Goal: Task Accomplishment & Management: Manage account settings

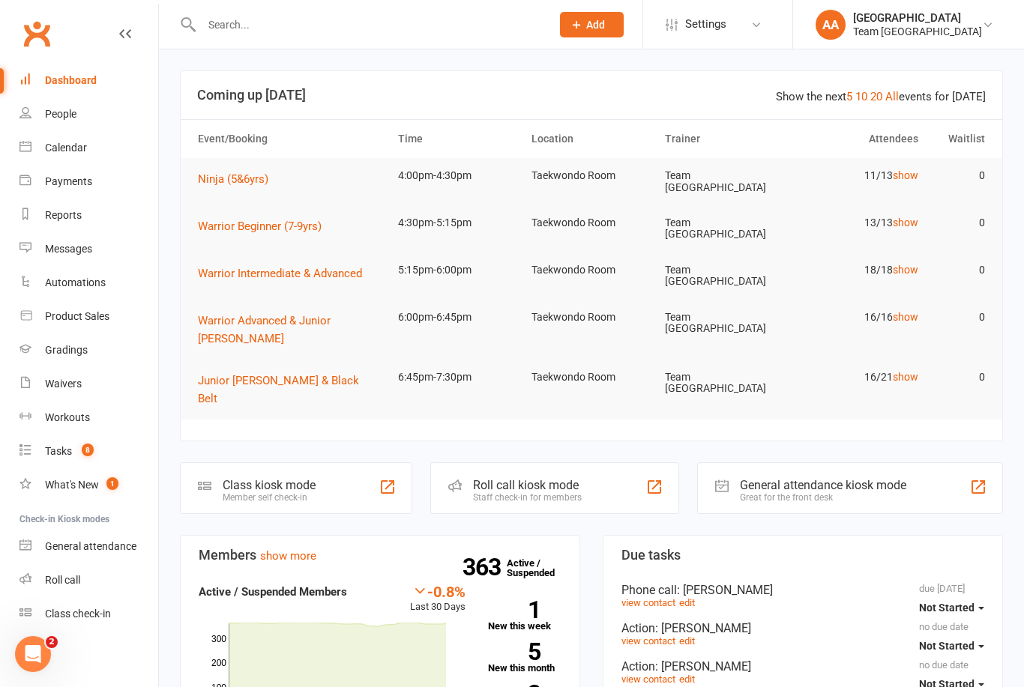
click at [82, 153] on div "Calendar" at bounding box center [66, 148] width 42 height 12
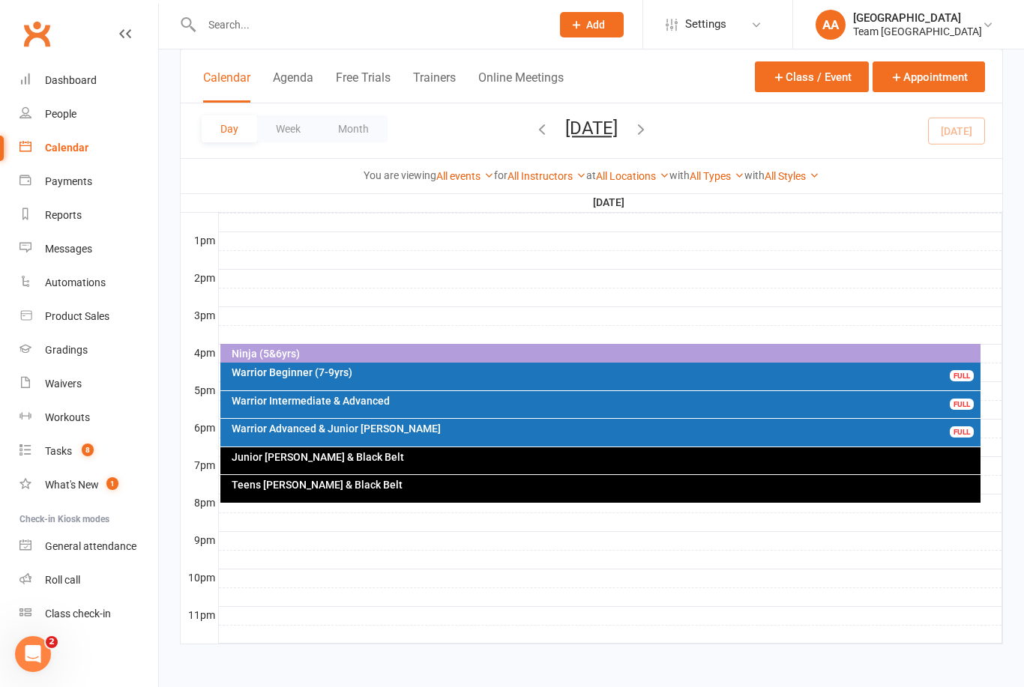
scroll to position [572, 0]
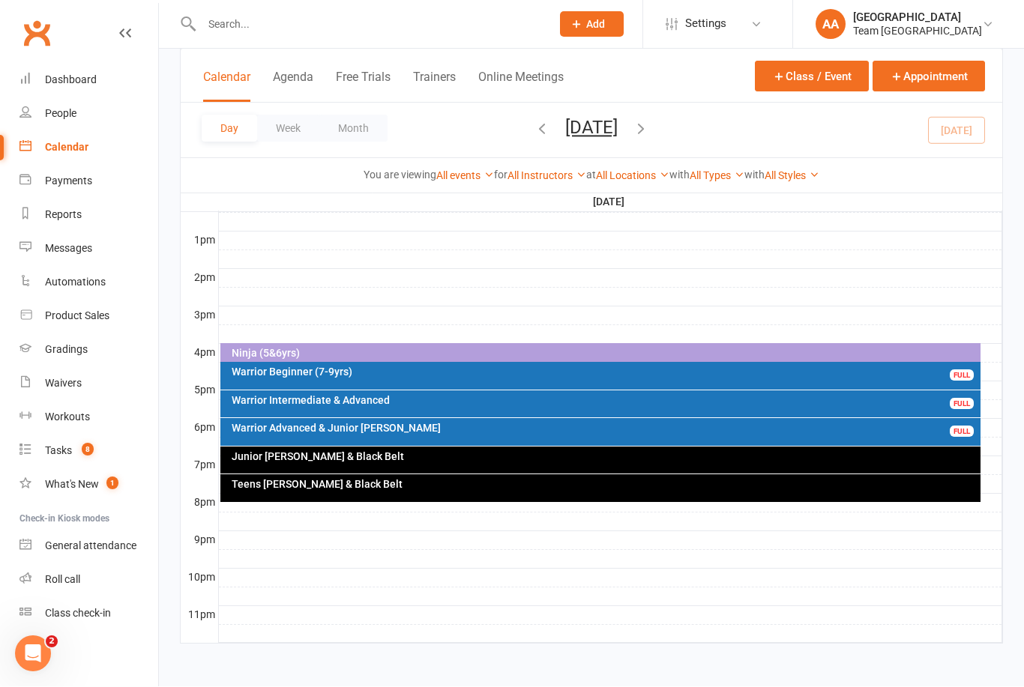
click at [608, 125] on button "[DATE]" at bounding box center [591, 128] width 52 height 21
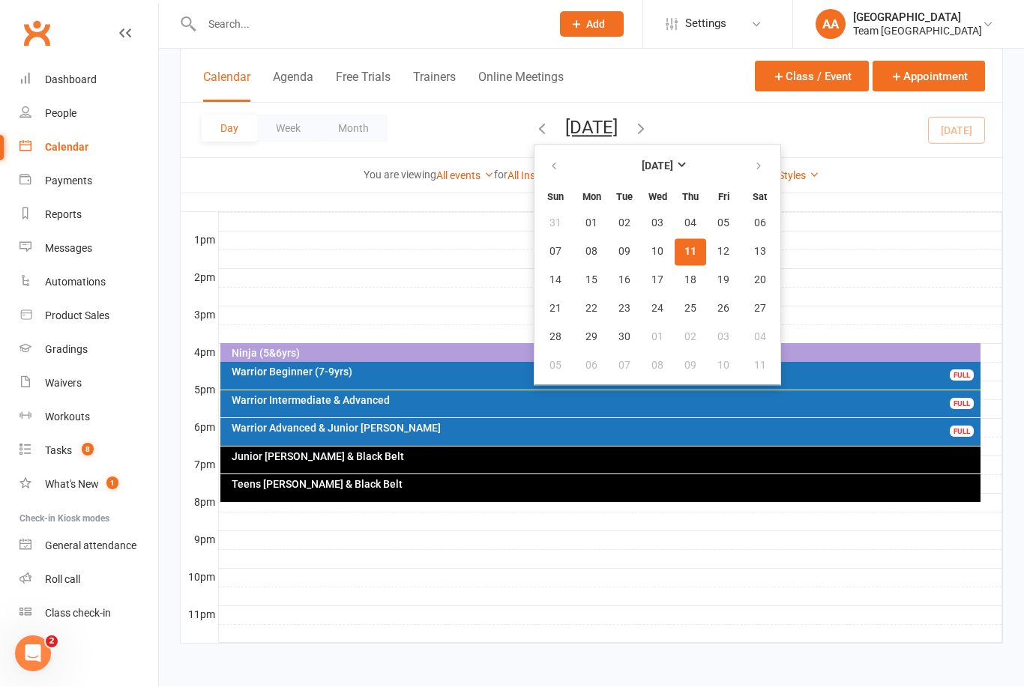
click at [684, 252] on span "11" at bounding box center [690, 253] width 12 height 12
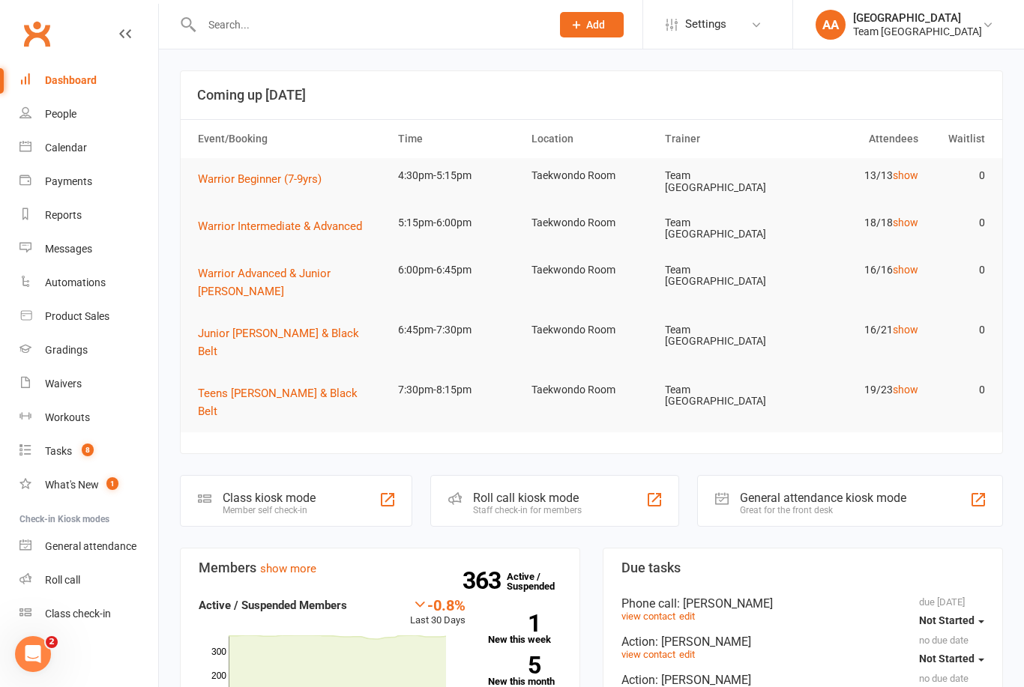
click at [76, 153] on div "Calendar" at bounding box center [66, 148] width 42 height 12
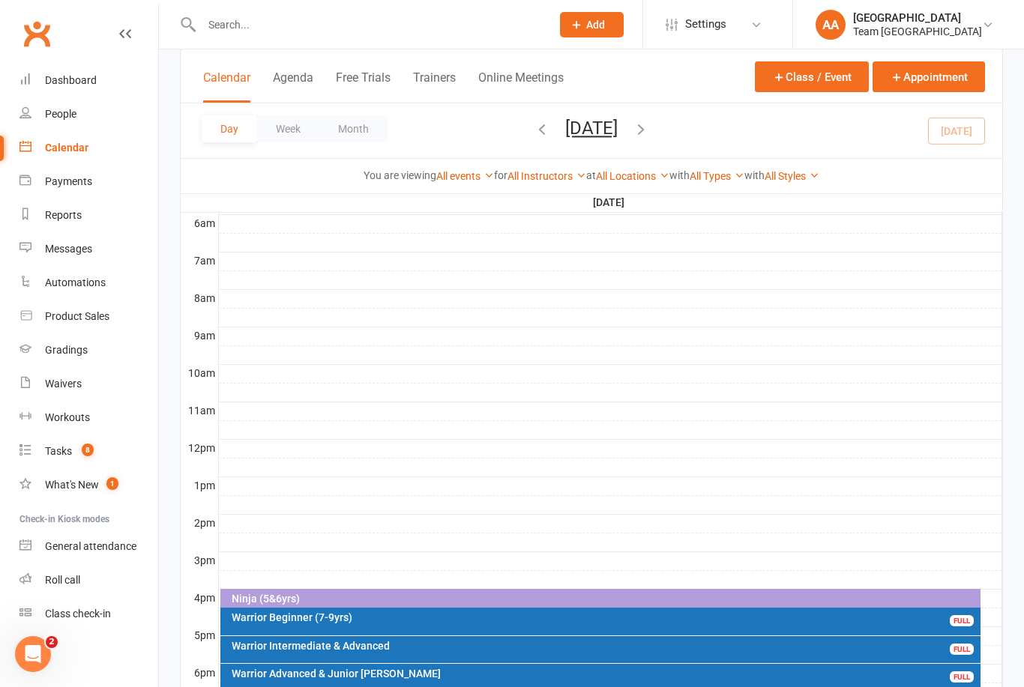
scroll to position [459, 0]
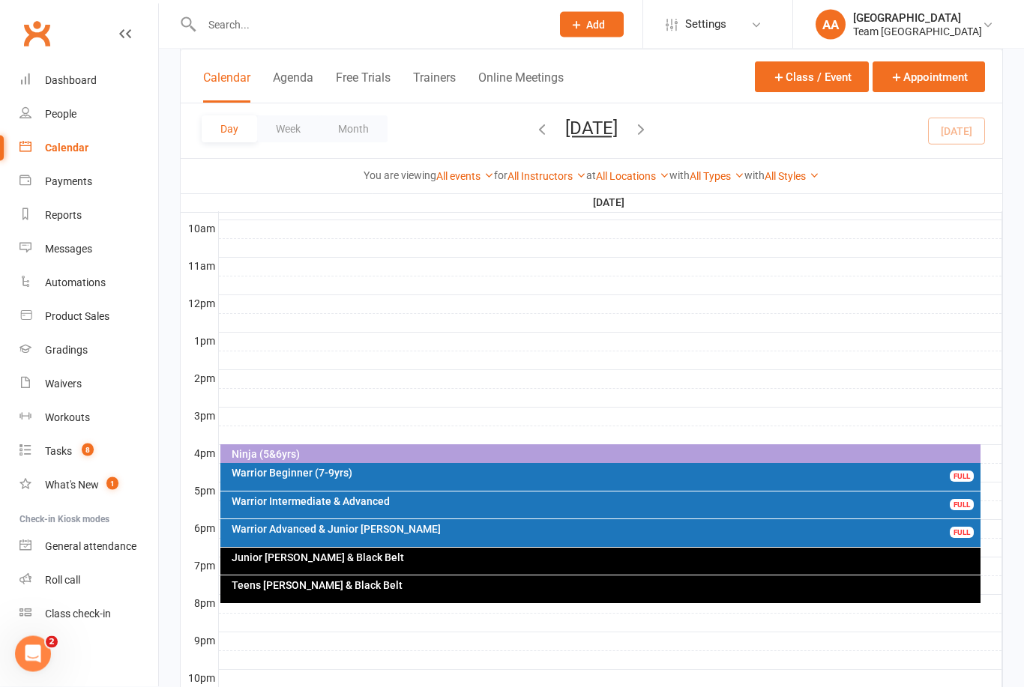
click at [609, 123] on button "[DATE]" at bounding box center [591, 128] width 52 height 21
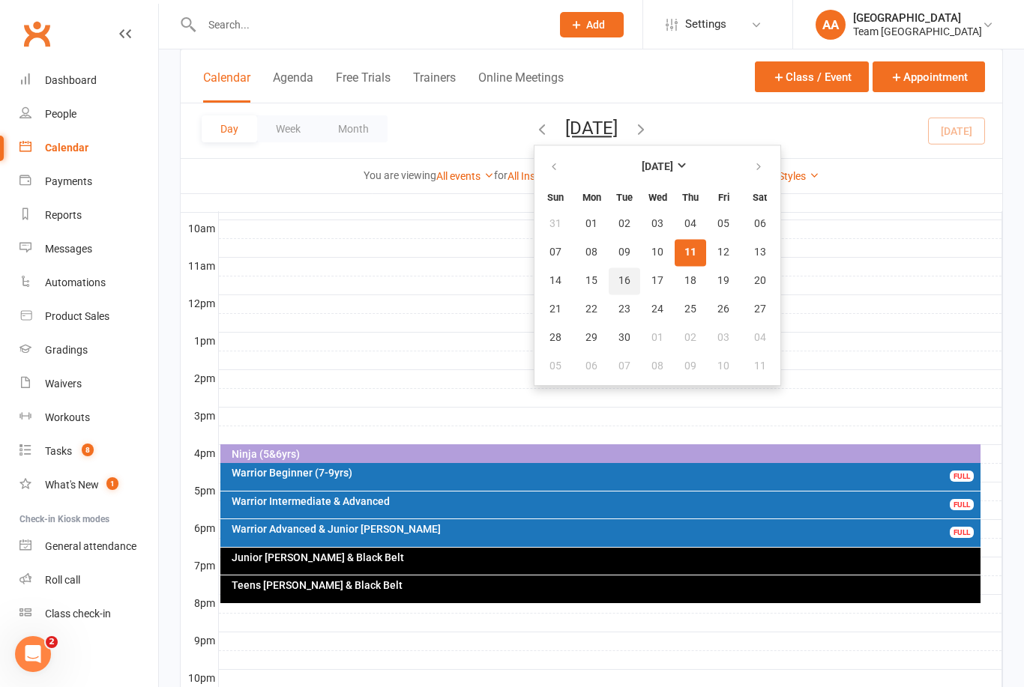
click at [618, 281] on span "16" at bounding box center [624, 281] width 12 height 12
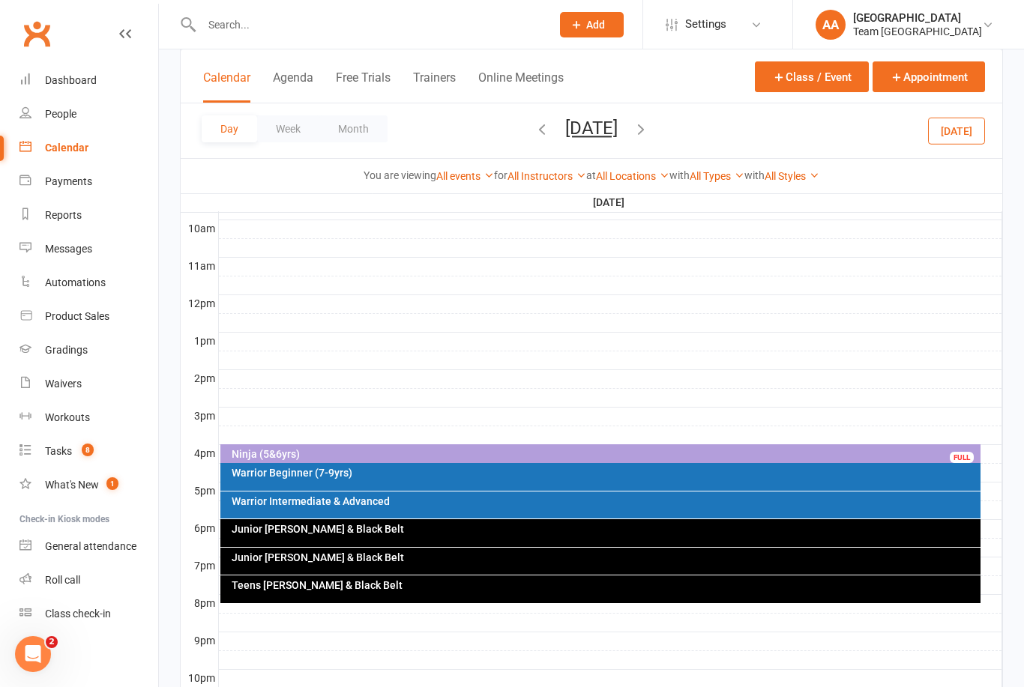
click at [419, 499] on div "Warrior Intermediate & Advanced" at bounding box center [604, 501] width 747 height 10
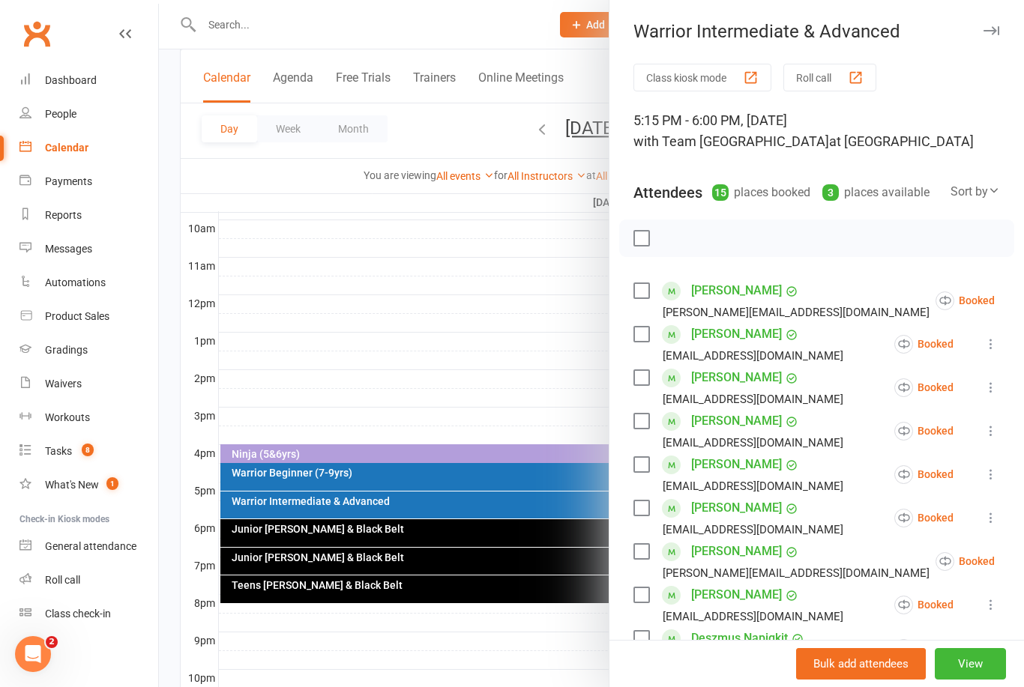
click at [403, 294] on div at bounding box center [591, 343] width 865 height 687
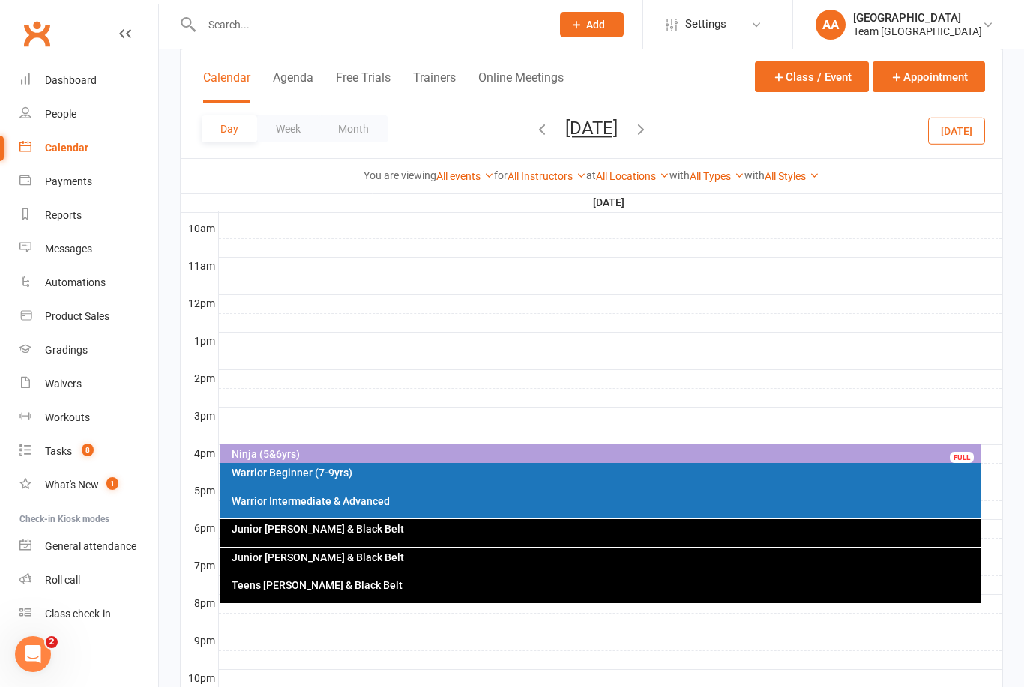
click at [424, 585] on div "Teens [PERSON_NAME] & Black Belt" at bounding box center [604, 585] width 747 height 10
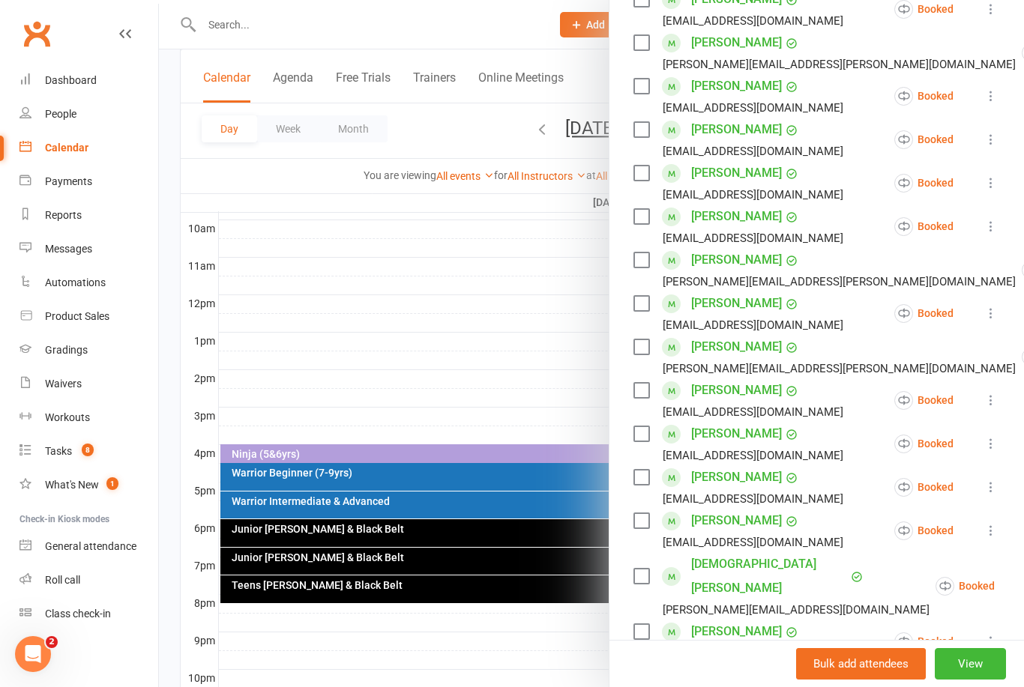
scroll to position [498, 0]
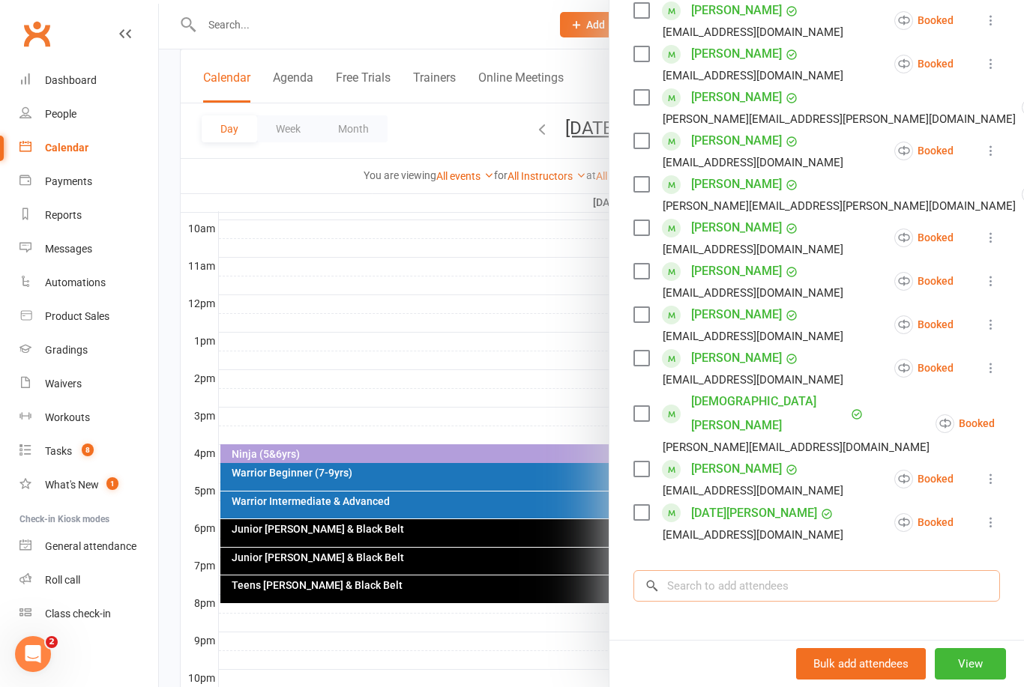
click at [710, 570] on input "search" at bounding box center [816, 585] width 366 height 31
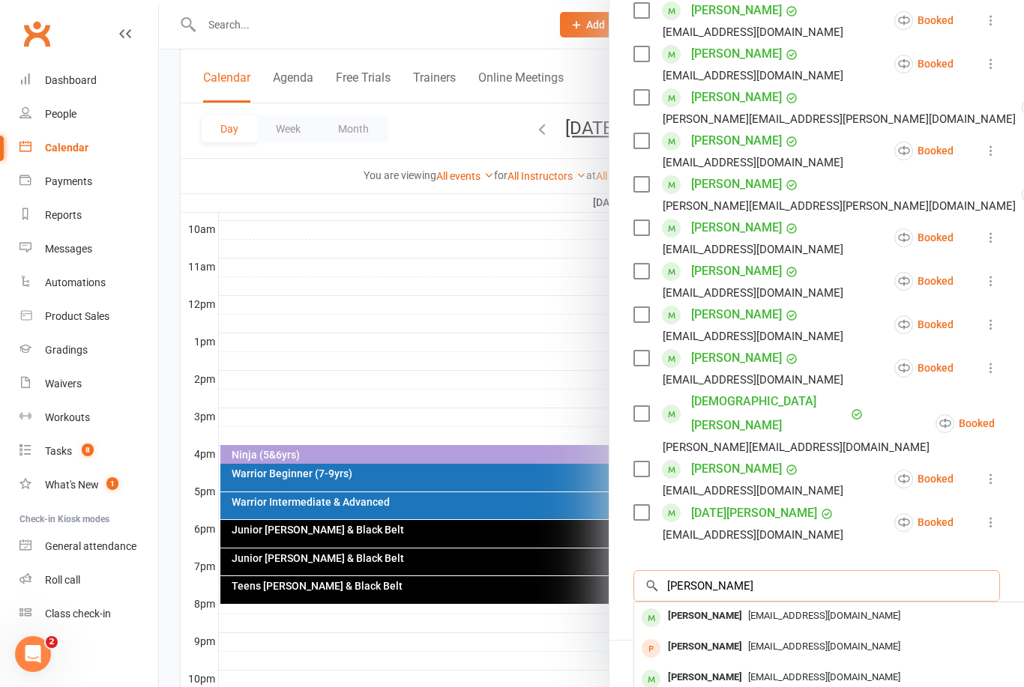
type input "Sebastian brun"
click at [730, 605] on div "Sebastian Bruno" at bounding box center [705, 616] width 86 height 22
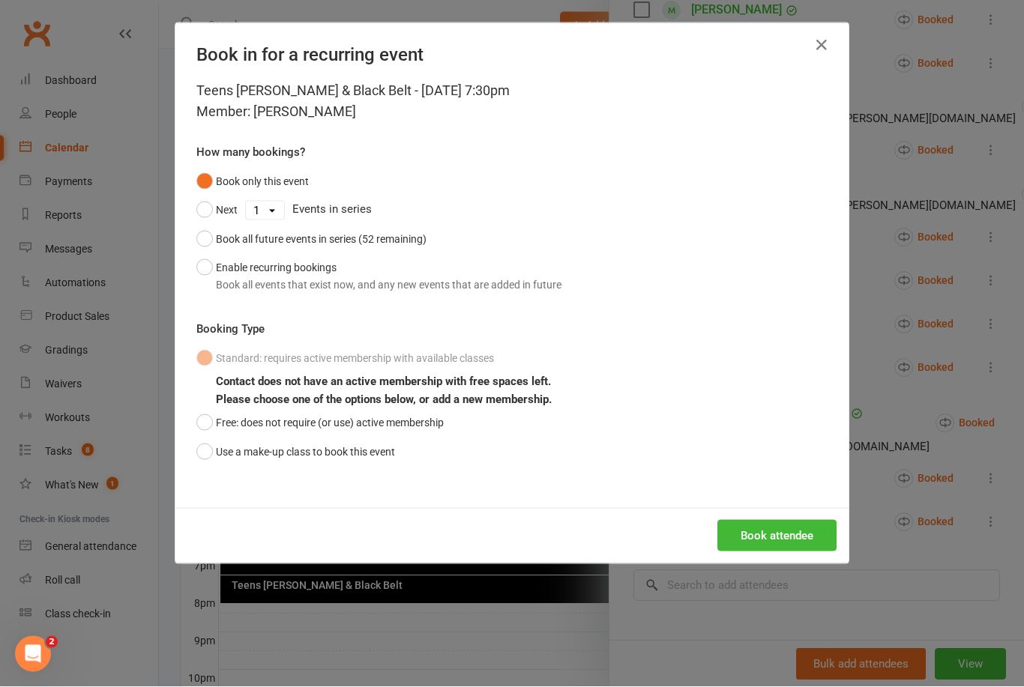
click at [207, 449] on button "Use a make-up class to book this event" at bounding box center [295, 452] width 199 height 28
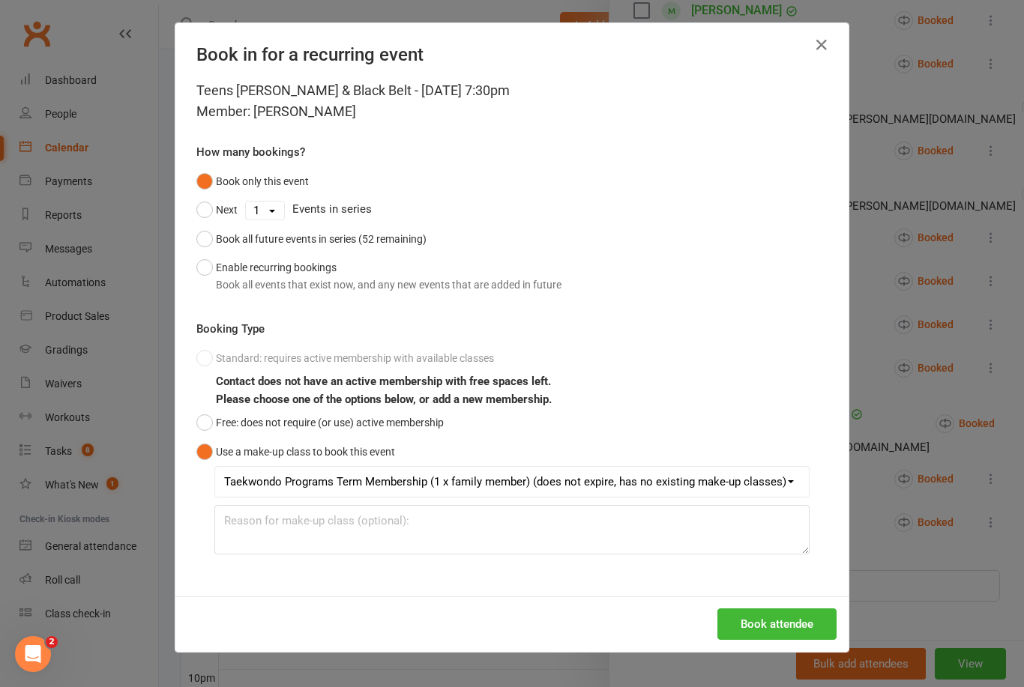
click at [795, 617] on button "Book attendee" at bounding box center [776, 623] width 119 height 31
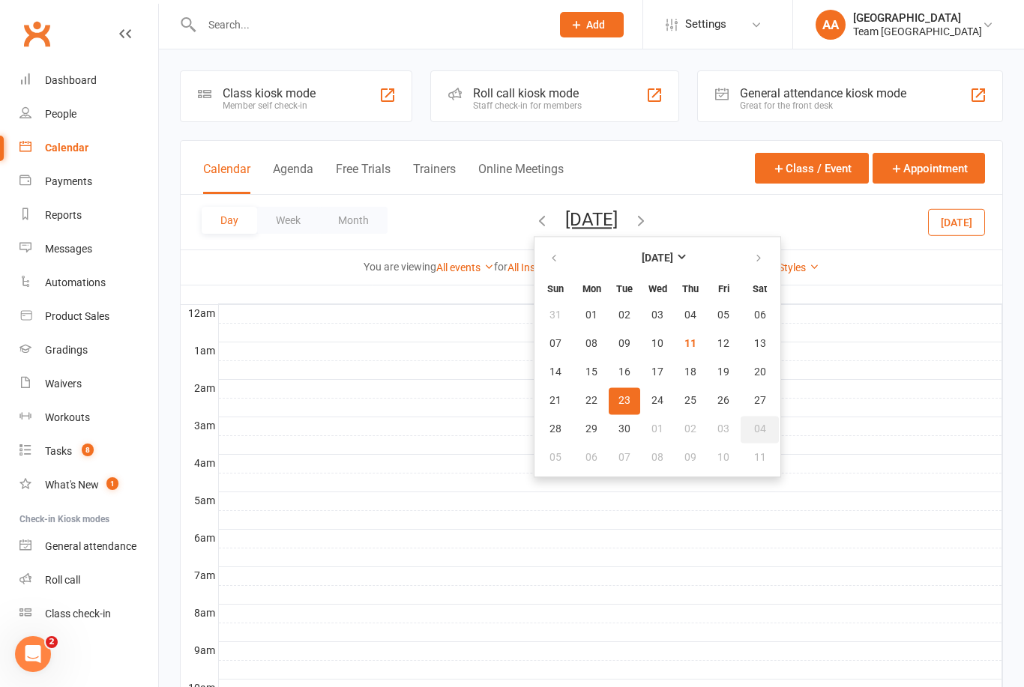
click at [754, 431] on span "04" at bounding box center [760, 429] width 12 height 12
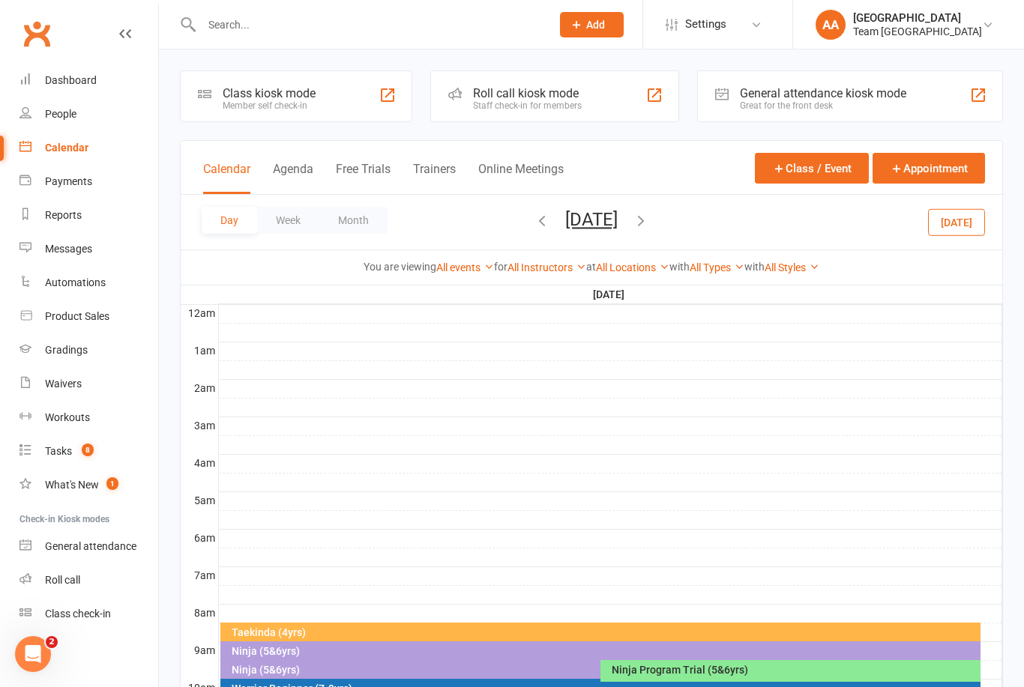
click at [632, 238] on div "Day Week Month Saturday, Oct 4, 2025 October 2025 Sun Mon Tue Wed Thu Fri Sat 2…" at bounding box center [591, 222] width 821 height 55
click at [617, 219] on button "Saturday, Oct 4, 2025" at bounding box center [591, 219] width 52 height 21
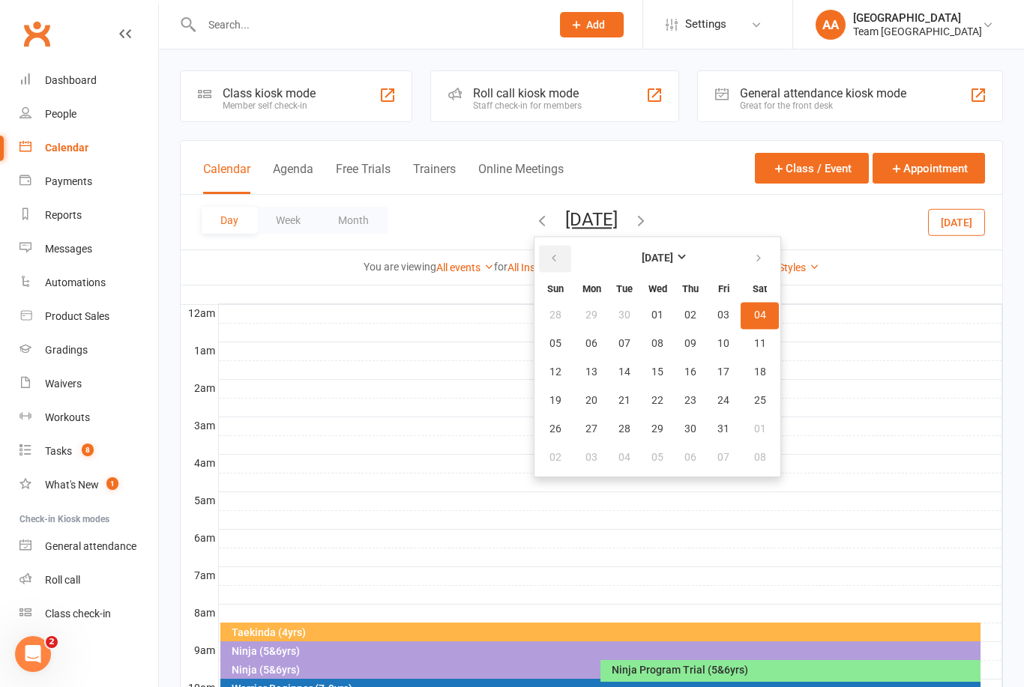
click at [549, 259] on icon "button" at bounding box center [554, 259] width 10 height 12
click at [674, 348] on button "11" at bounding box center [689, 343] width 31 height 27
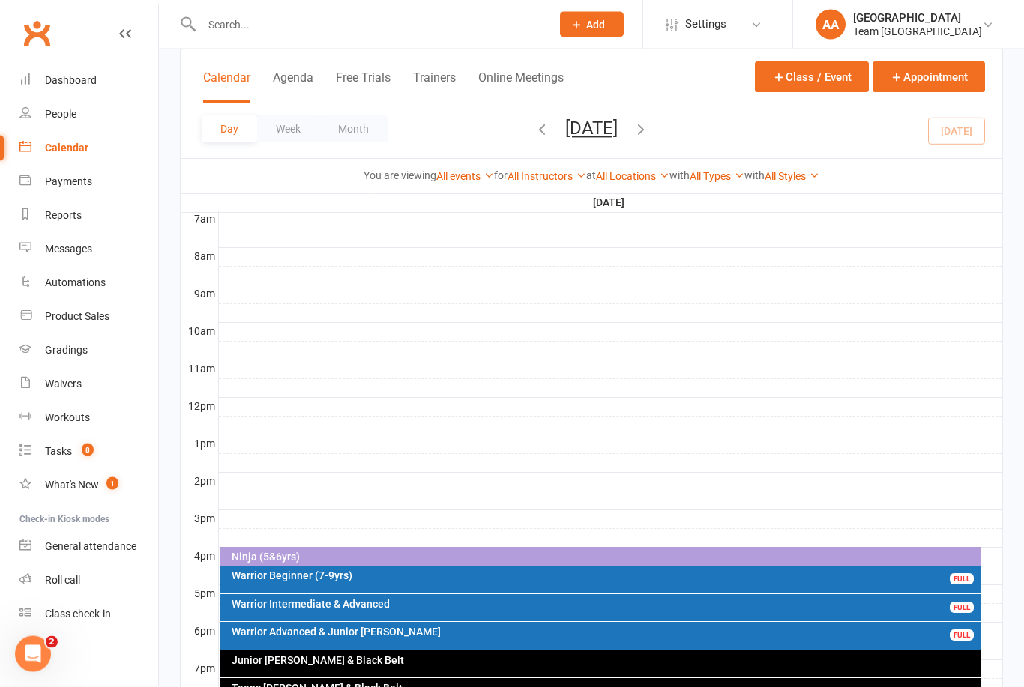
scroll to position [384, 0]
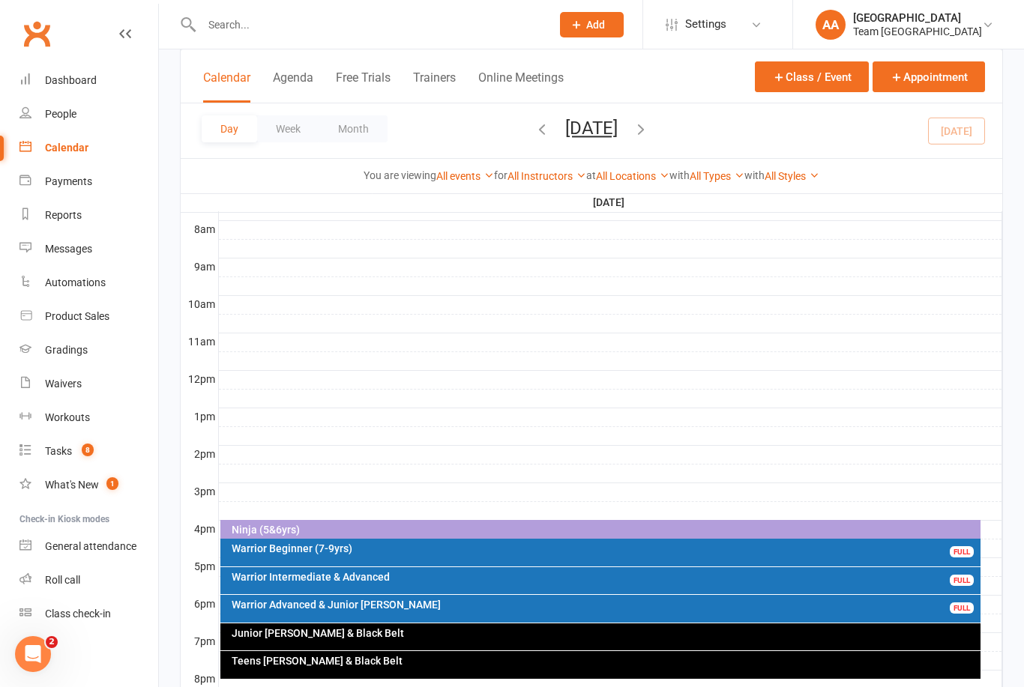
click at [393, 550] on div "Warrior Beginner (7-9yrs)" at bounding box center [604, 548] width 747 height 10
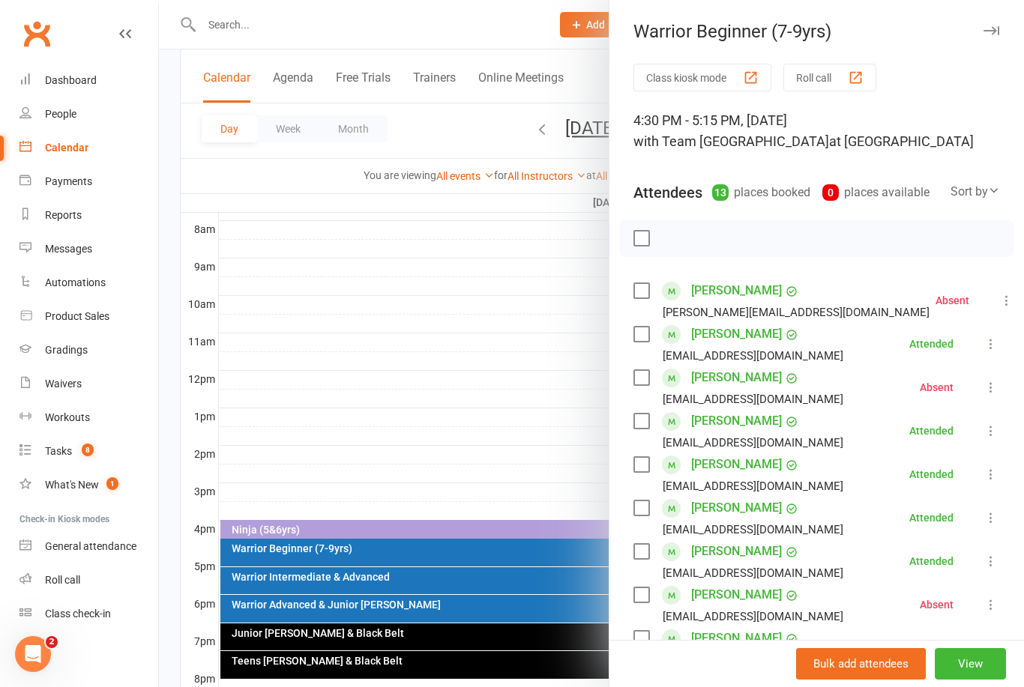
click at [529, 326] on div at bounding box center [591, 343] width 865 height 687
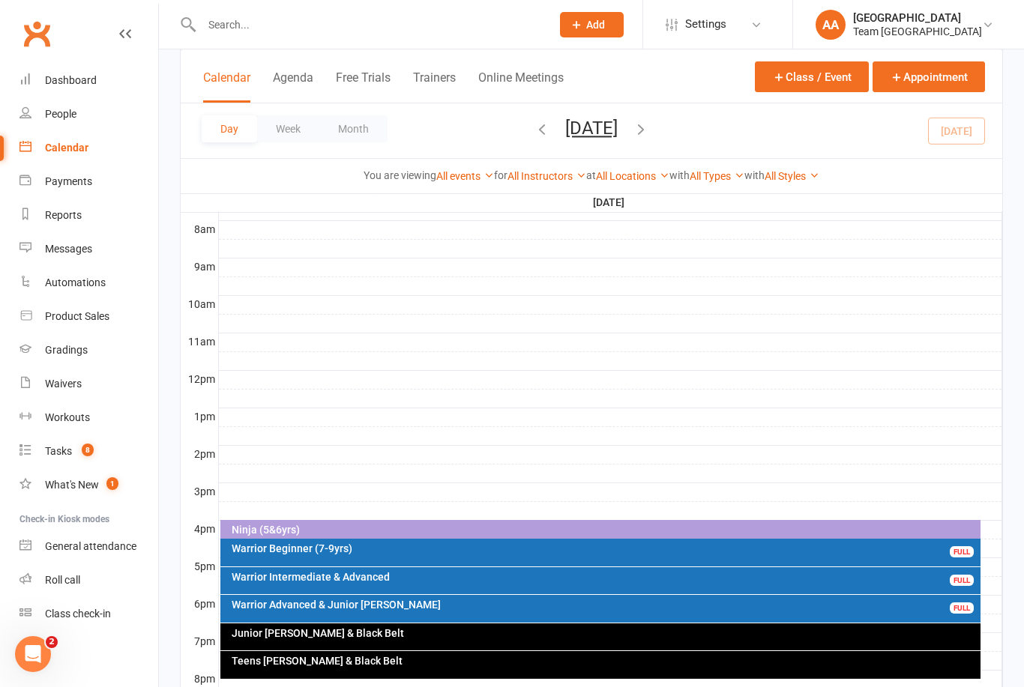
click at [438, 577] on div "Warrior Intermediate & Advanced" at bounding box center [604, 577] width 747 height 10
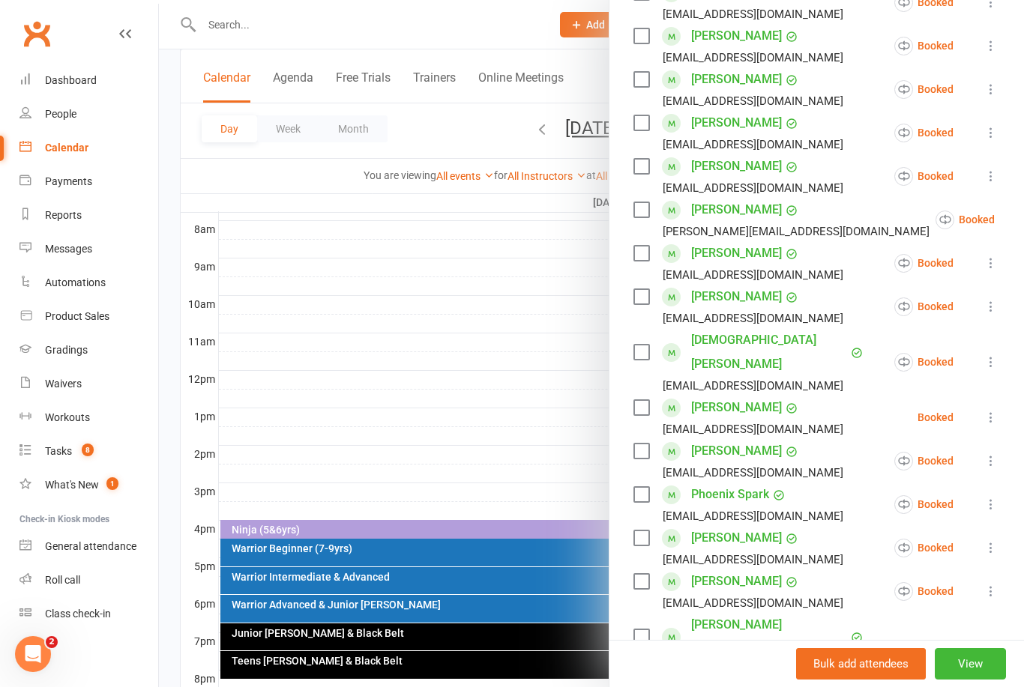
scroll to position [479, 0]
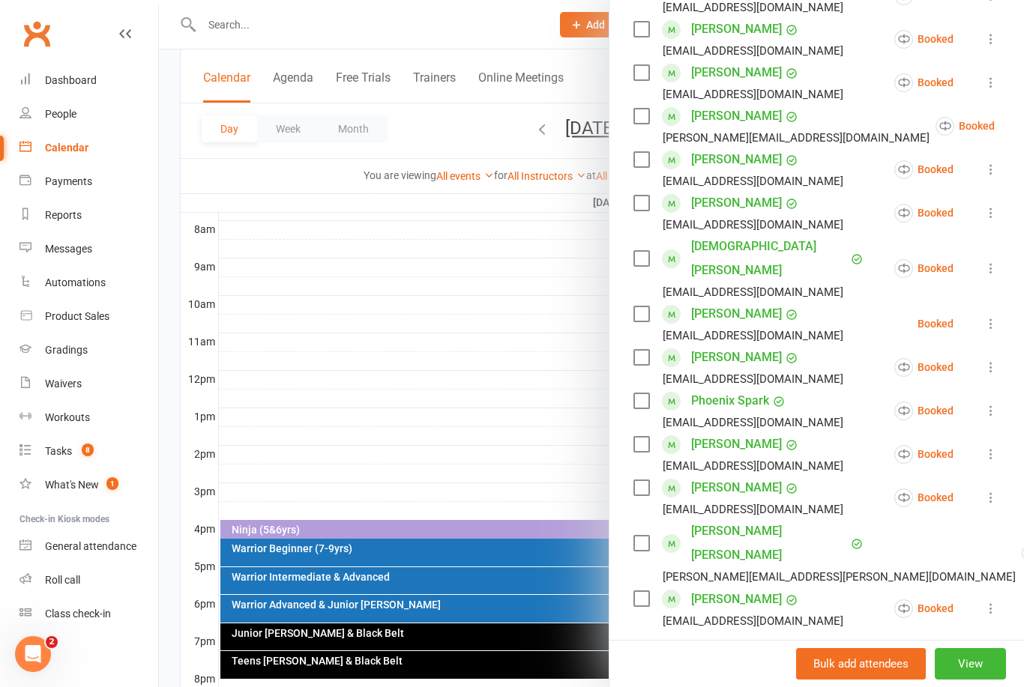
click at [529, 358] on div at bounding box center [591, 343] width 865 height 687
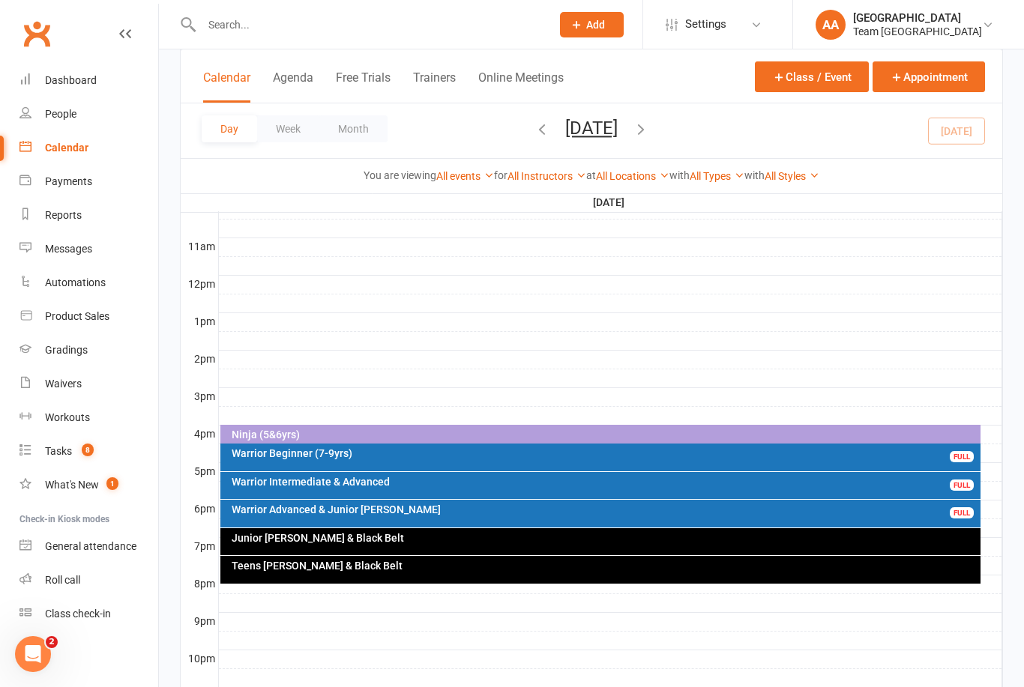
scroll to position [503, 0]
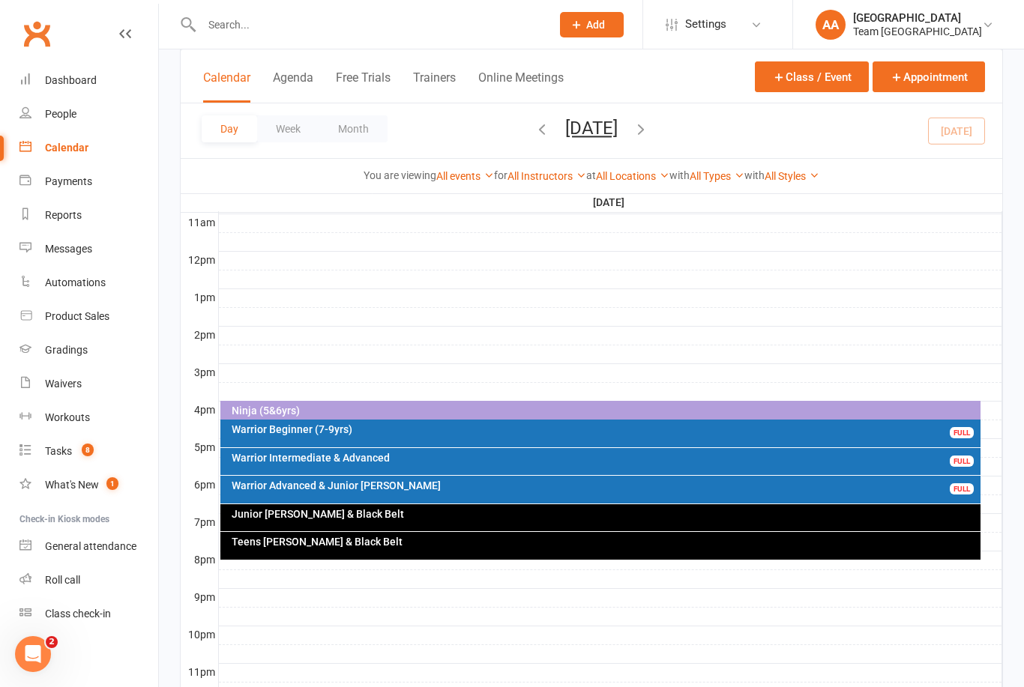
click at [406, 431] on div "Warrior Beginner (7-9yrs)" at bounding box center [604, 429] width 747 height 10
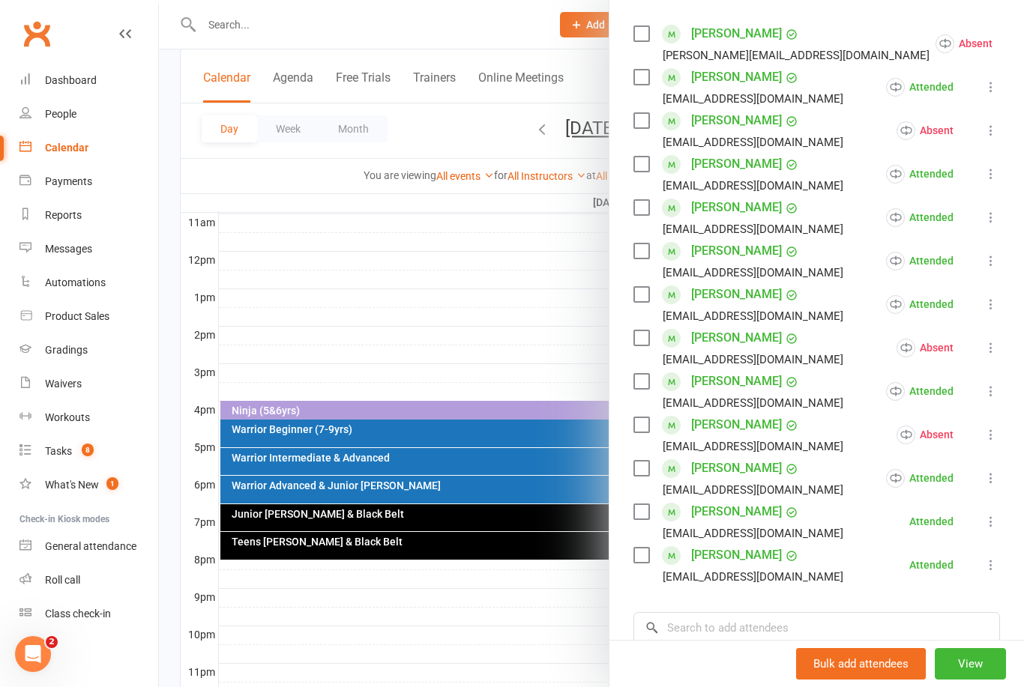
scroll to position [256, 0]
click at [735, 338] on link "James Malkoun" at bounding box center [736, 339] width 91 height 24
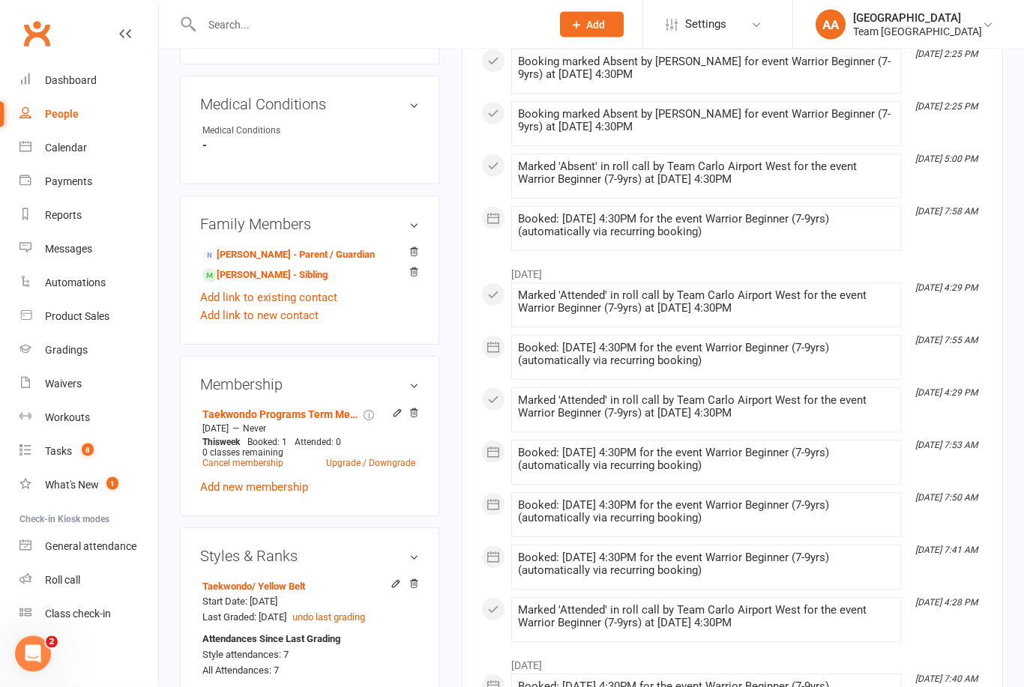
scroll to position [772, 0]
click at [273, 263] on link "Mark Malkoun - Parent / Guardian" at bounding box center [288, 255] width 172 height 16
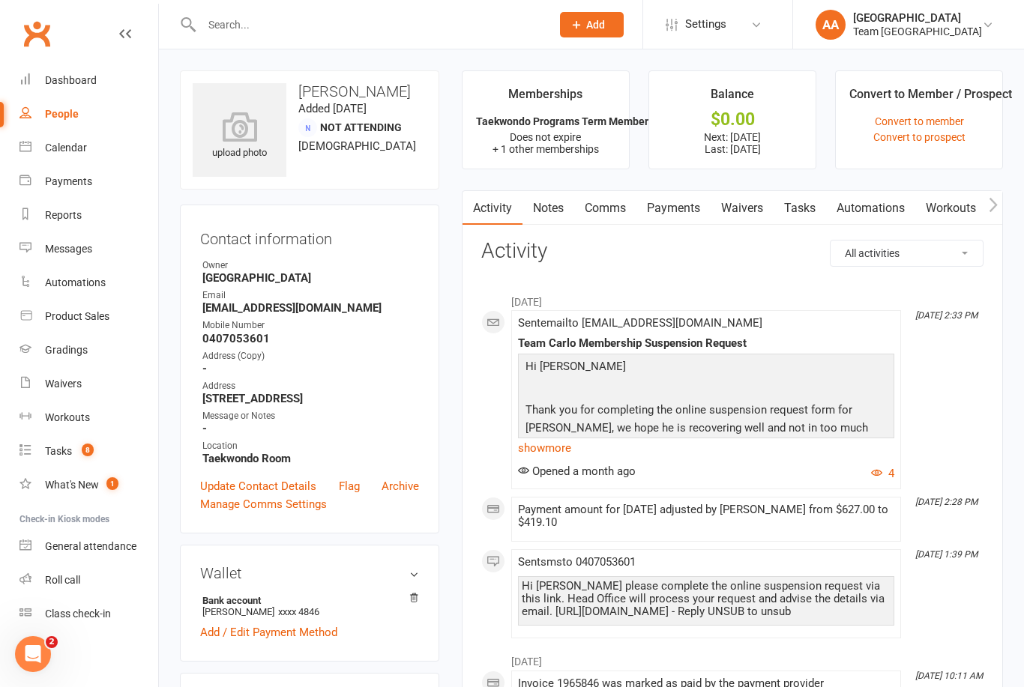
click at [549, 445] on link "show more" at bounding box center [706, 448] width 376 height 21
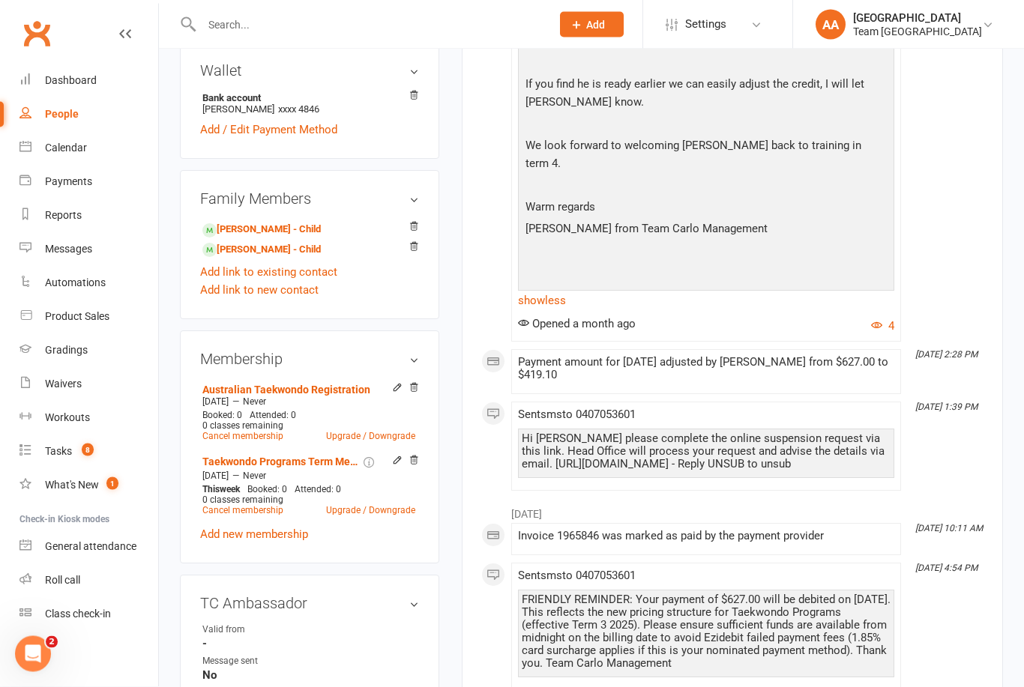
scroll to position [503, 0]
click at [271, 238] on link "Alexander Malkoun - Child" at bounding box center [261, 230] width 118 height 16
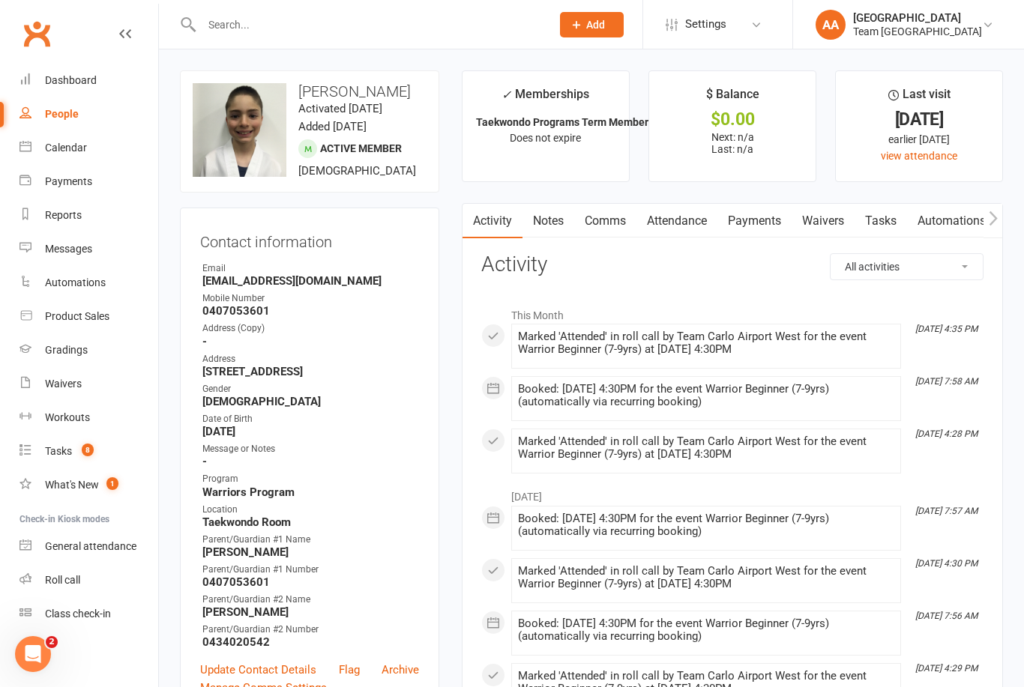
scroll to position [1, 0]
click at [81, 145] on div "Calendar" at bounding box center [66, 148] width 42 height 12
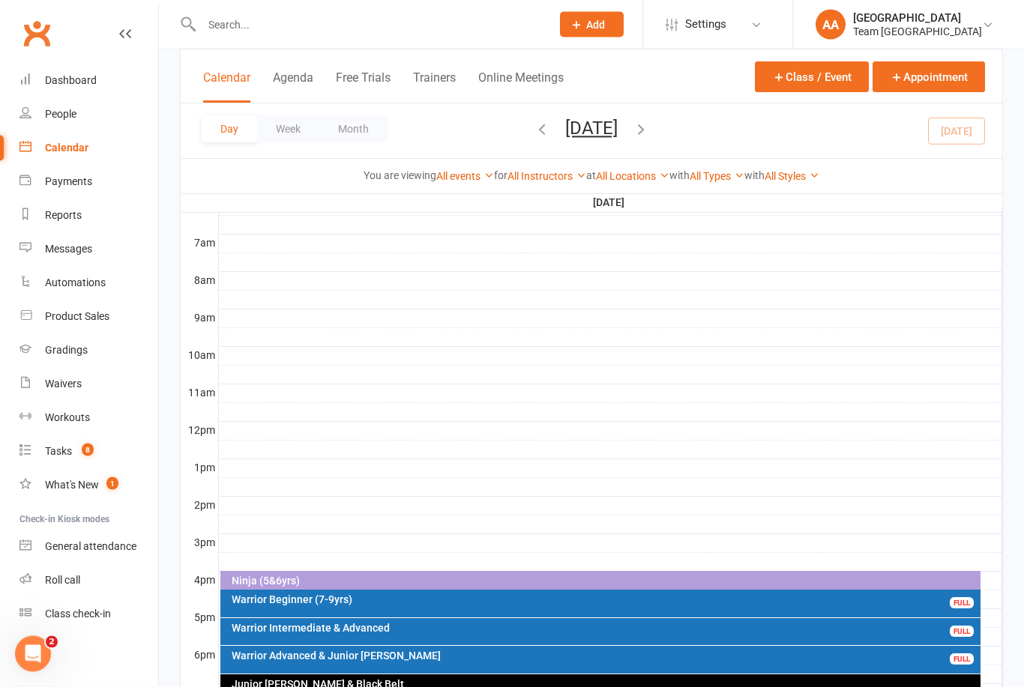
scroll to position [421, 0]
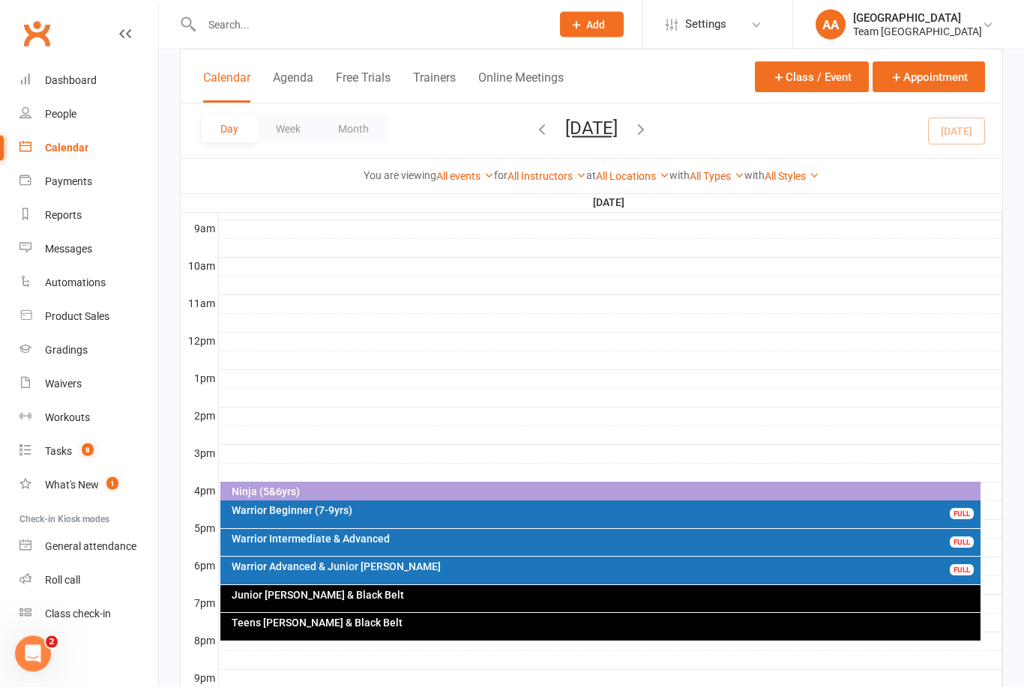
click at [617, 129] on button "Thursday, Sep 11, 2025" at bounding box center [591, 128] width 52 height 21
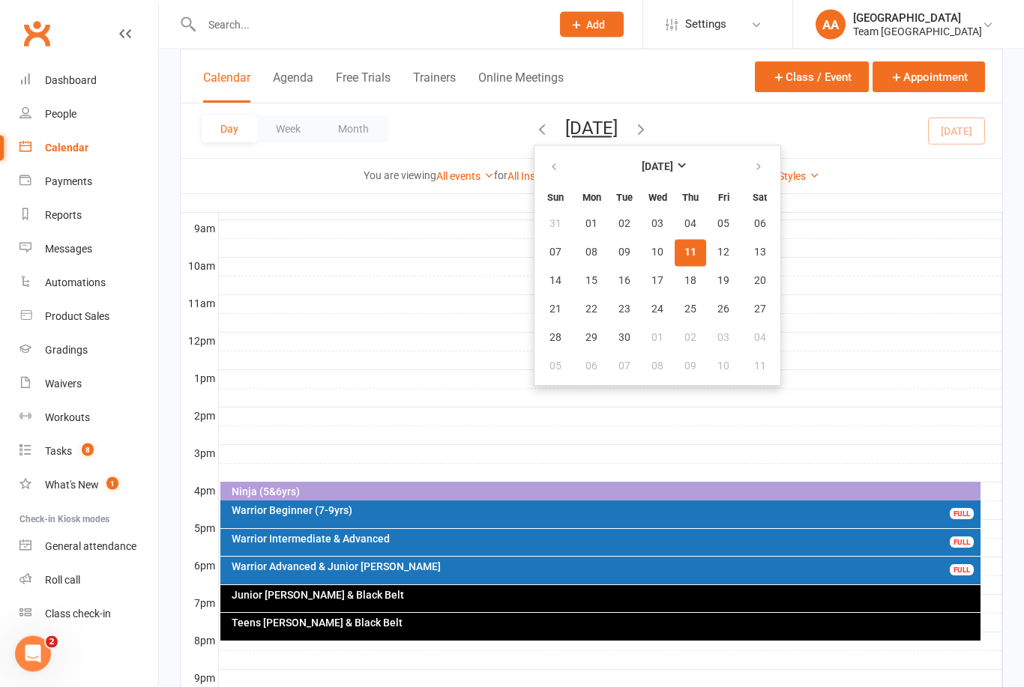
scroll to position [422, 0]
click at [754, 255] on span "13" at bounding box center [760, 253] width 12 height 12
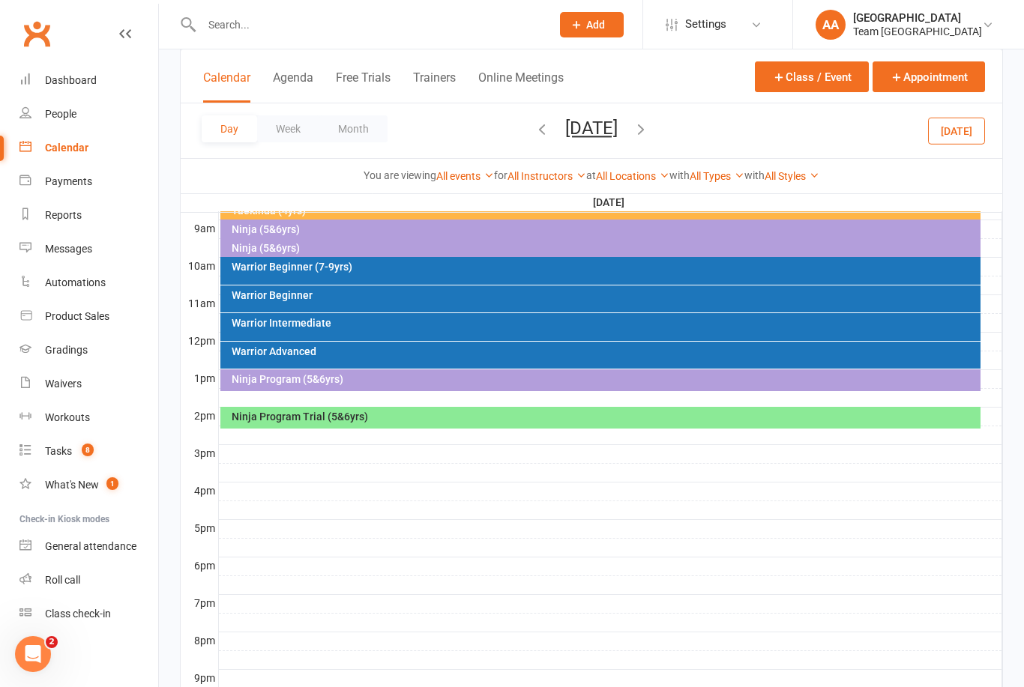
click at [327, 325] on div "Warrior Intermediate" at bounding box center [604, 323] width 747 height 10
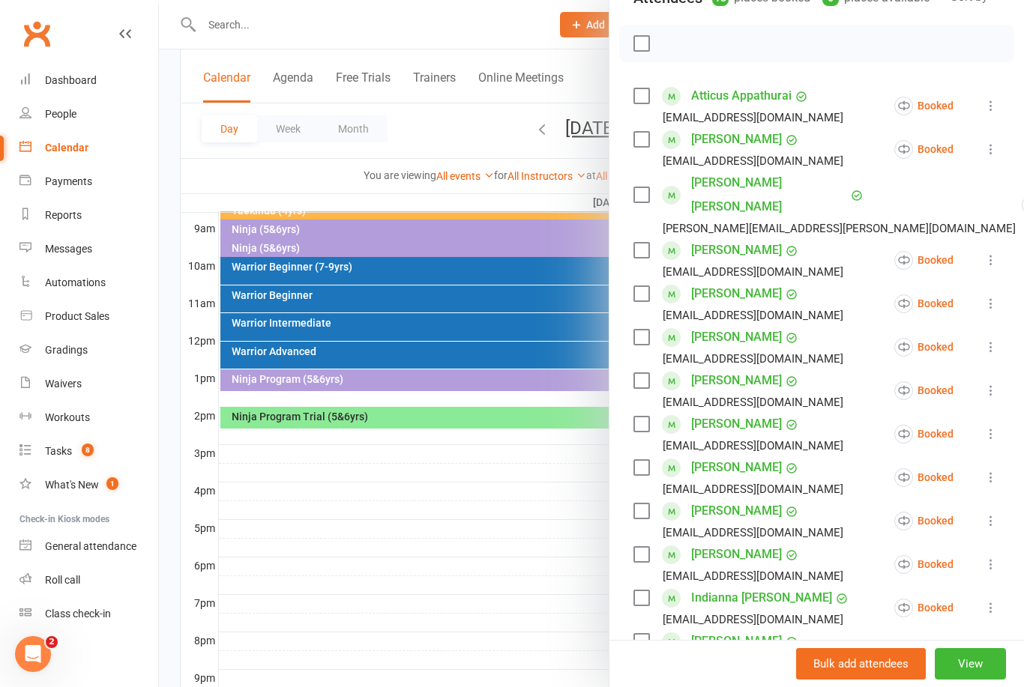
scroll to position [395, 0]
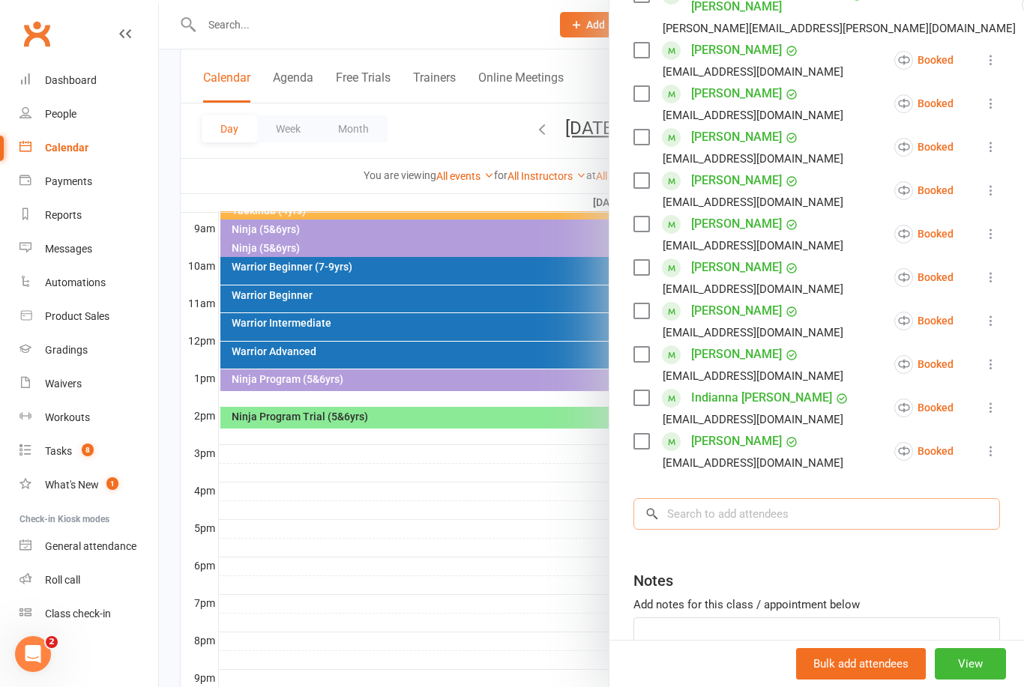
click at [725, 498] on input "search" at bounding box center [816, 513] width 366 height 31
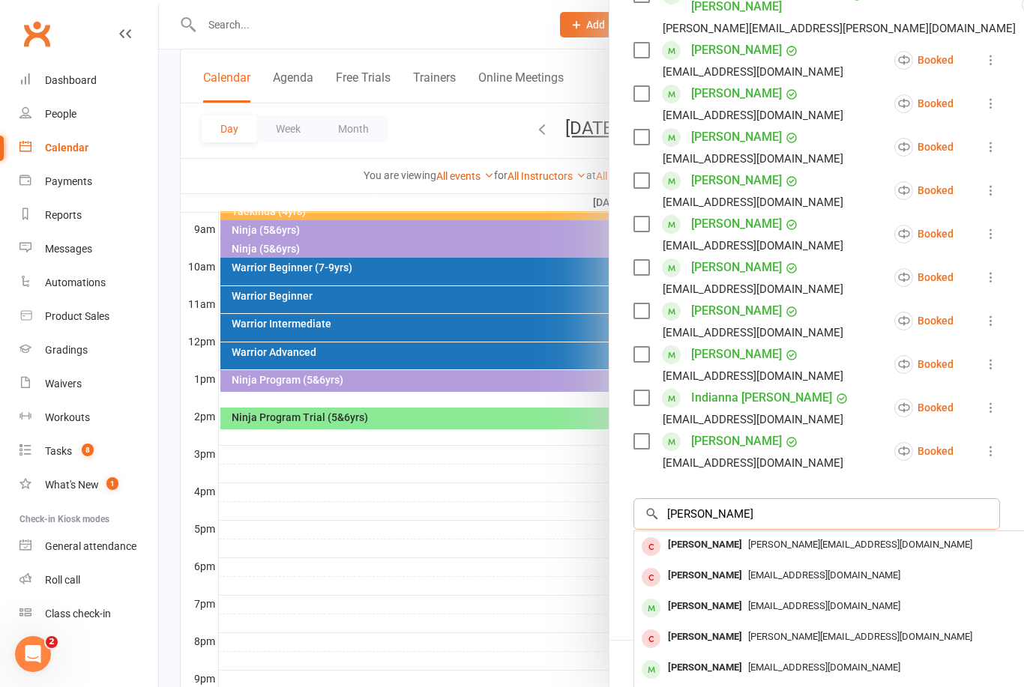
type input "Joshua b"
click at [731, 596] on div "Joshua Baleilovu" at bounding box center [705, 607] width 86 height 22
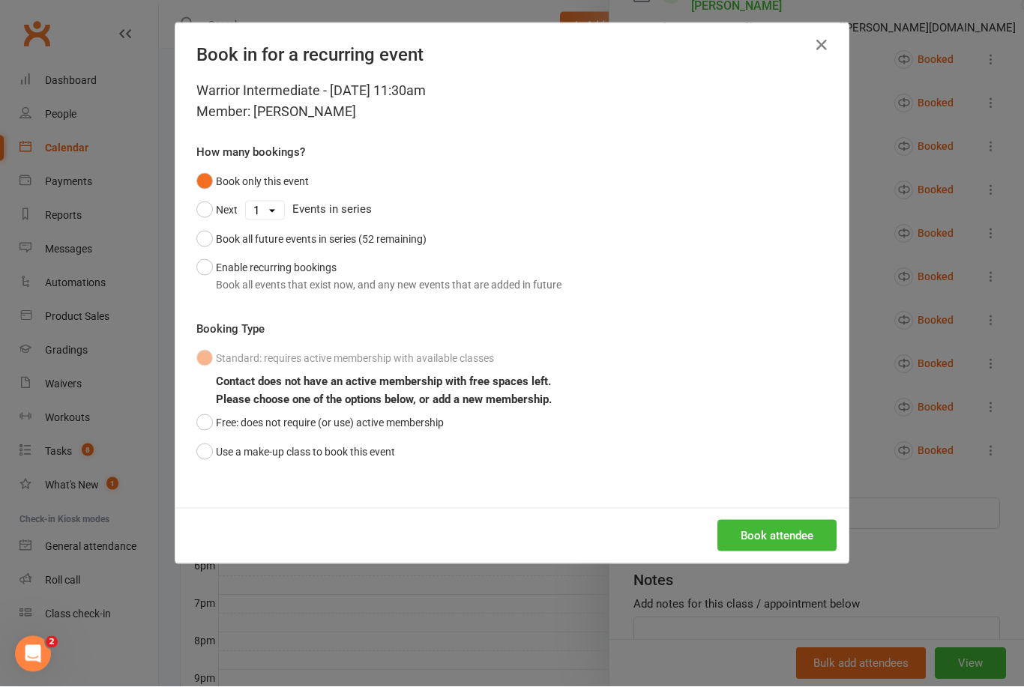
click at [212, 450] on button "Use a make-up class to book this event" at bounding box center [295, 452] width 199 height 28
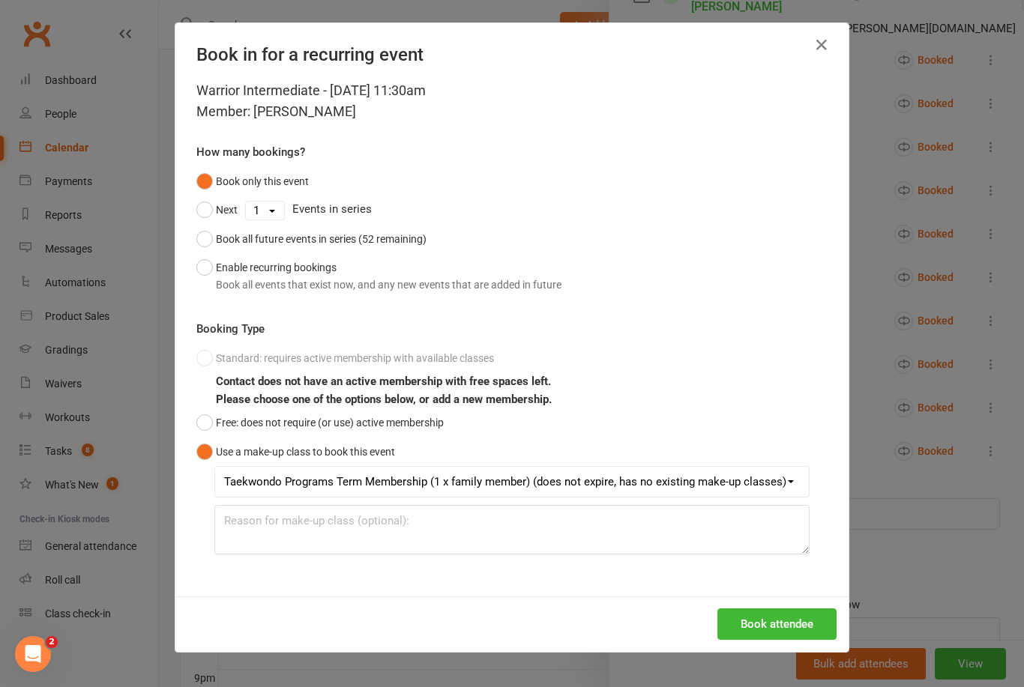
click at [764, 617] on button "Book attendee" at bounding box center [776, 623] width 119 height 31
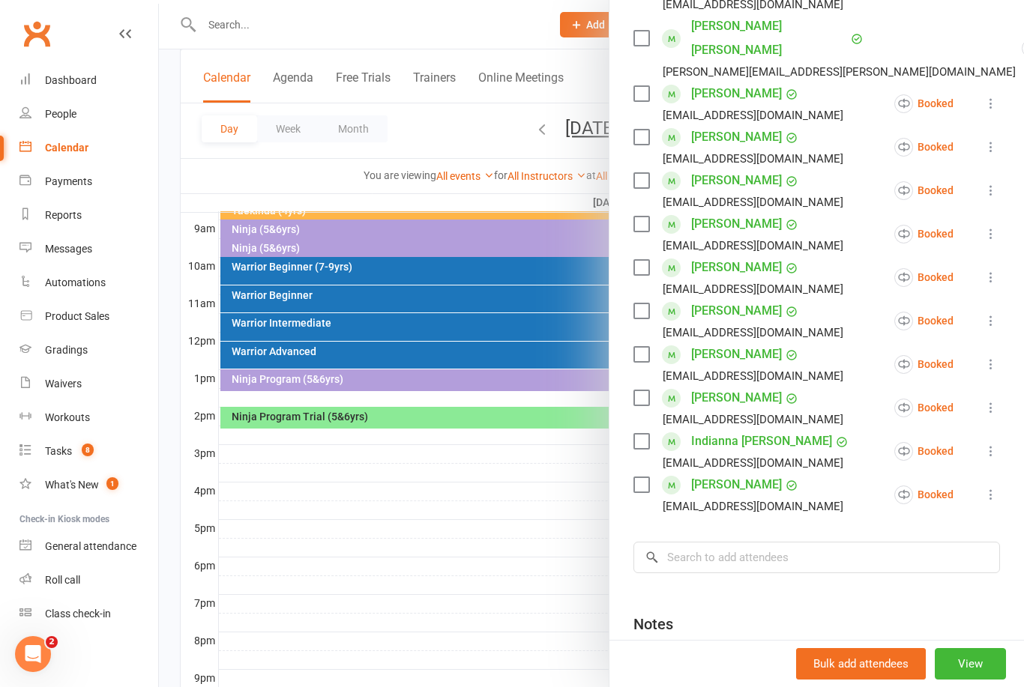
click at [89, 355] on link "Gradings" at bounding box center [88, 350] width 139 height 34
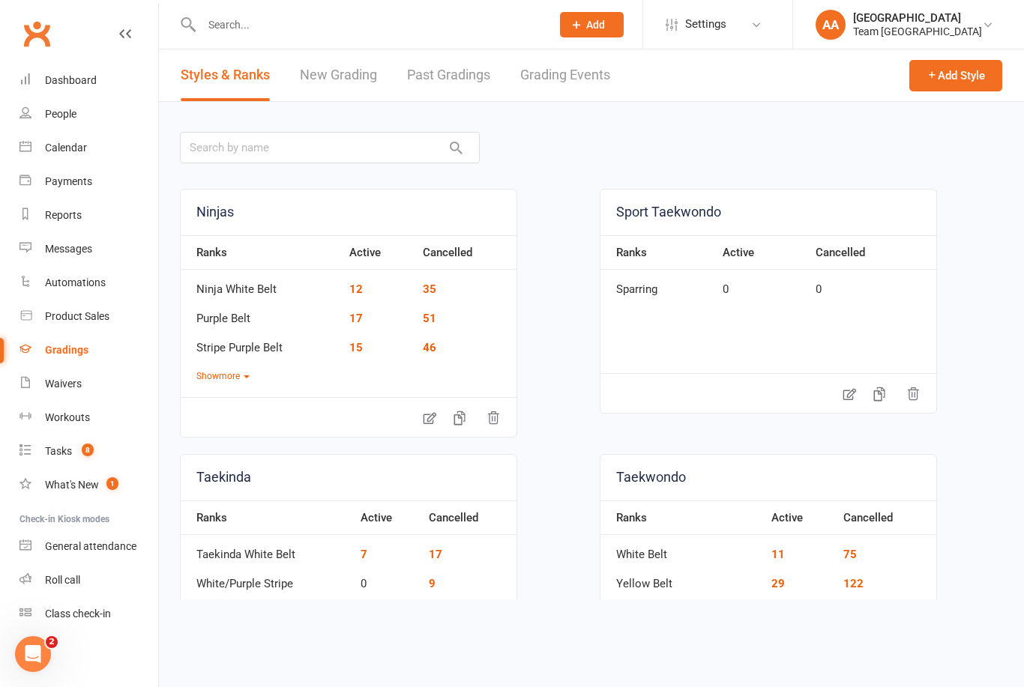
click at [552, 77] on link "Grading Events" at bounding box center [565, 75] width 90 height 52
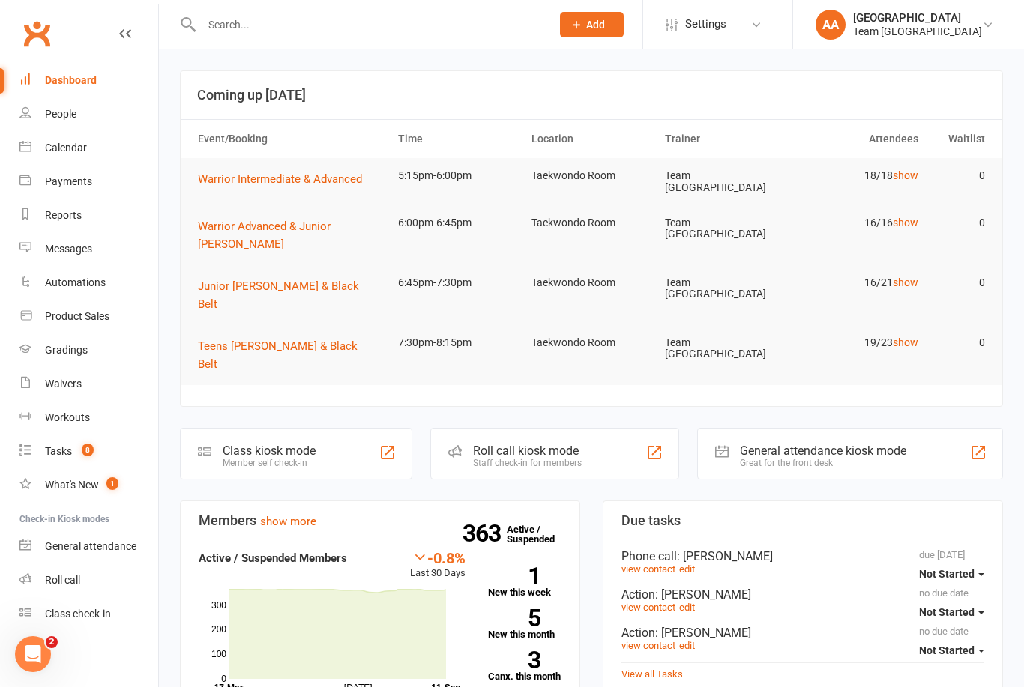
click at [67, 146] on div "Calendar" at bounding box center [66, 148] width 42 height 12
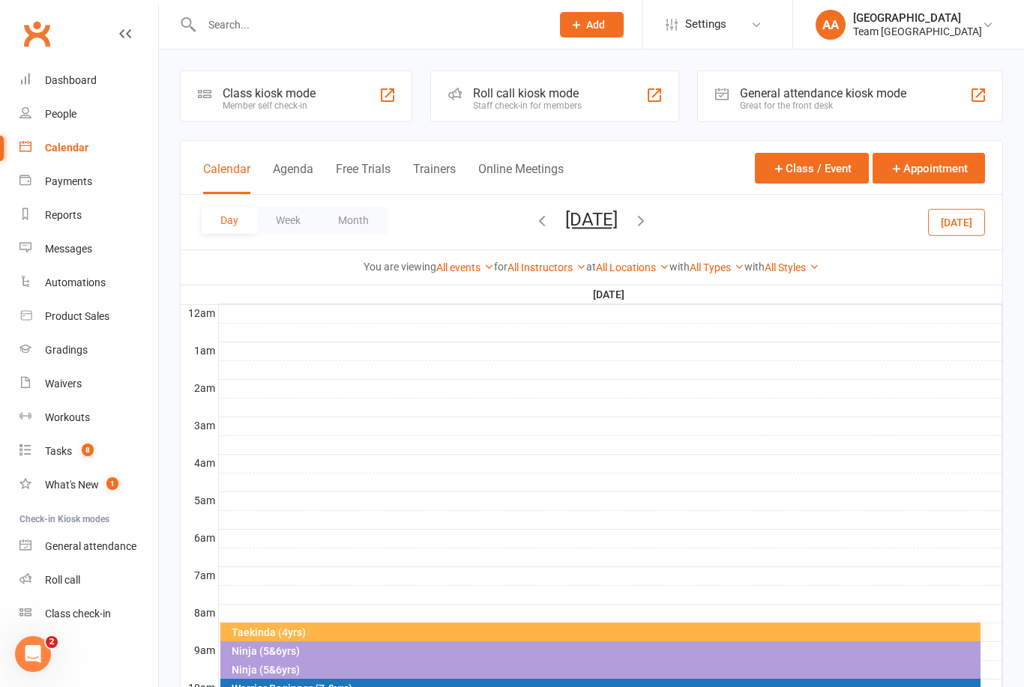
click at [617, 227] on button "[DATE]" at bounding box center [591, 219] width 52 height 21
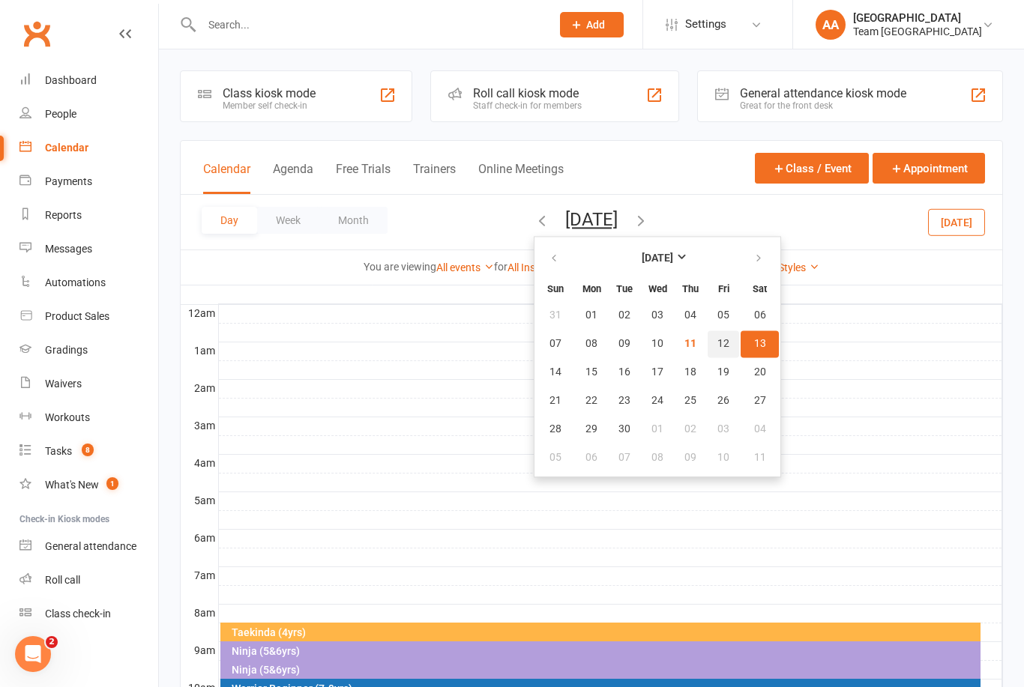
click at [717, 345] on span "12" at bounding box center [723, 344] width 12 height 12
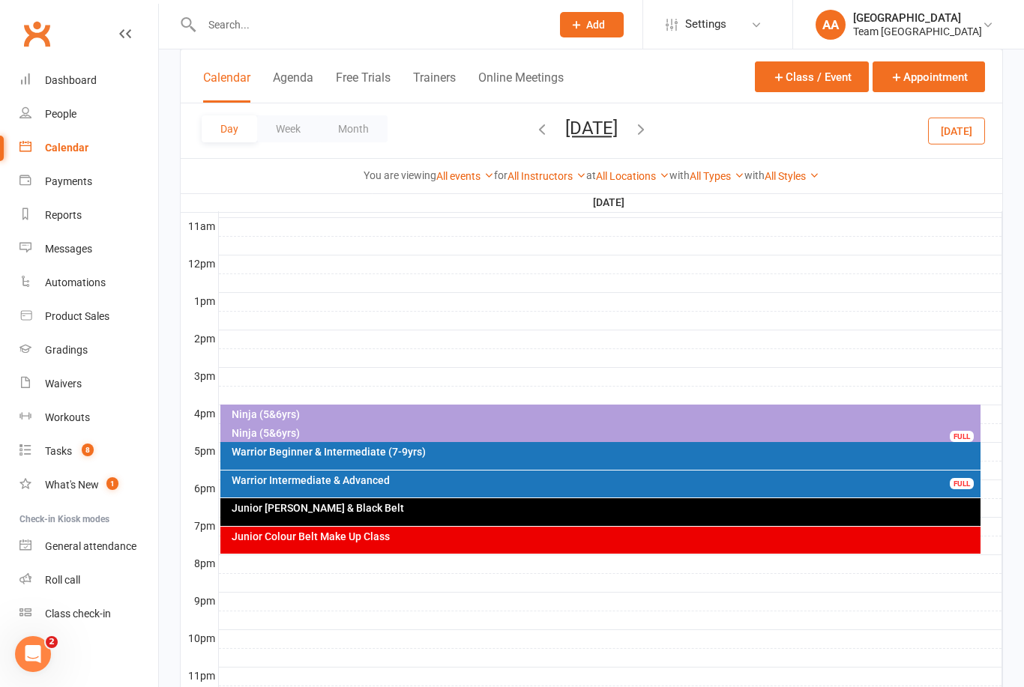
scroll to position [511, 0]
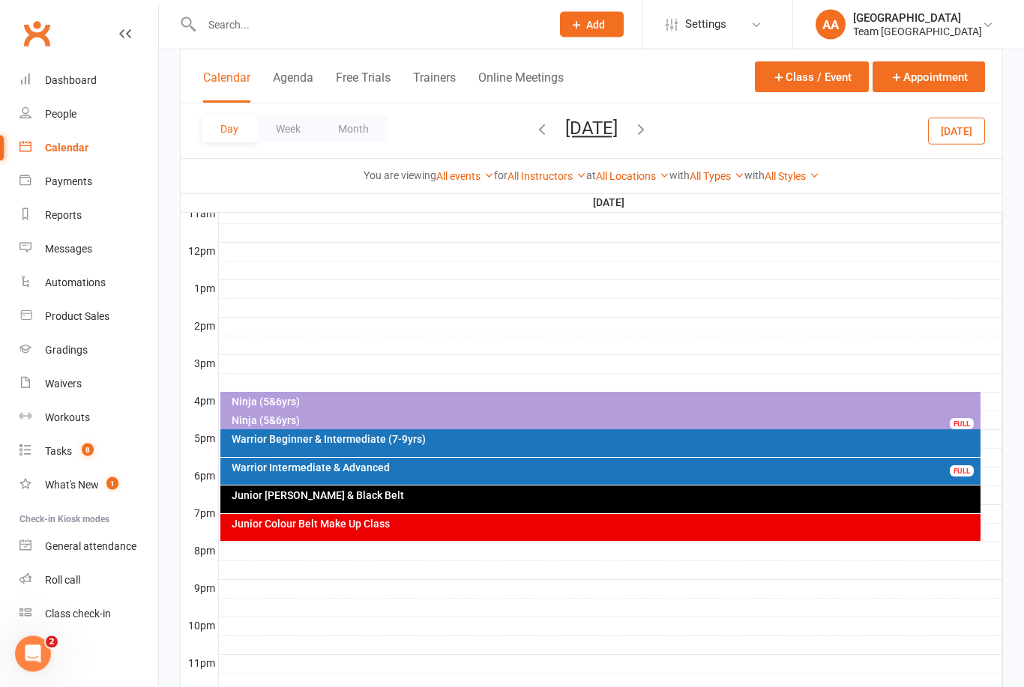
click at [311, 420] on div "Ninja (5&6yrs)" at bounding box center [604, 421] width 747 height 10
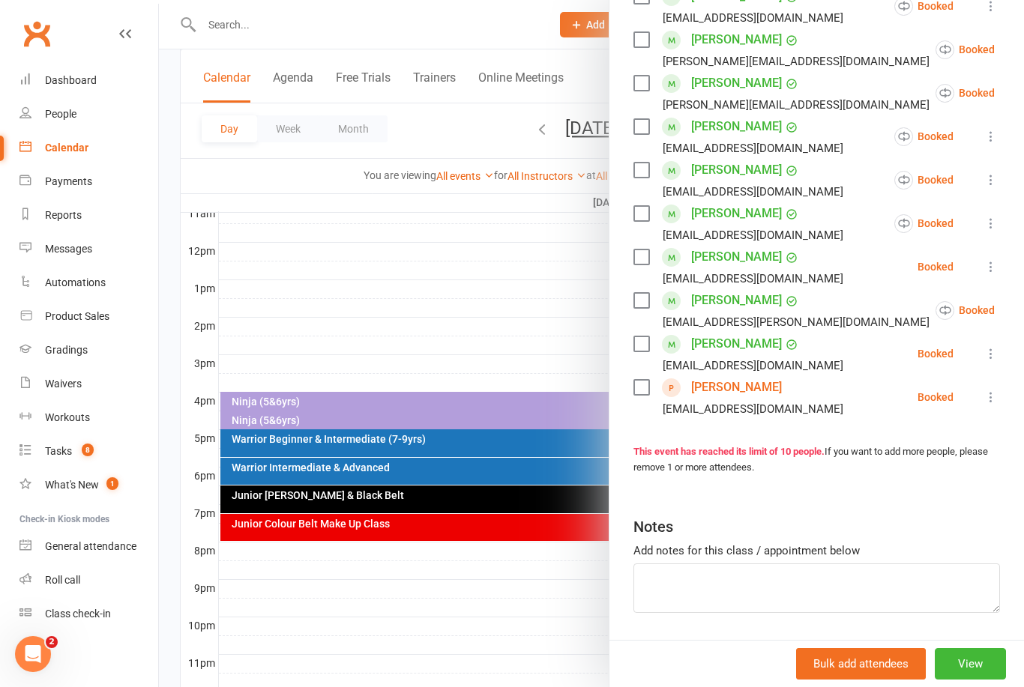
scroll to position [293, 0]
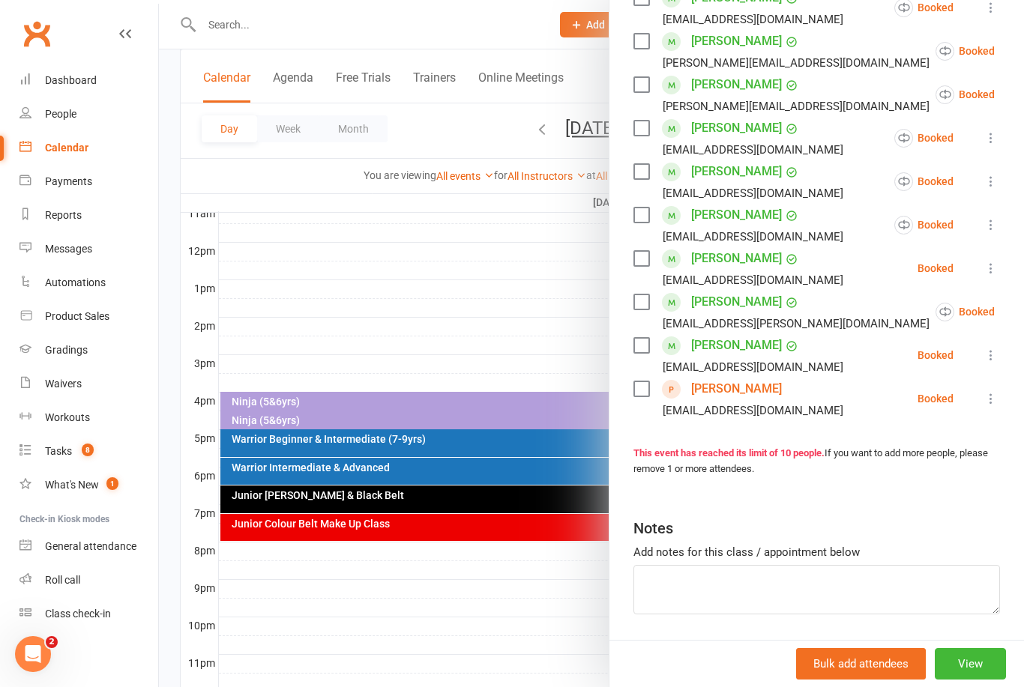
click at [973, 680] on button "View" at bounding box center [969, 663] width 71 height 31
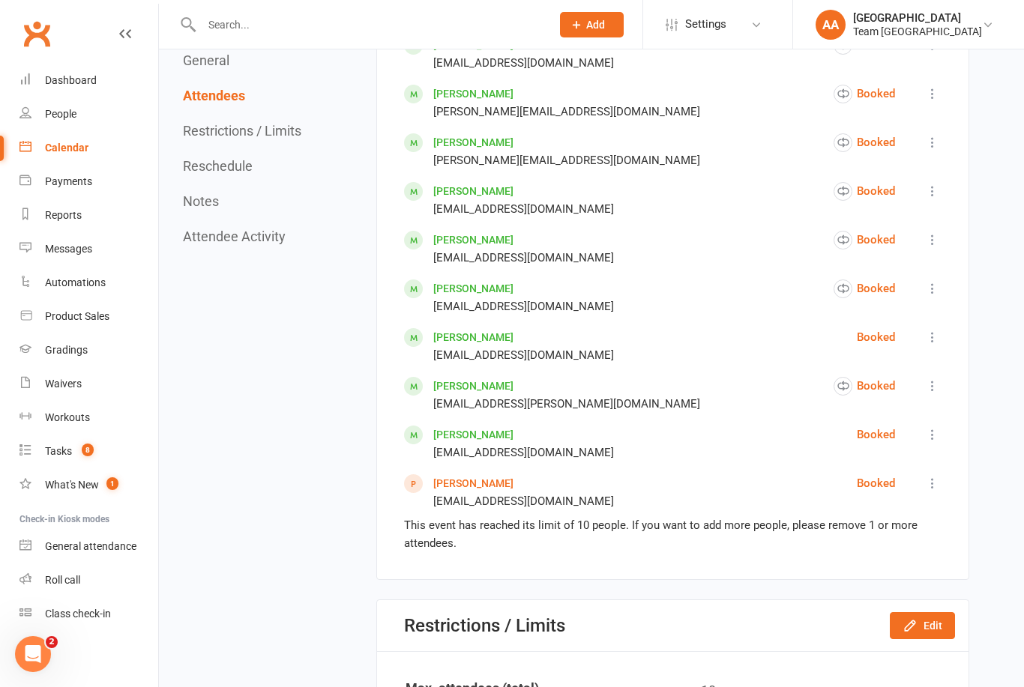
scroll to position [1111, 0]
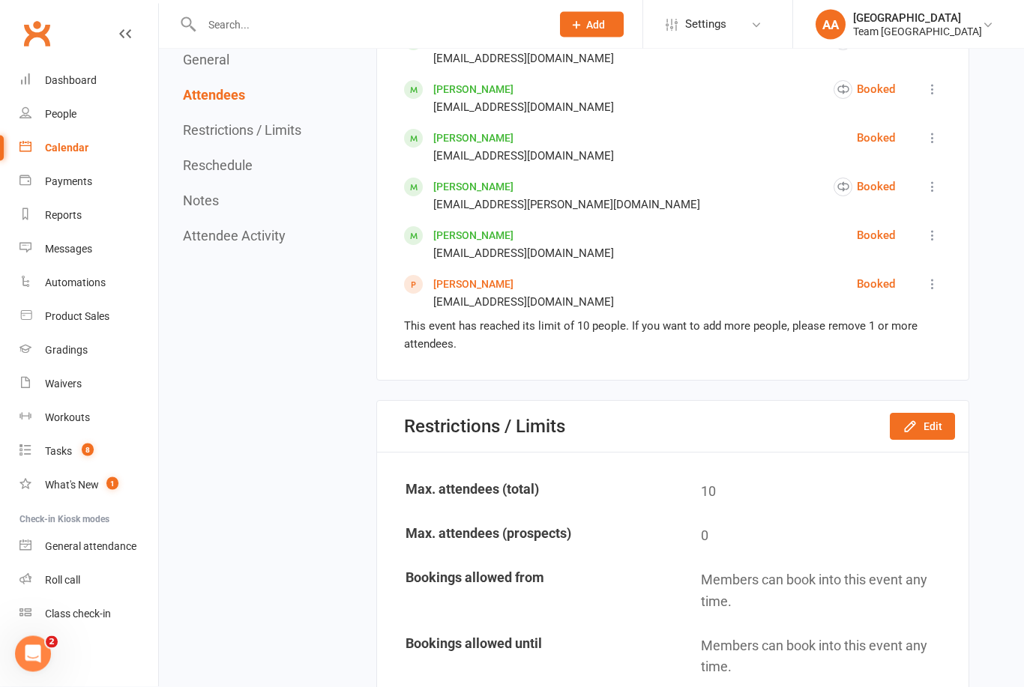
click at [928, 441] on button "Edit" at bounding box center [921, 427] width 65 height 27
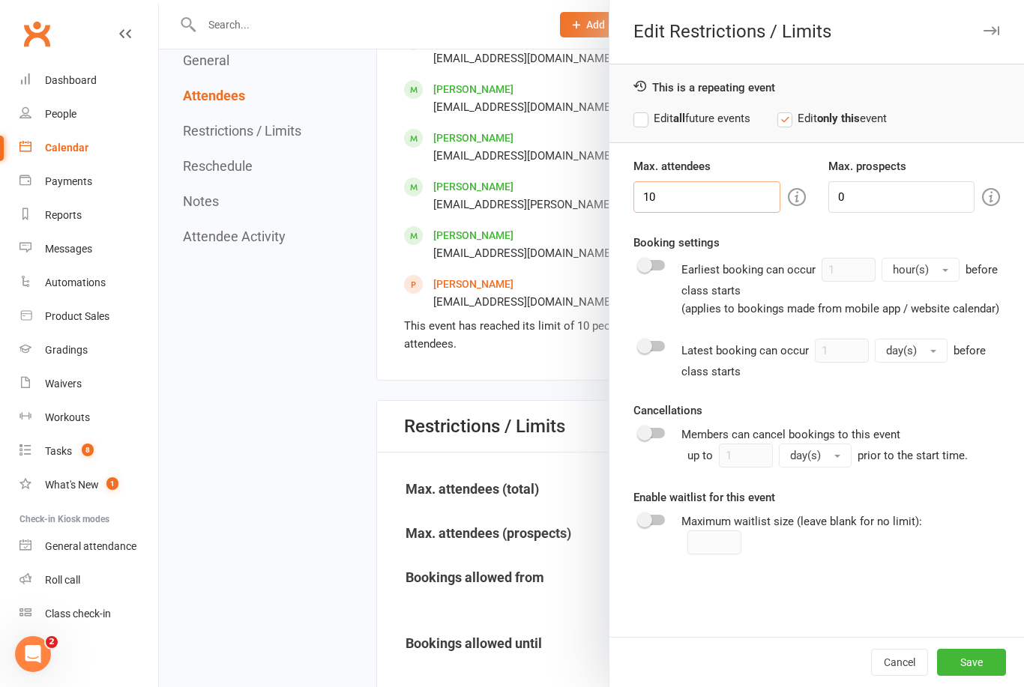
click at [685, 196] on input "10" at bounding box center [706, 196] width 146 height 31
type input "11"
click at [976, 676] on button "Save" at bounding box center [971, 662] width 69 height 27
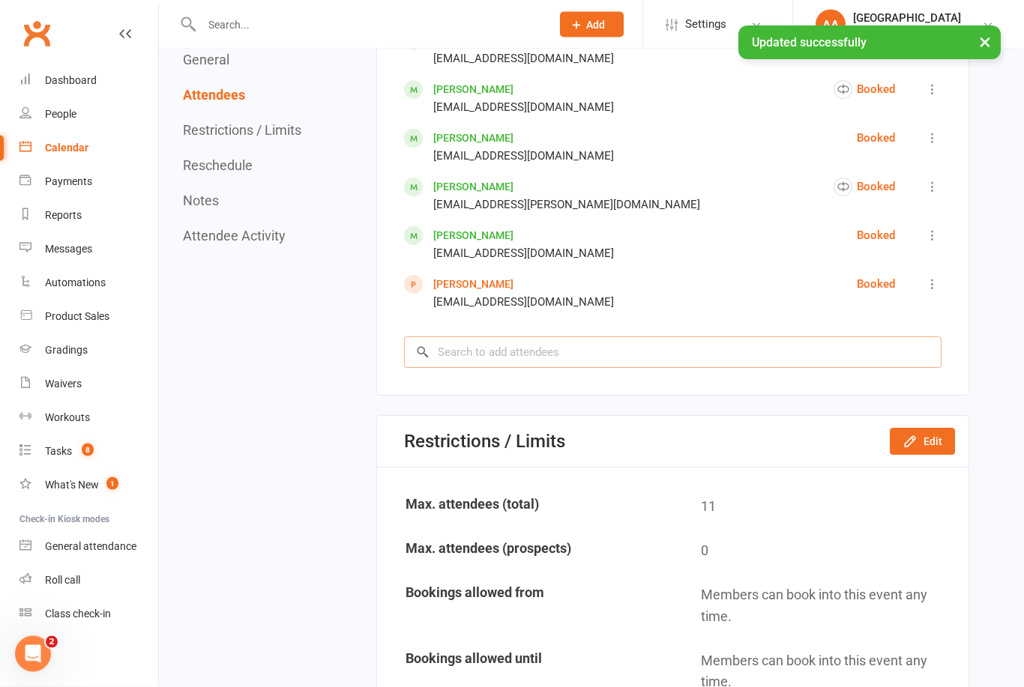
click at [466, 369] on input "search" at bounding box center [672, 352] width 537 height 31
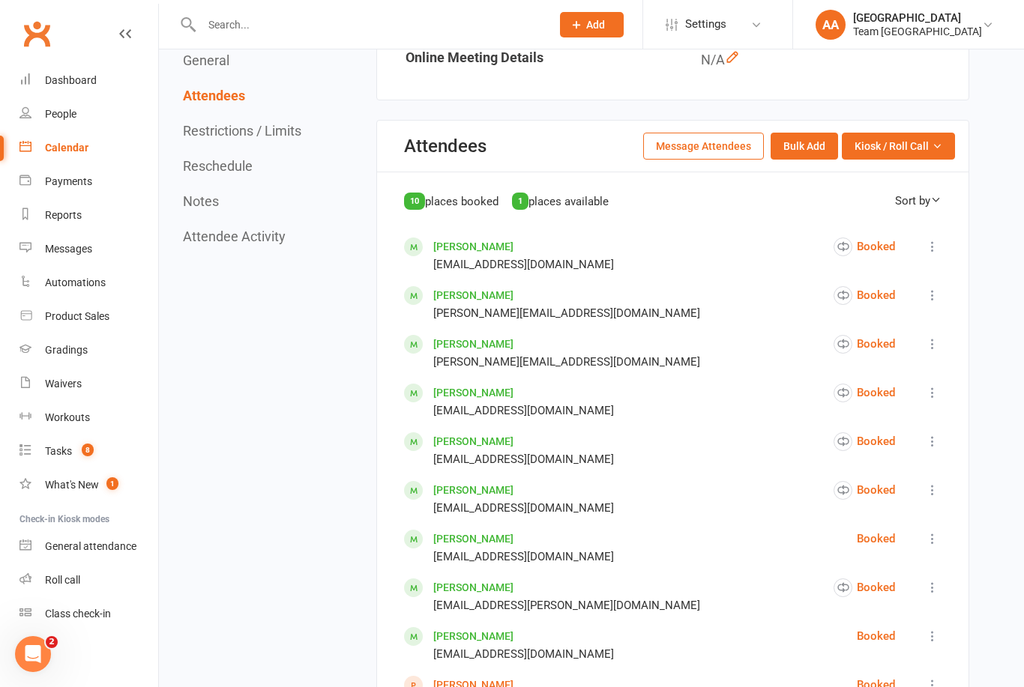
scroll to position [707, 0]
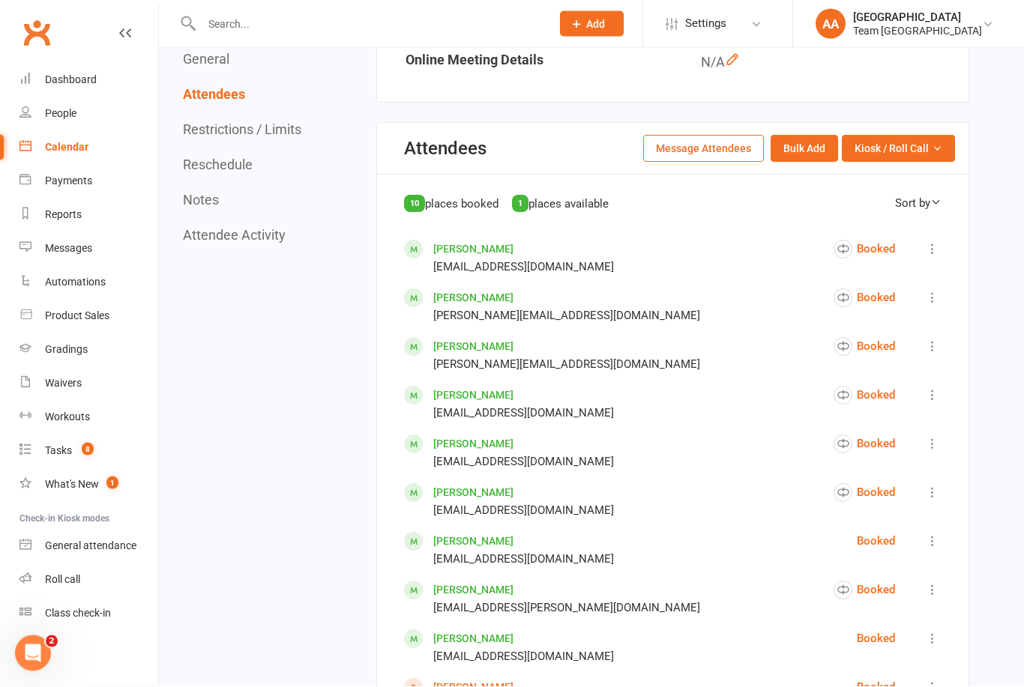
click at [82, 143] on div "Calendar" at bounding box center [66, 148] width 43 height 12
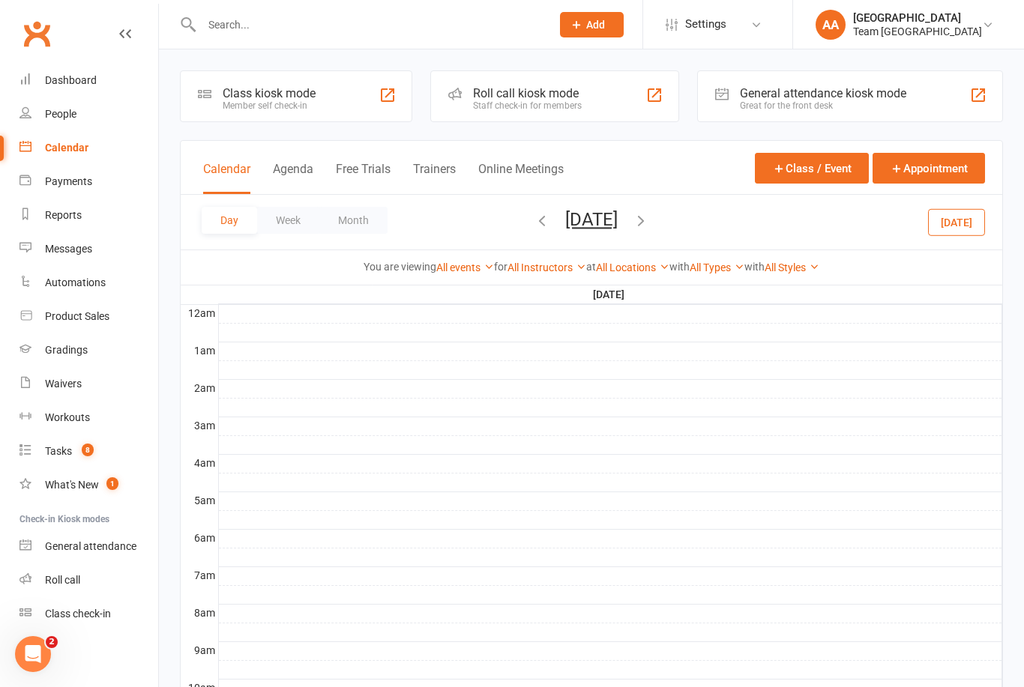
click at [617, 220] on button "Friday, Sep 12, 2025" at bounding box center [591, 219] width 52 height 21
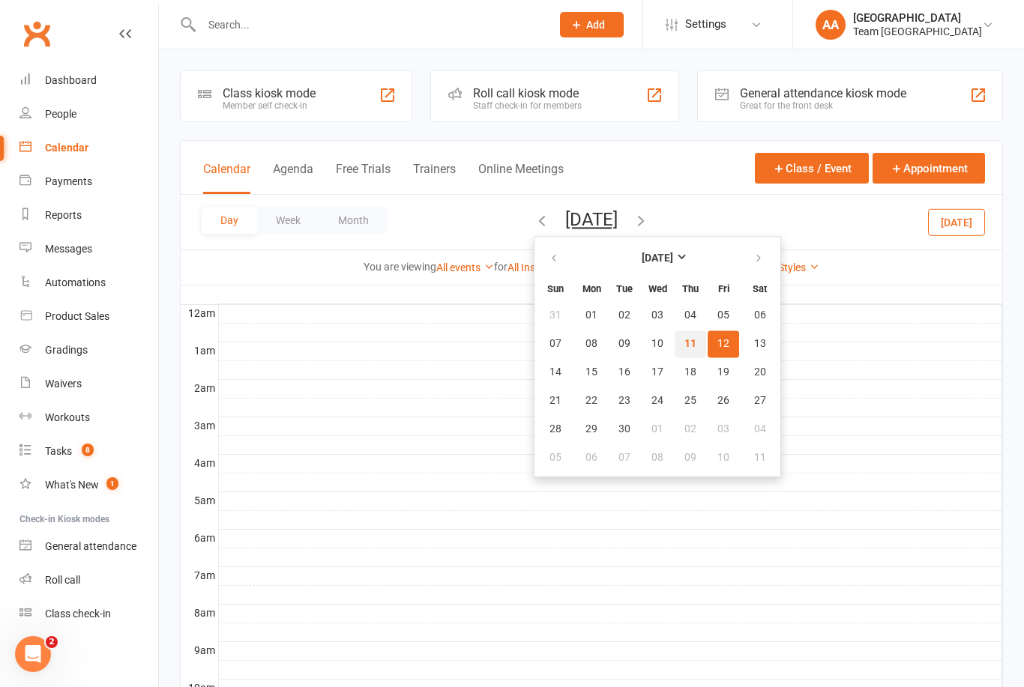
click at [674, 335] on button "11" at bounding box center [689, 343] width 31 height 27
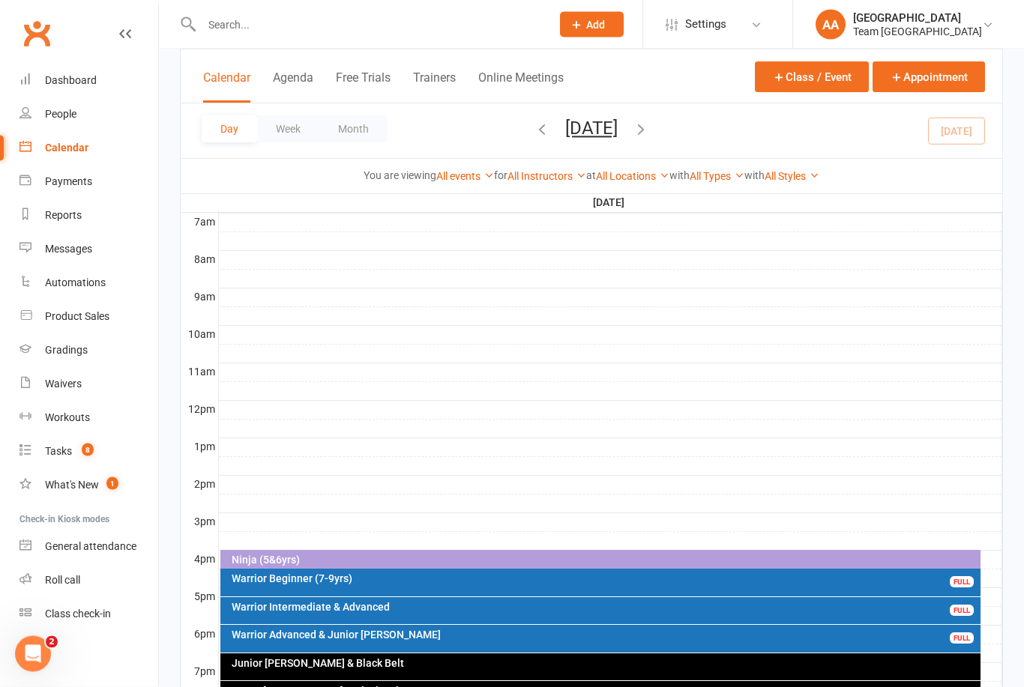
scroll to position [362, 0]
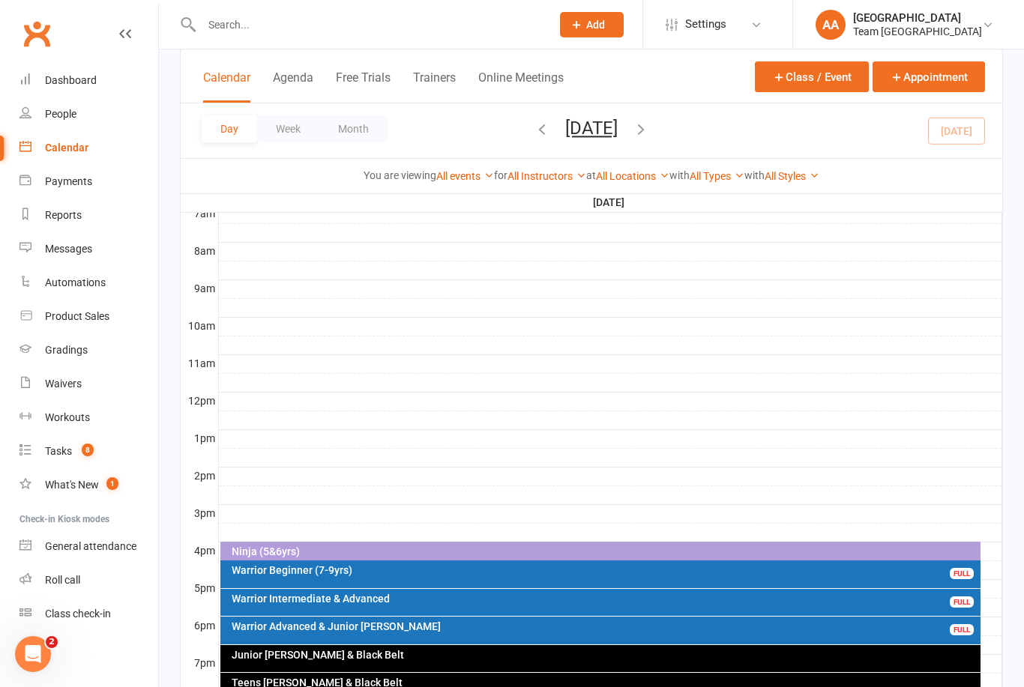
click at [399, 599] on div "Warrior Intermediate & Advanced" at bounding box center [604, 598] width 747 height 10
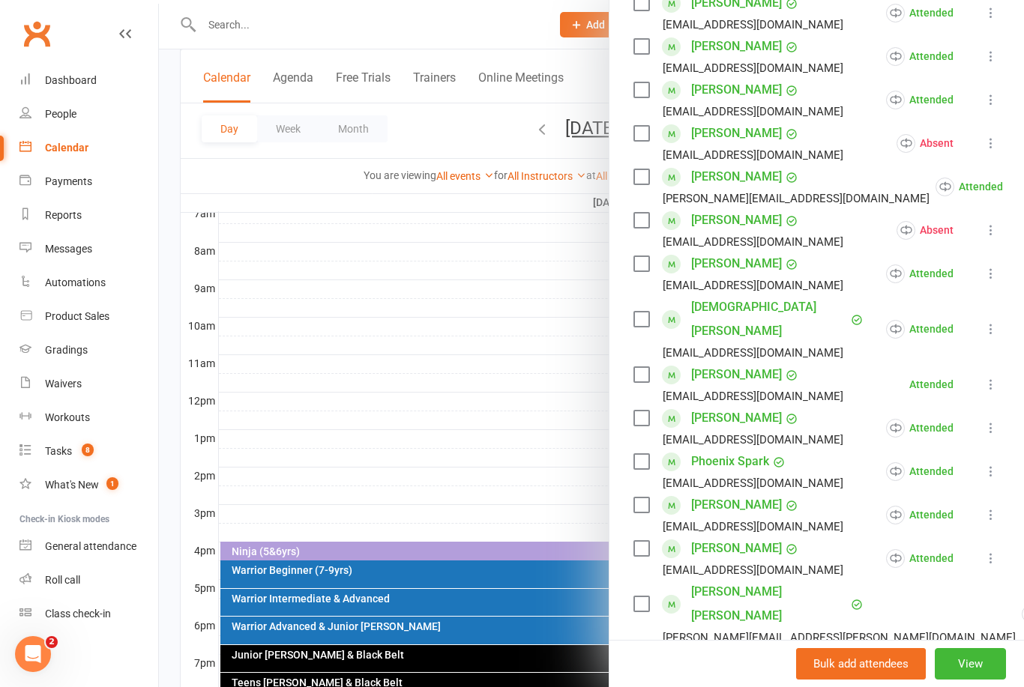
scroll to position [423, 0]
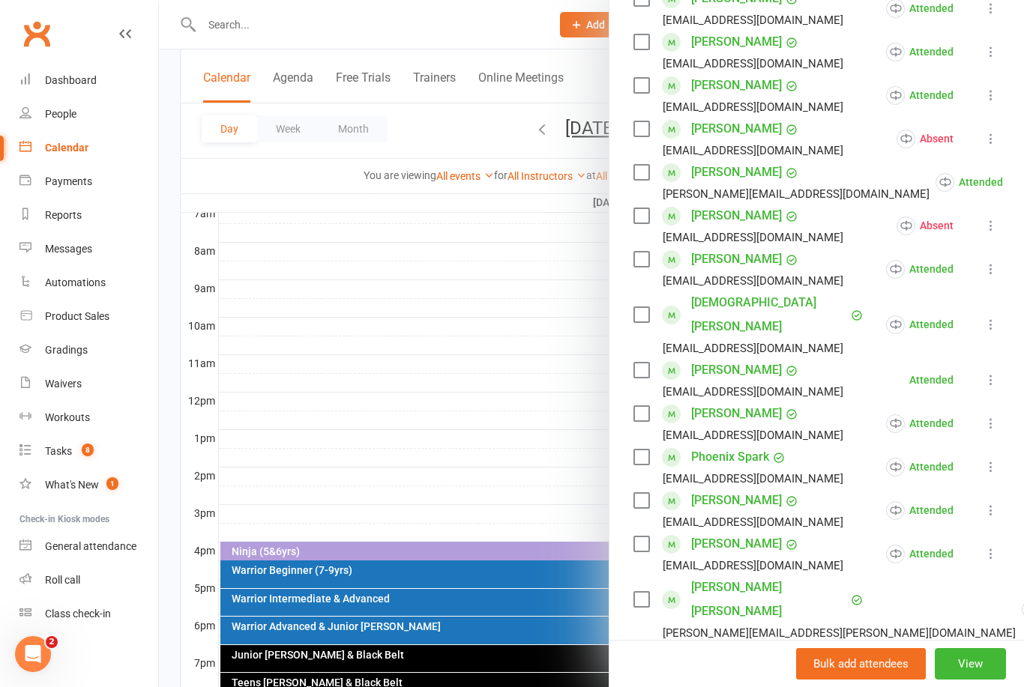
click at [746, 402] on link "[PERSON_NAME]" at bounding box center [736, 414] width 91 height 24
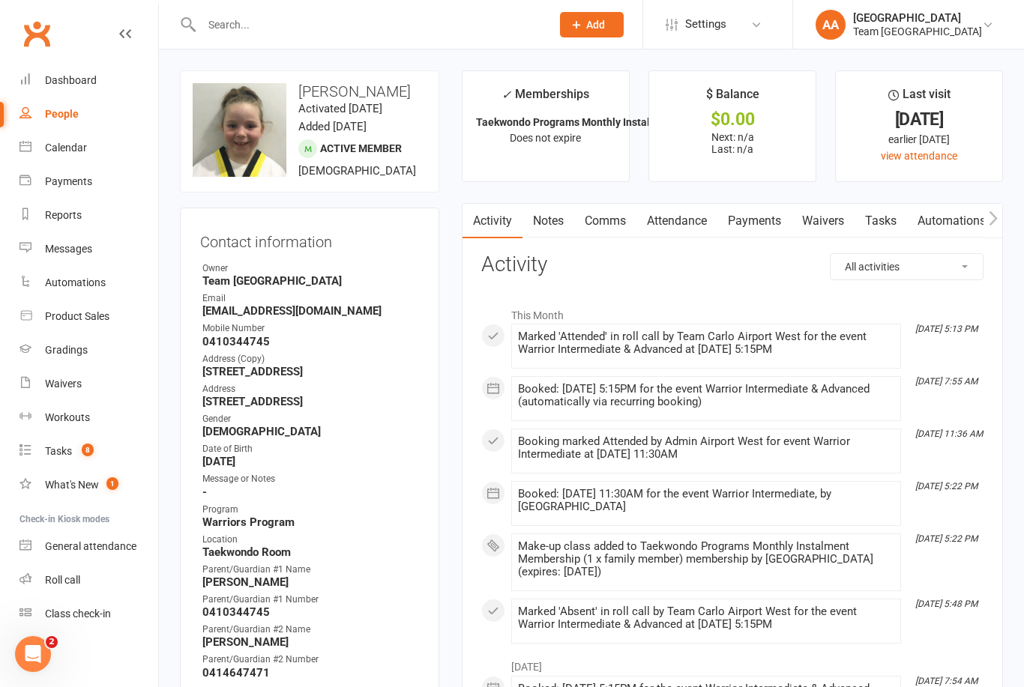
click at [68, 152] on div "Calendar" at bounding box center [66, 148] width 42 height 12
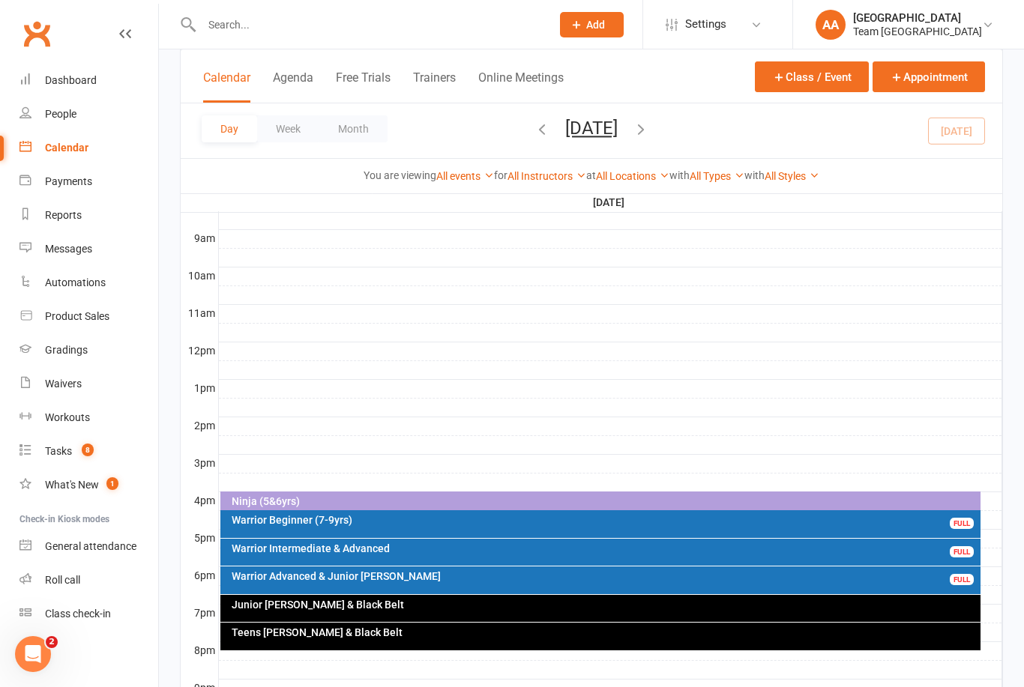
scroll to position [436, 0]
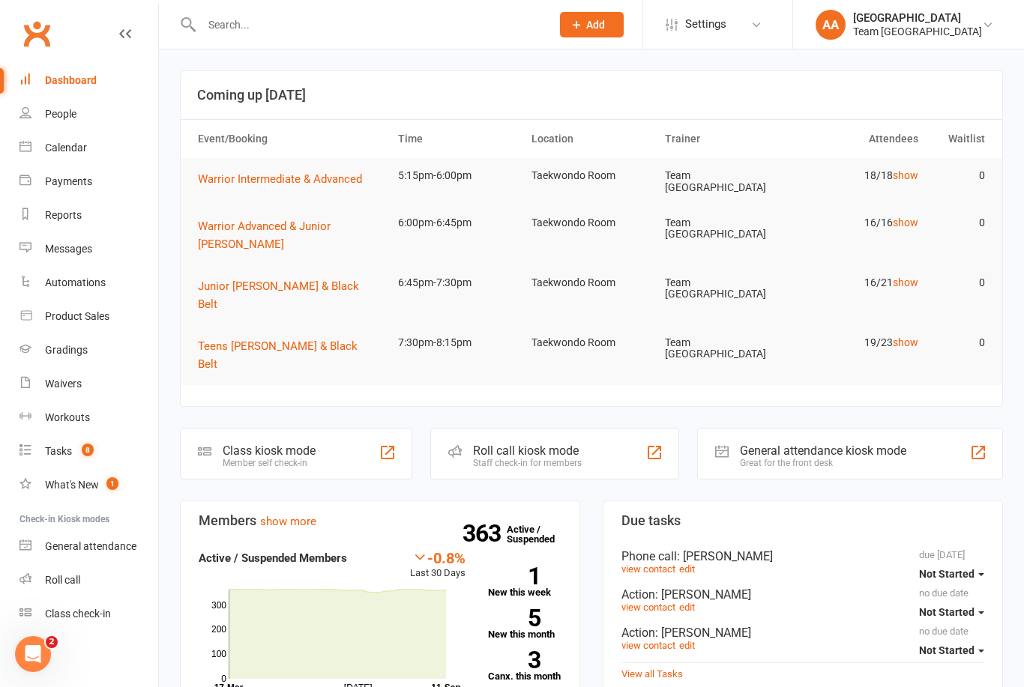
click at [80, 343] on link "Gradings" at bounding box center [88, 350] width 139 height 34
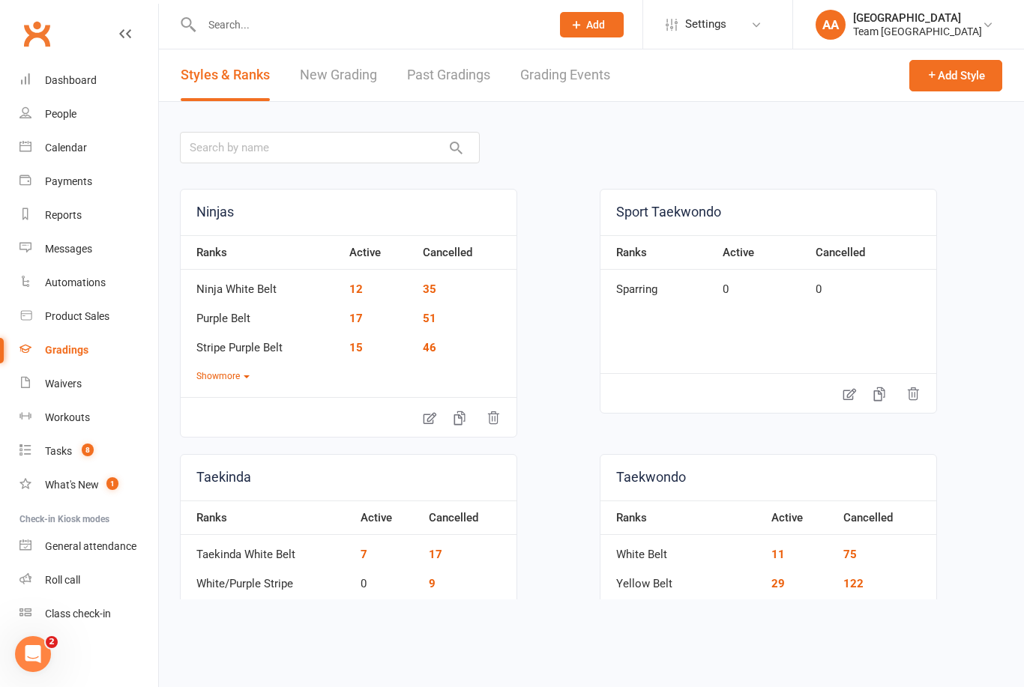
click at [572, 70] on link "Grading Events" at bounding box center [565, 75] width 90 height 52
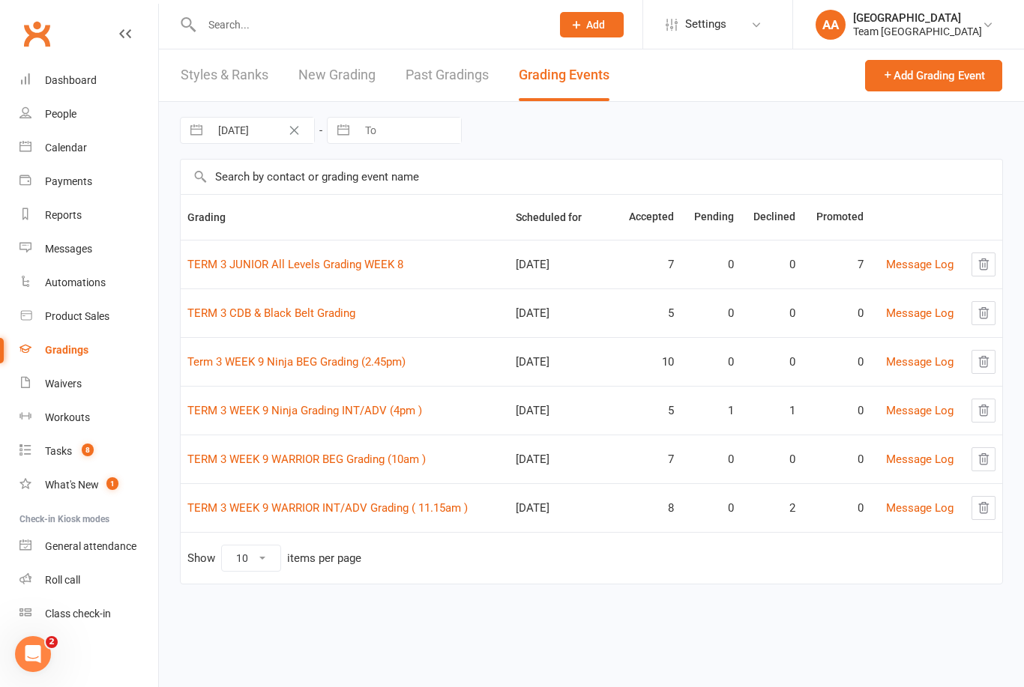
click at [315, 454] on link "TERM 3 WEEK 9 WARRIOR BEG Grading (10am )" at bounding box center [306, 459] width 238 height 13
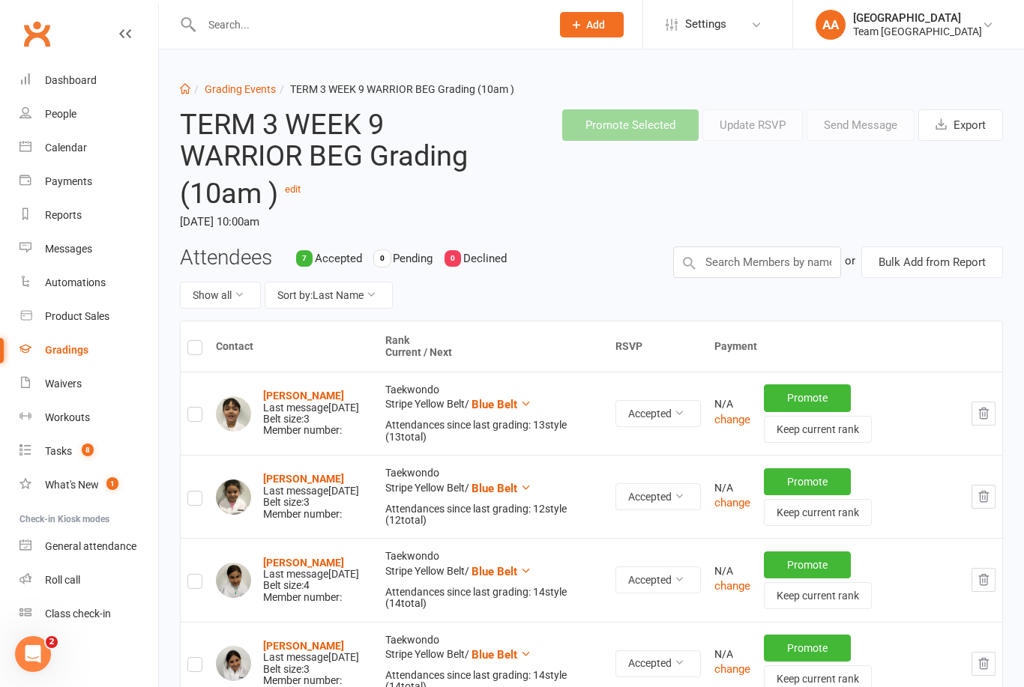
click at [245, 88] on link "Grading Events" at bounding box center [240, 89] width 71 height 12
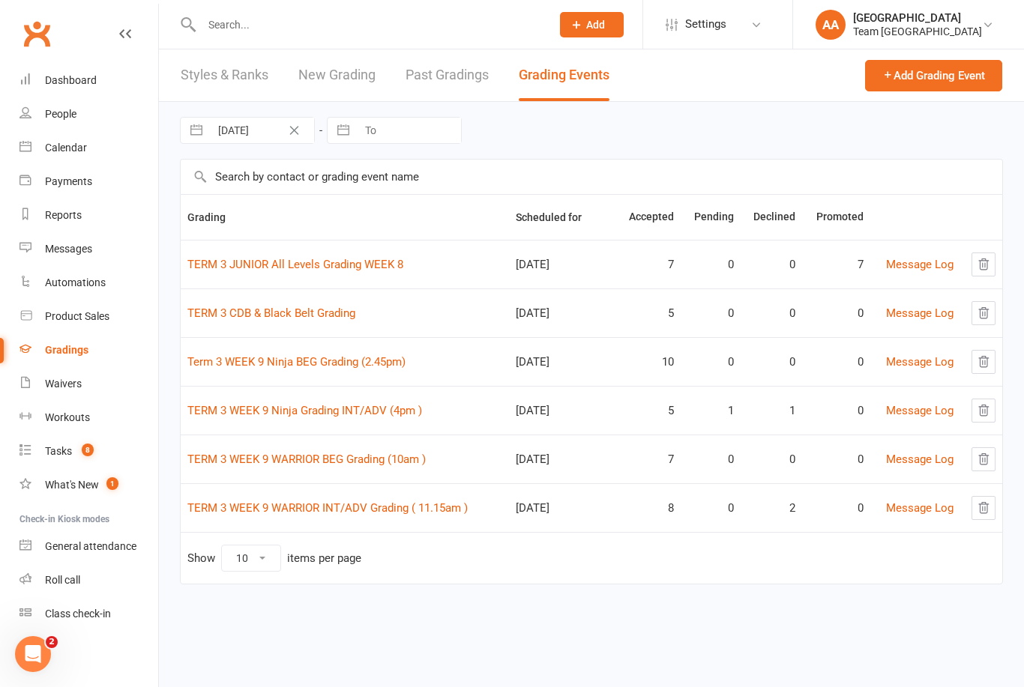
click at [277, 460] on link "TERM 3 WEEK 9 WARRIOR BEG Grading (10am )" at bounding box center [306, 459] width 238 height 13
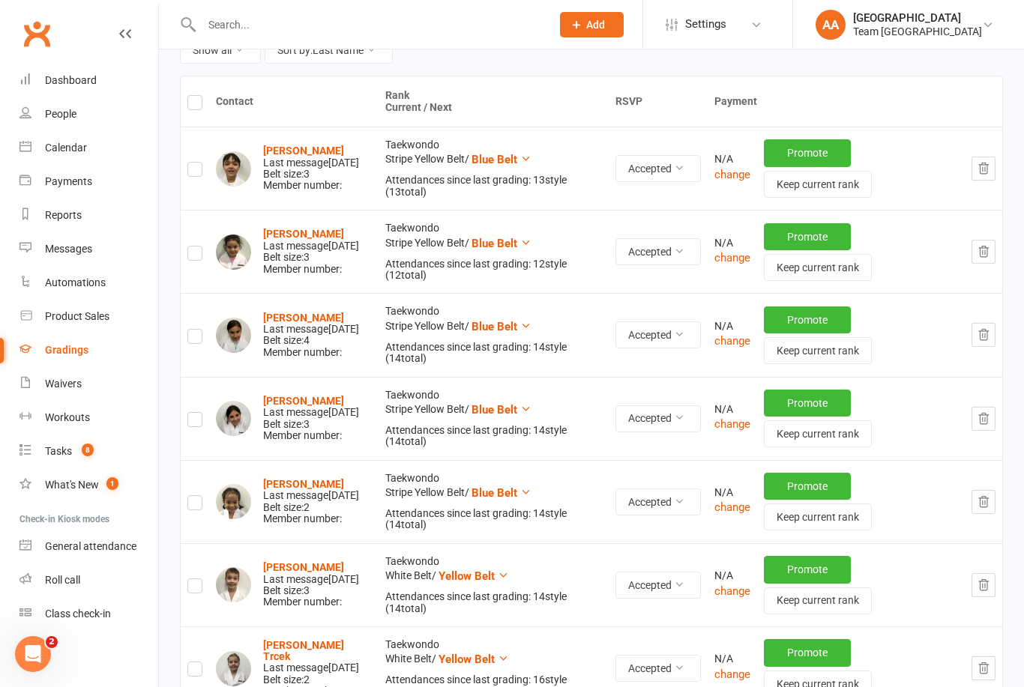
scroll to position [143, 0]
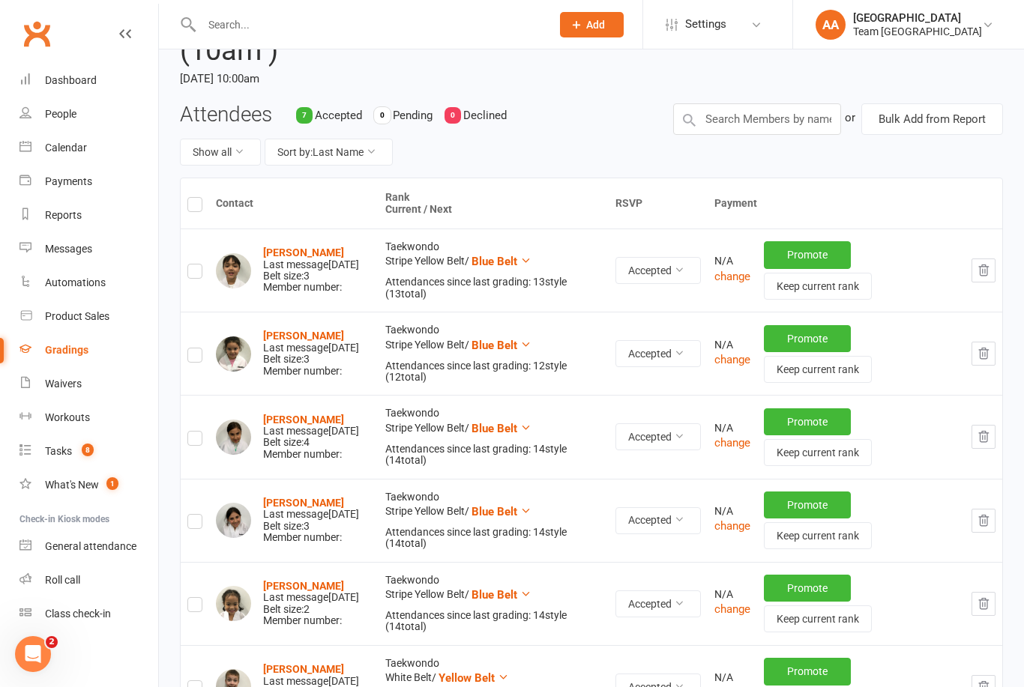
click at [196, 274] on label at bounding box center [194, 274] width 15 height 0
click at [196, 265] on input "checkbox" at bounding box center [194, 265] width 15 height 0
checkbox input "true"
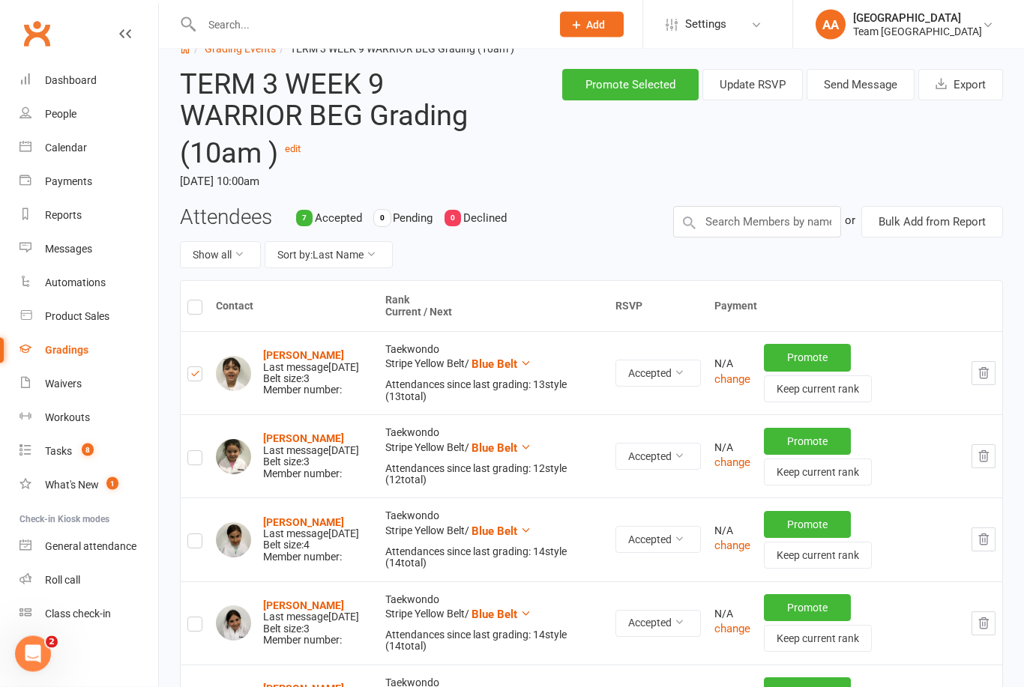
scroll to position [0, 0]
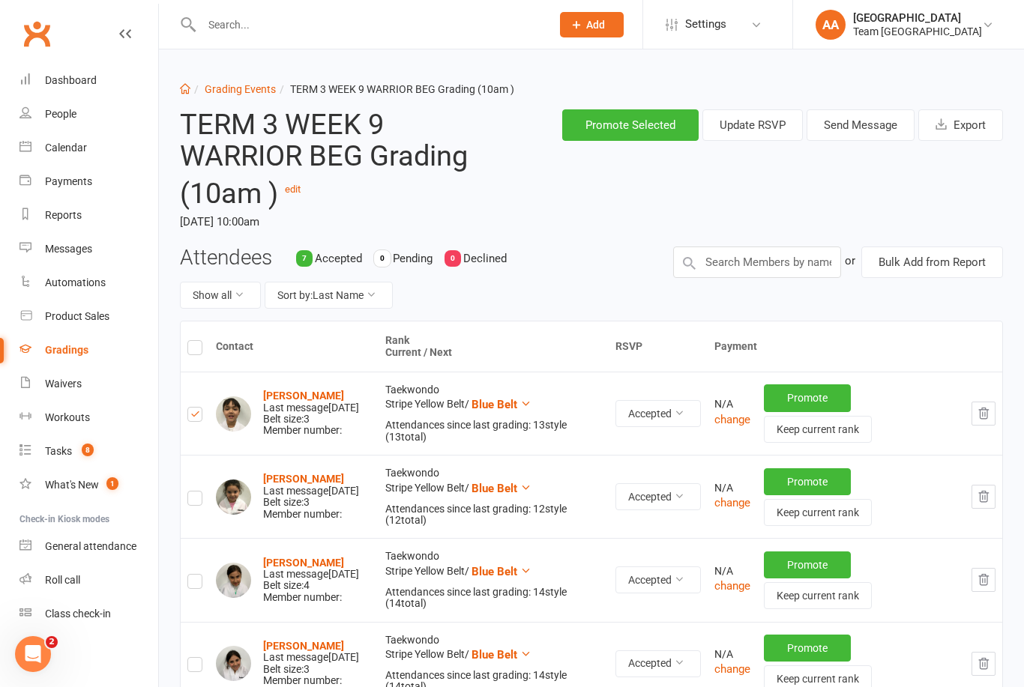
click at [856, 127] on button "Send Message" at bounding box center [860, 124] width 108 height 31
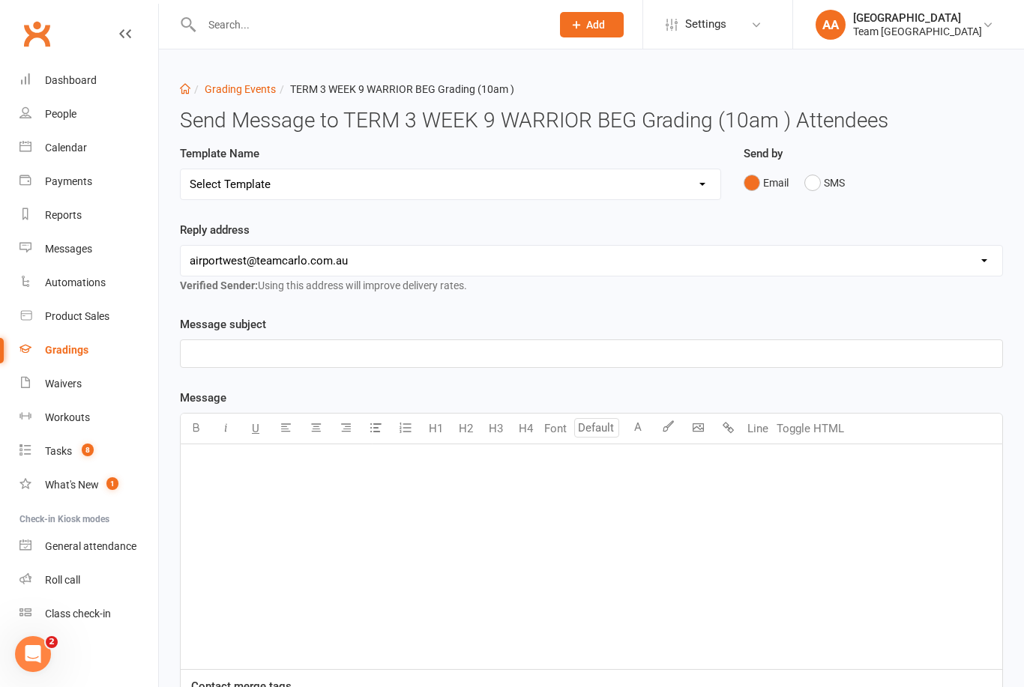
click at [699, 184] on select "Select Template [SMS] Black Belt Payment Advice (Black Belt & Kukkiwon) [SMS] B…" at bounding box center [451, 184] width 540 height 30
select select "20"
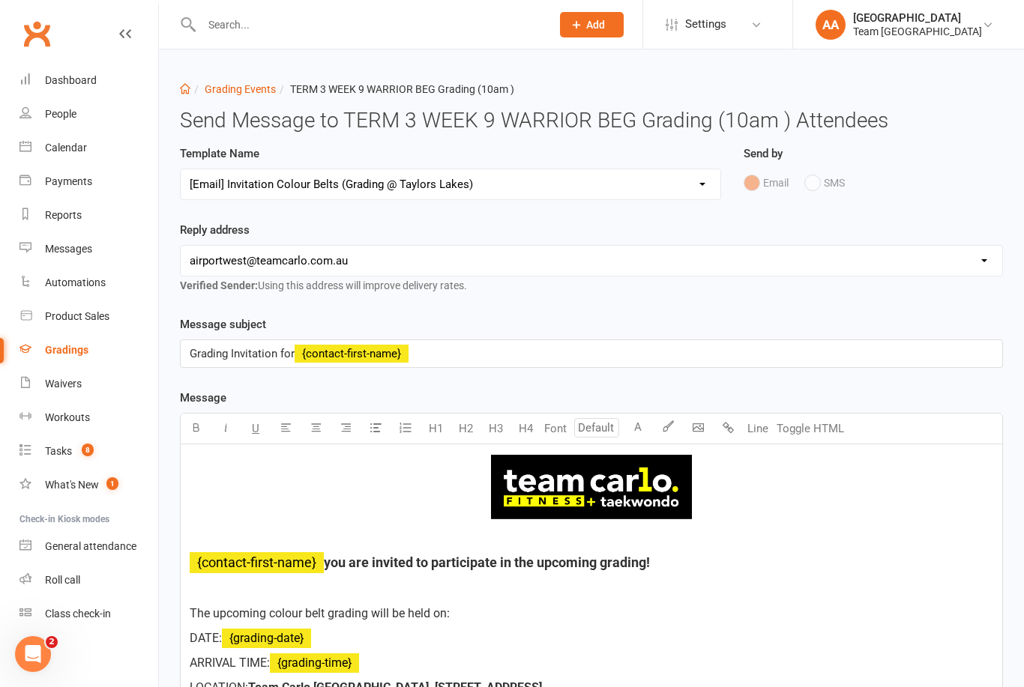
click at [81, 144] on div "Calendar" at bounding box center [66, 148] width 42 height 12
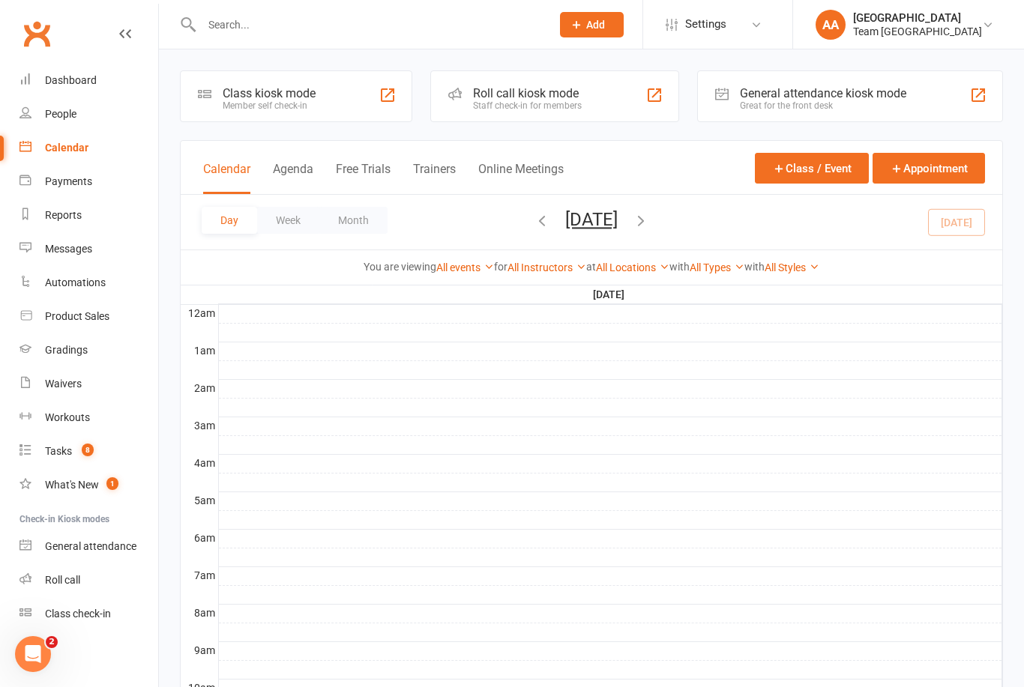
click at [85, 348] on div "Gradings" at bounding box center [66, 350] width 43 height 12
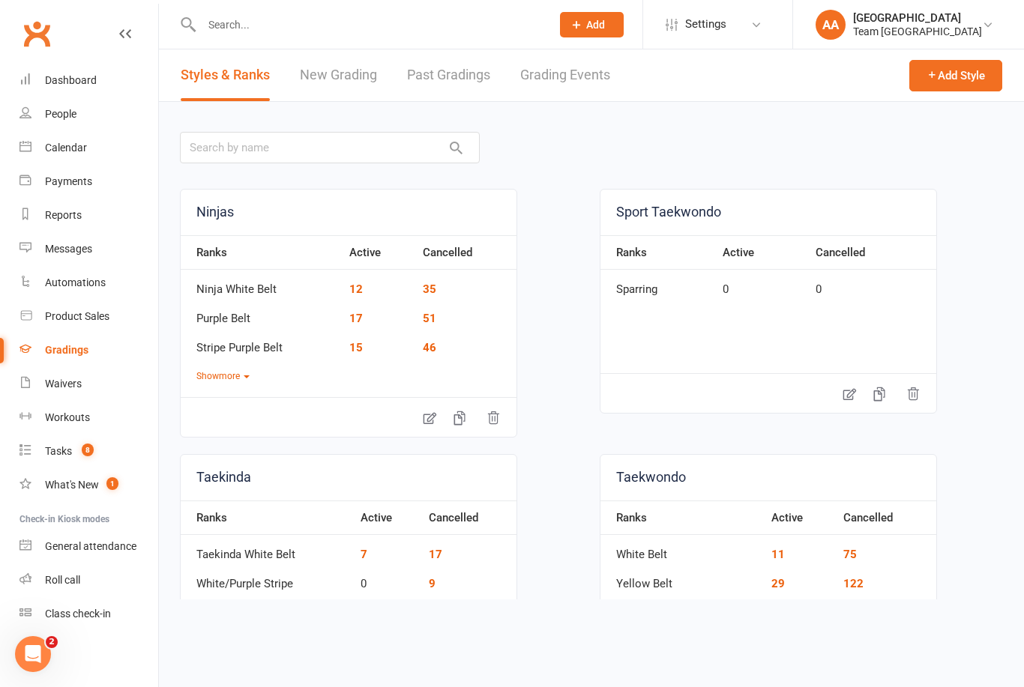
click at [565, 73] on link "Grading Events" at bounding box center [565, 75] width 90 height 52
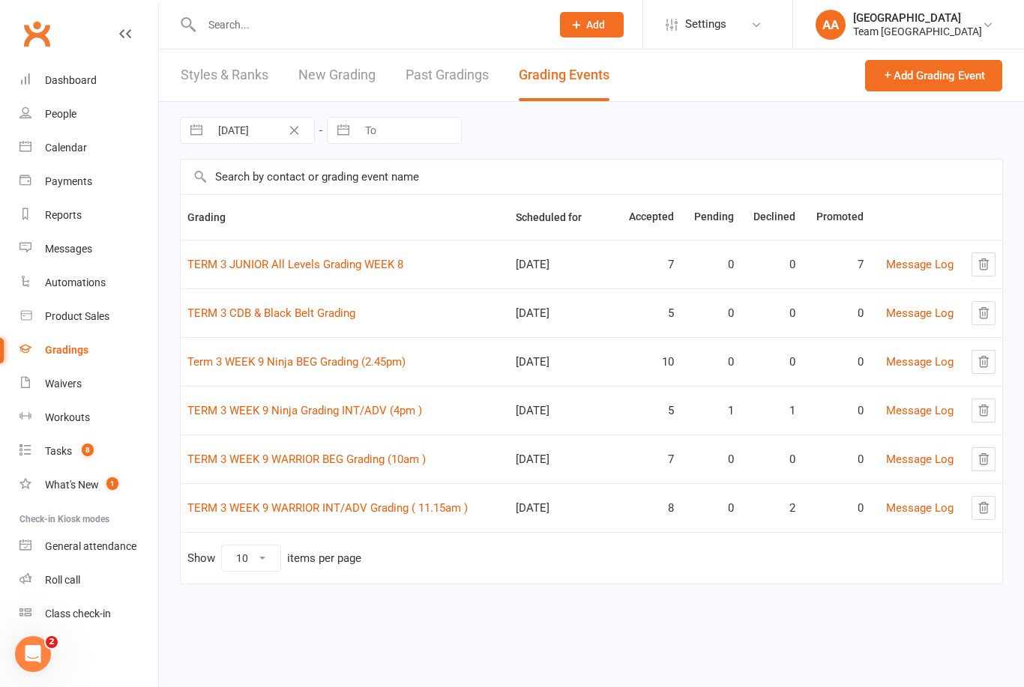
click at [311, 507] on link "TERM 3 WEEK 9 WARRIOR INT/ADV Grading ( 11.15am )" at bounding box center [327, 507] width 280 height 13
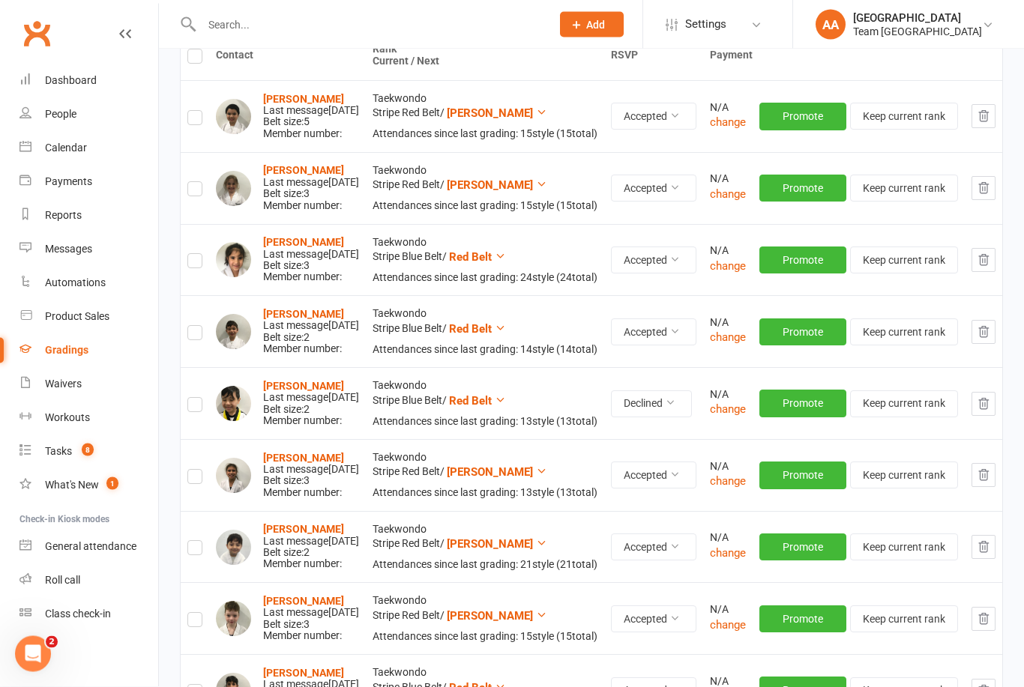
scroll to position [291, 0]
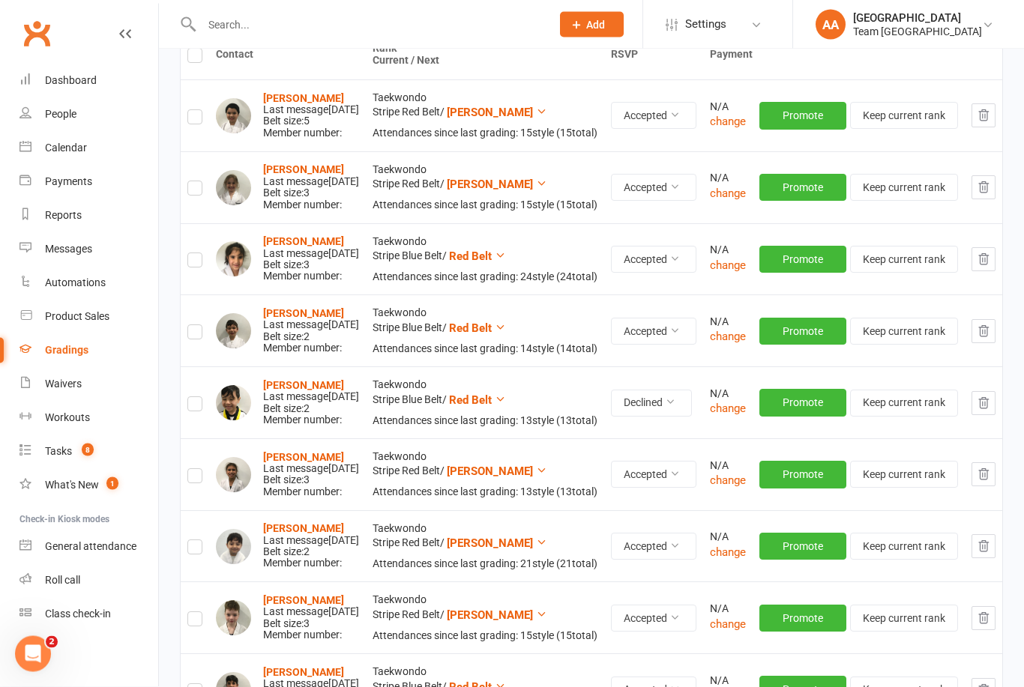
click at [985, 411] on icon "button" at bounding box center [982, 403] width 13 height 13
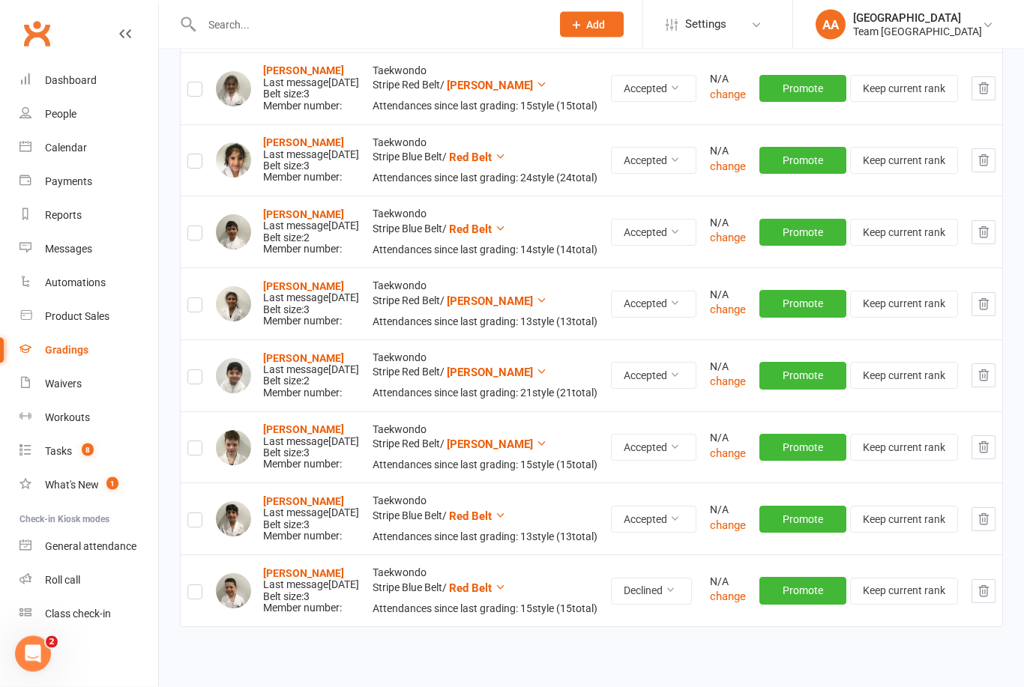
scroll to position [528, 0]
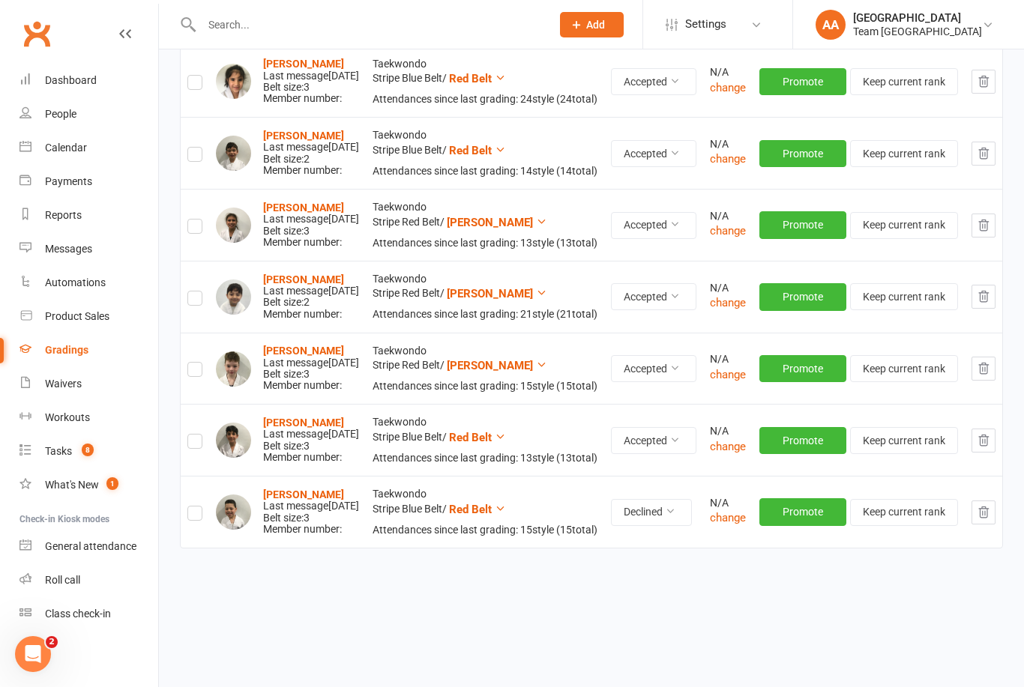
click at [975, 548] on td at bounding box center [982, 512] width 37 height 72
click at [984, 519] on icon "button" at bounding box center [982, 512] width 13 height 13
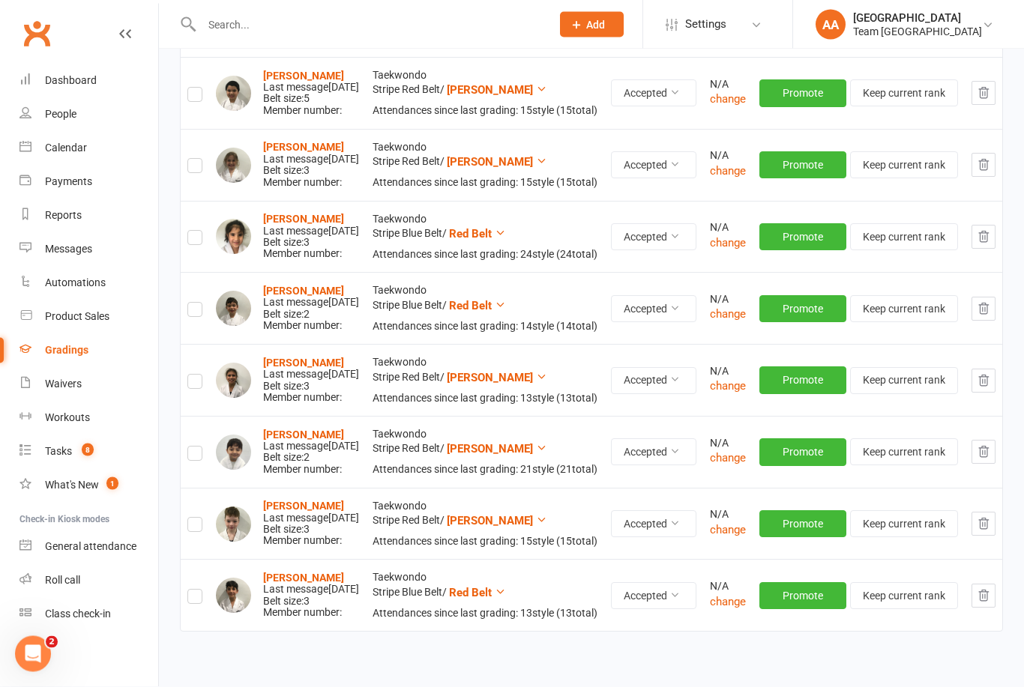
scroll to position [0, 0]
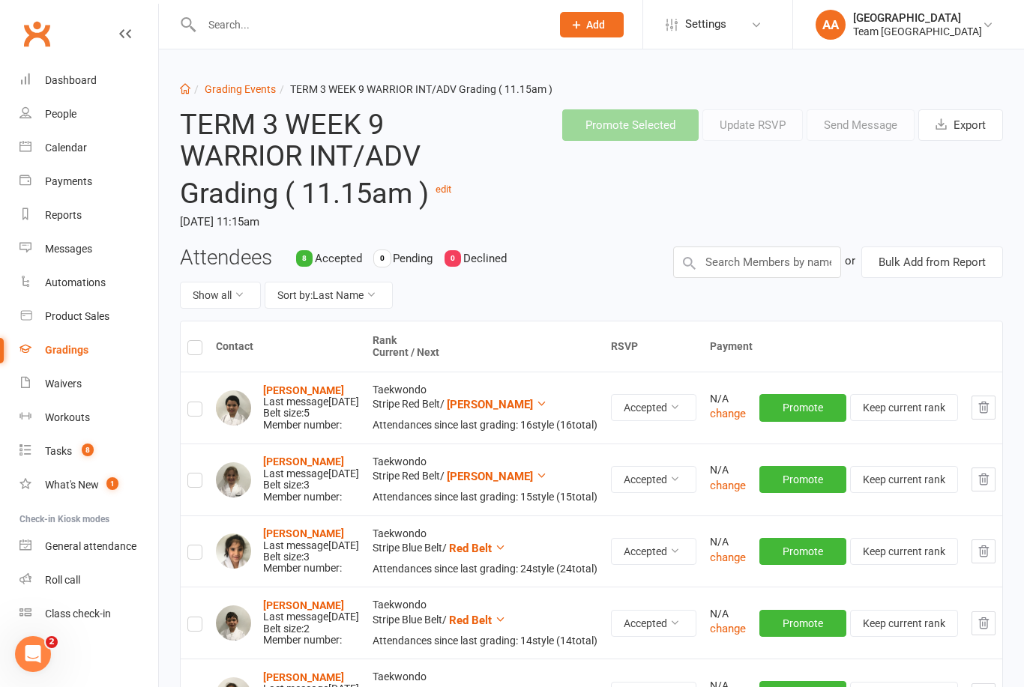
click at [923, 37] on div "Team [GEOGRAPHIC_DATA]" at bounding box center [917, 31] width 129 height 13
click at [850, 208] on link "Sign out" at bounding box center [908, 207] width 231 height 34
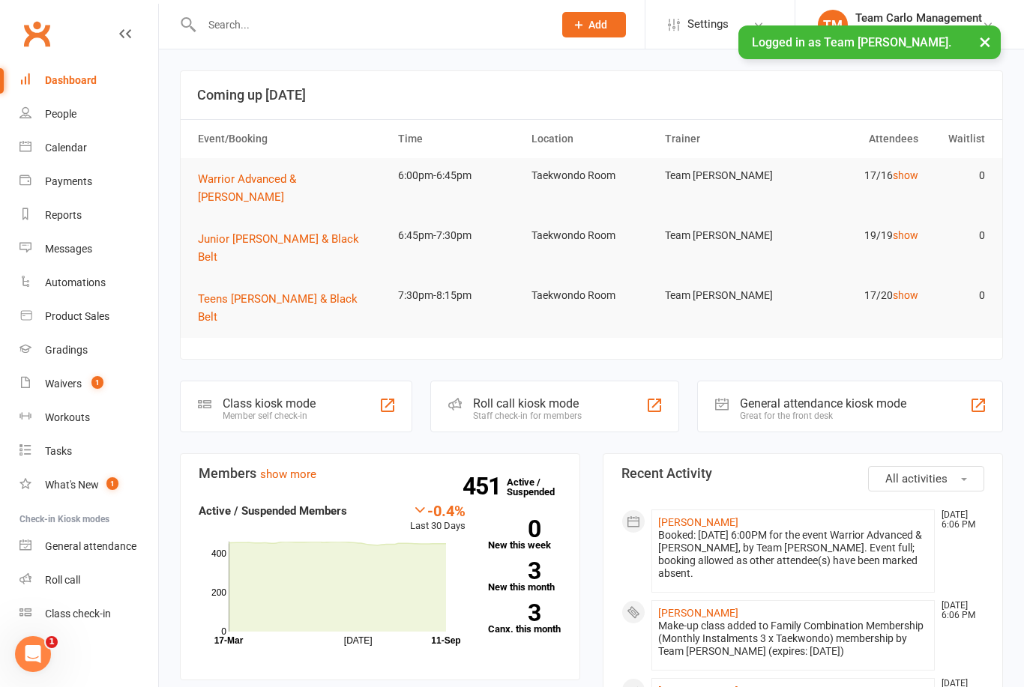
click at [85, 348] on div "Gradings" at bounding box center [66, 350] width 43 height 12
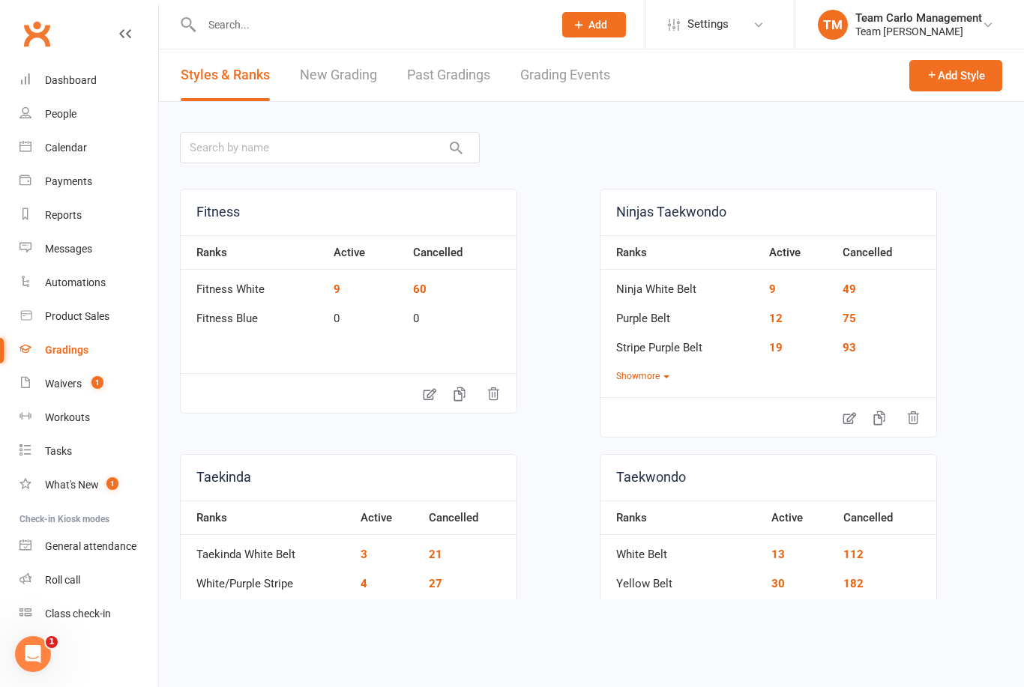
click at [593, 79] on link "Grading Events" at bounding box center [565, 75] width 90 height 52
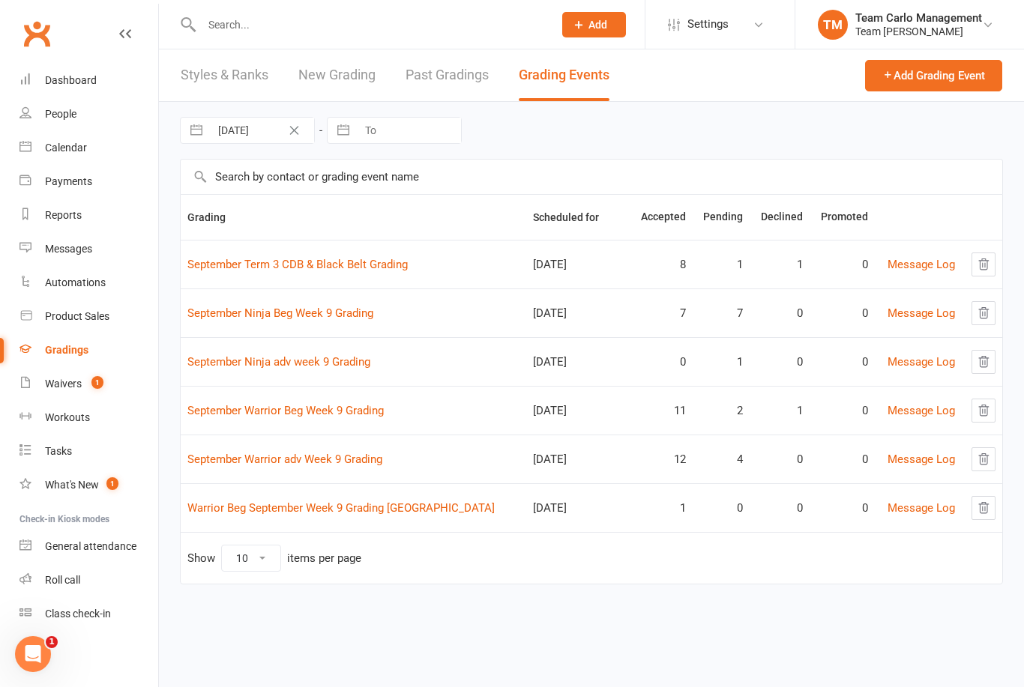
click at [341, 513] on link "Warrior Beg September Week 9 Grading [GEOGRAPHIC_DATA]" at bounding box center [340, 507] width 307 height 13
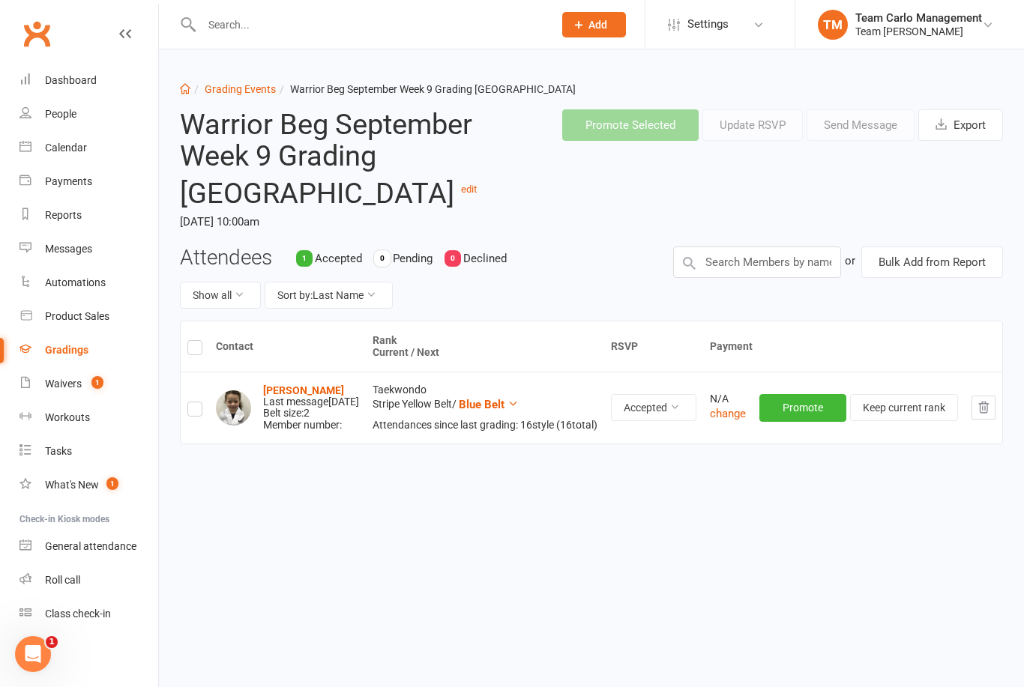
click at [899, 19] on div "Team Carlo Management" at bounding box center [918, 17] width 127 height 13
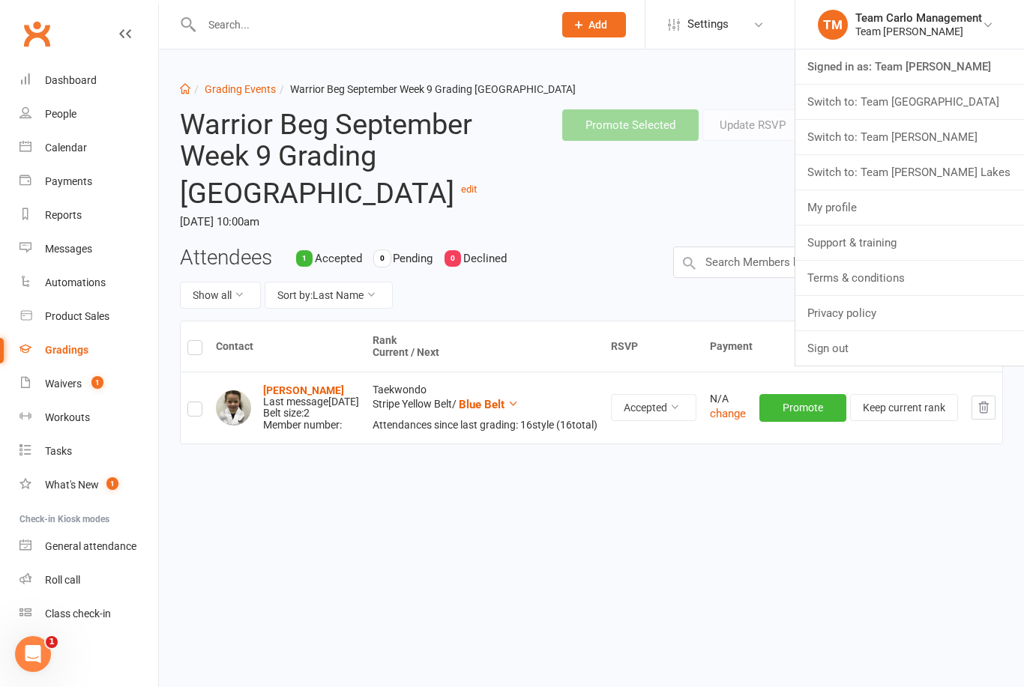
click at [846, 340] on link "Sign out" at bounding box center [909, 348] width 229 height 34
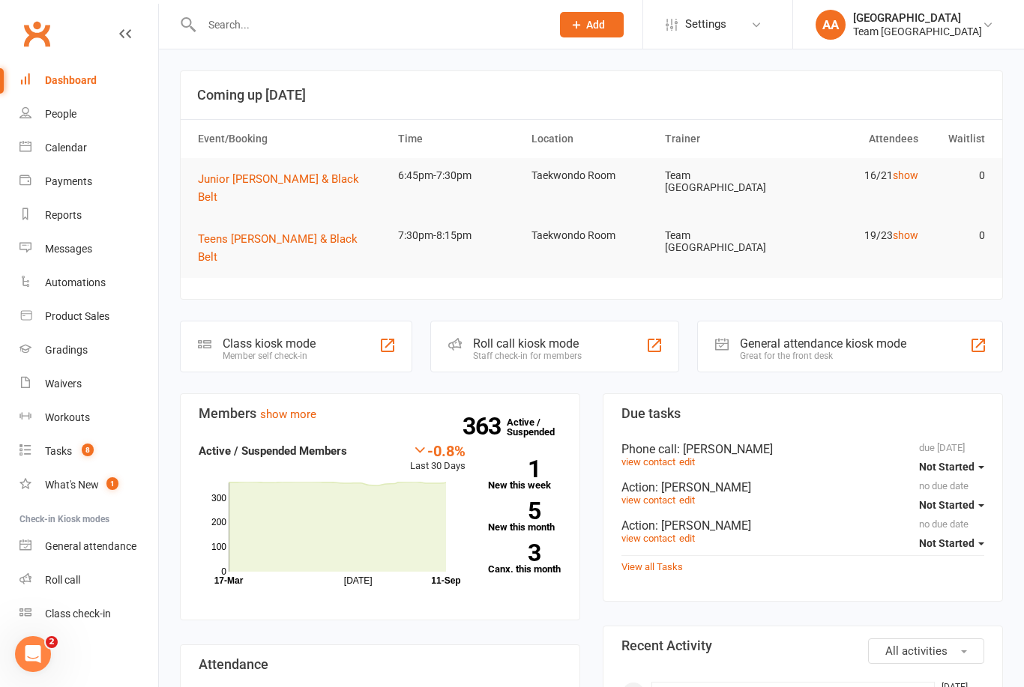
click at [78, 151] on div "Calendar" at bounding box center [66, 148] width 42 height 12
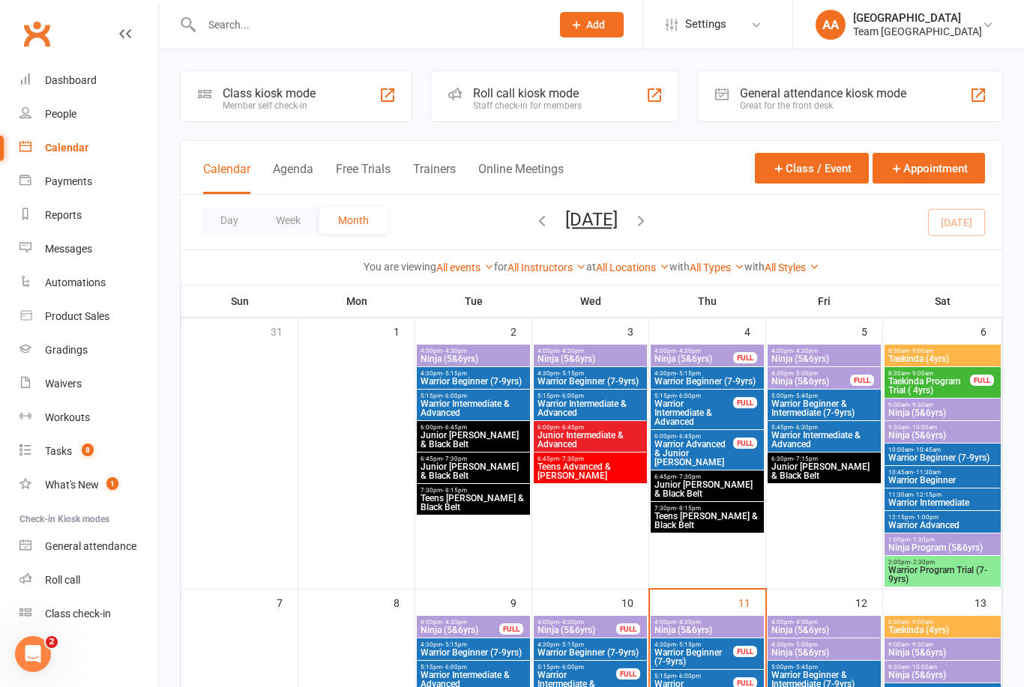
click at [239, 216] on button "Day" at bounding box center [229, 220] width 55 height 27
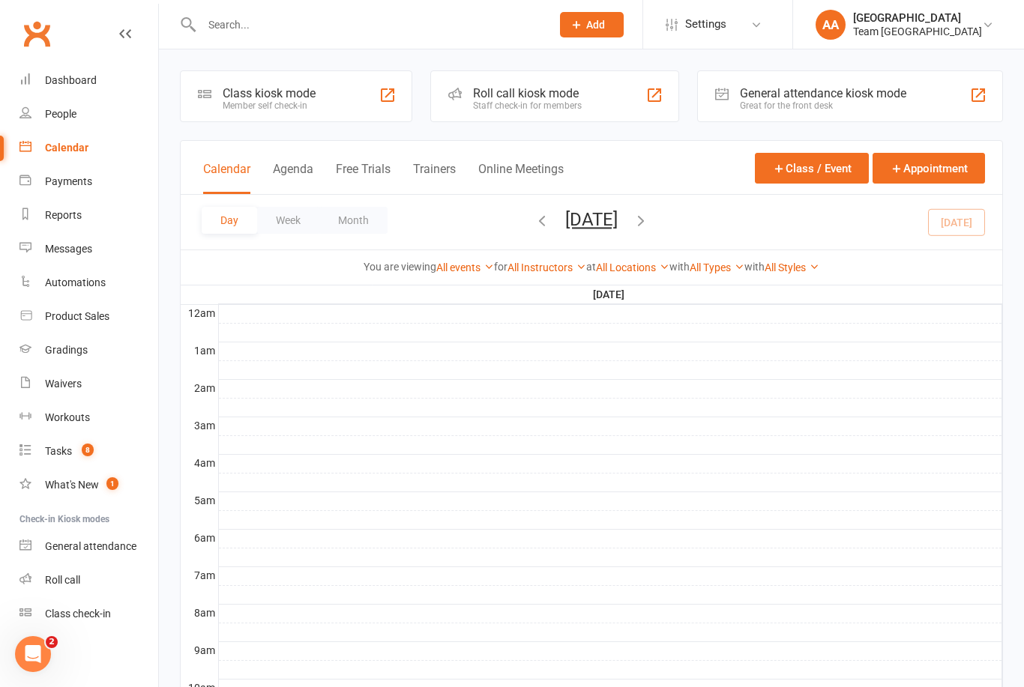
click at [617, 223] on button "Thursday, Sep 11, 2025" at bounding box center [591, 219] width 52 height 21
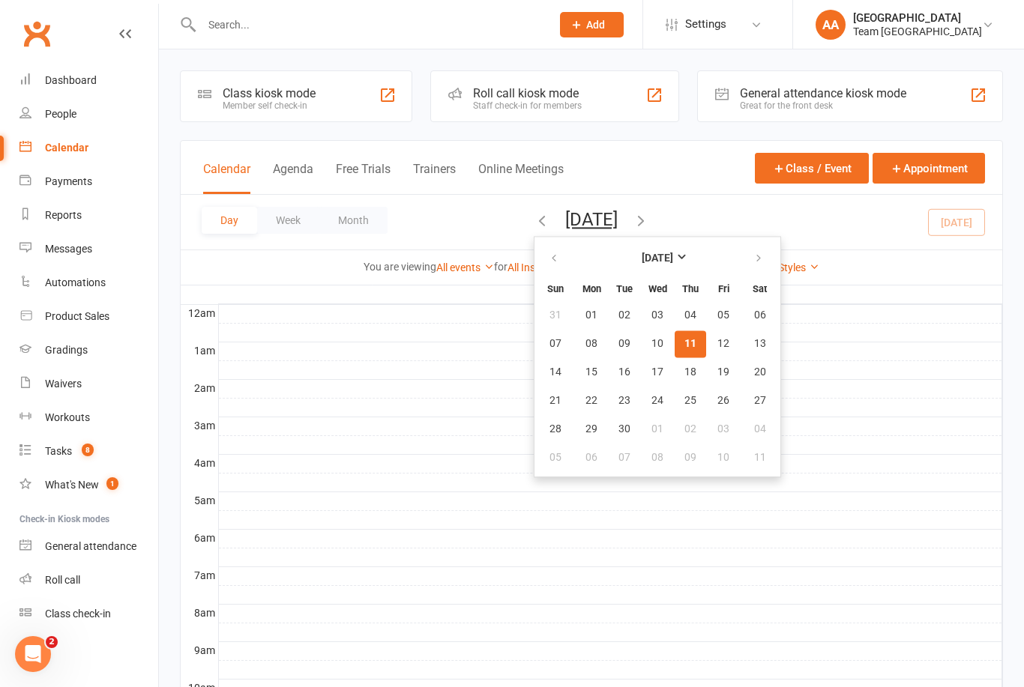
click at [684, 342] on span "11" at bounding box center [690, 344] width 12 height 12
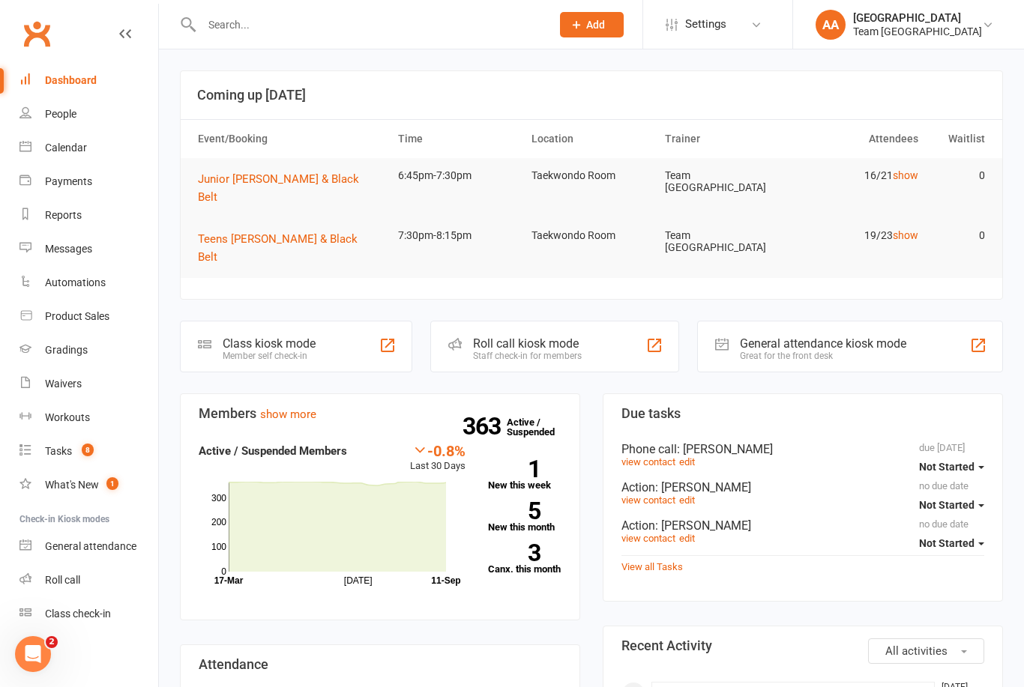
click at [73, 151] on div "Calendar" at bounding box center [66, 148] width 42 height 12
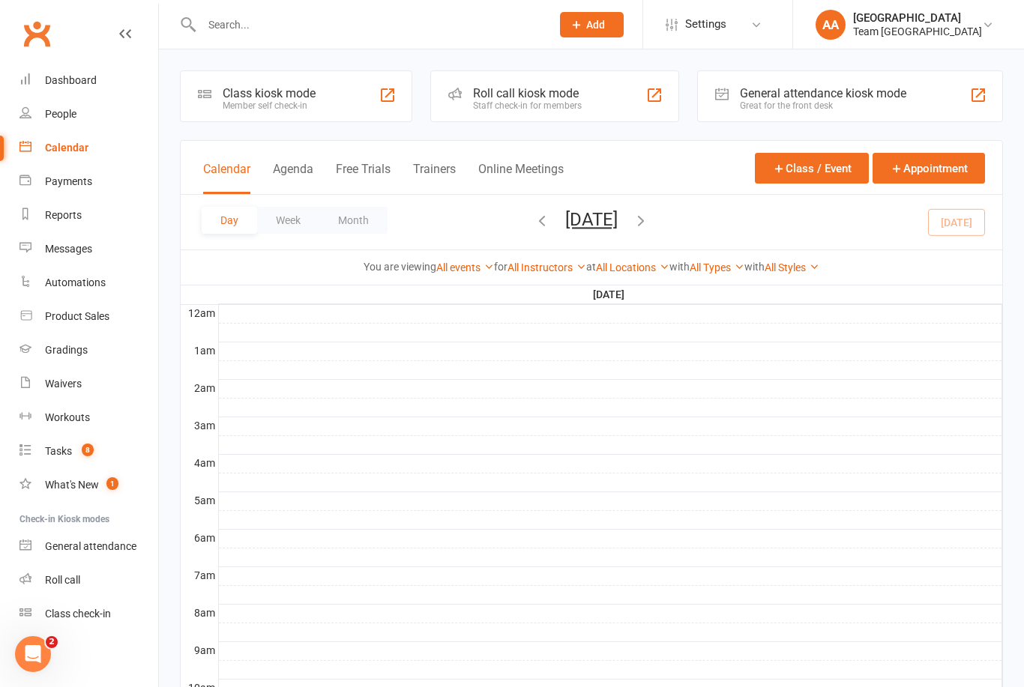
click at [611, 229] on button "Thursday, Sep 11, 2025" at bounding box center [591, 219] width 52 height 21
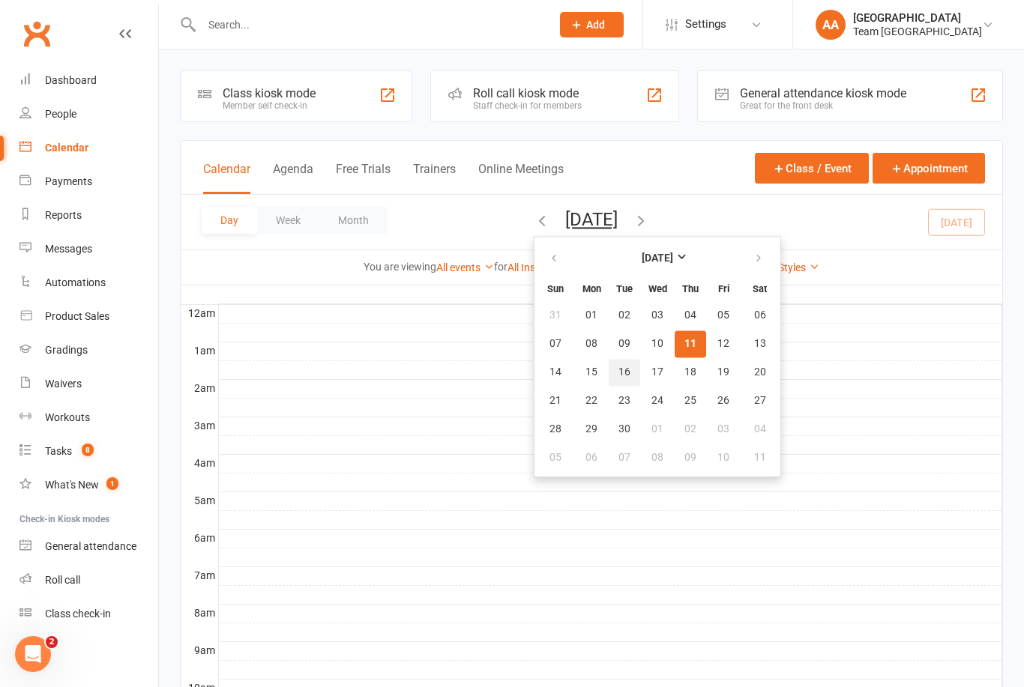
click at [608, 379] on button "16" at bounding box center [623, 372] width 31 height 27
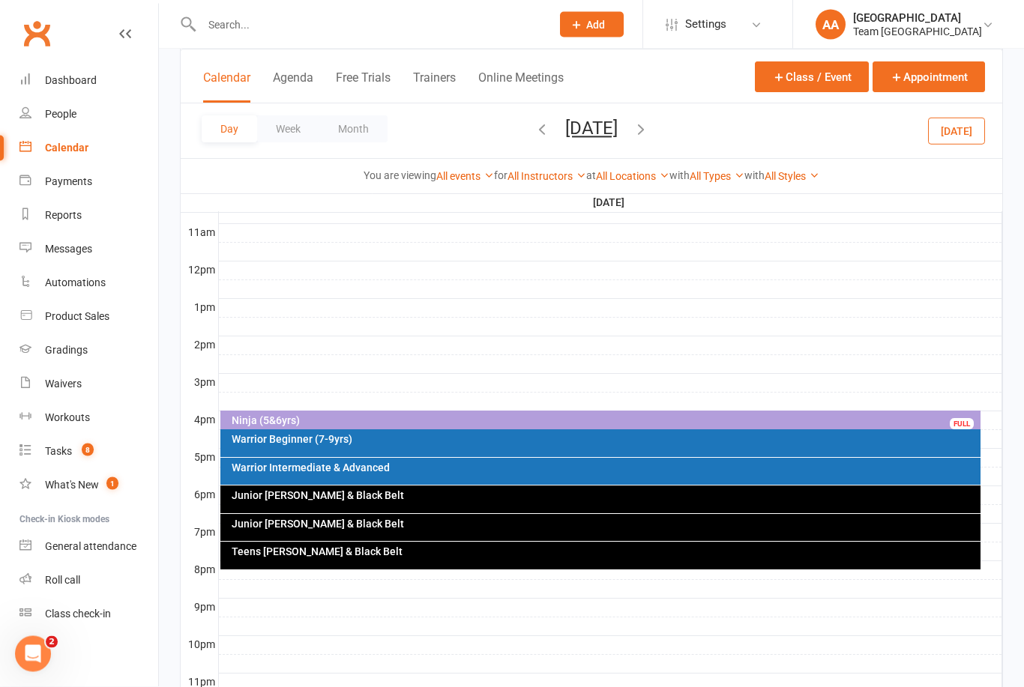
scroll to position [505, 0]
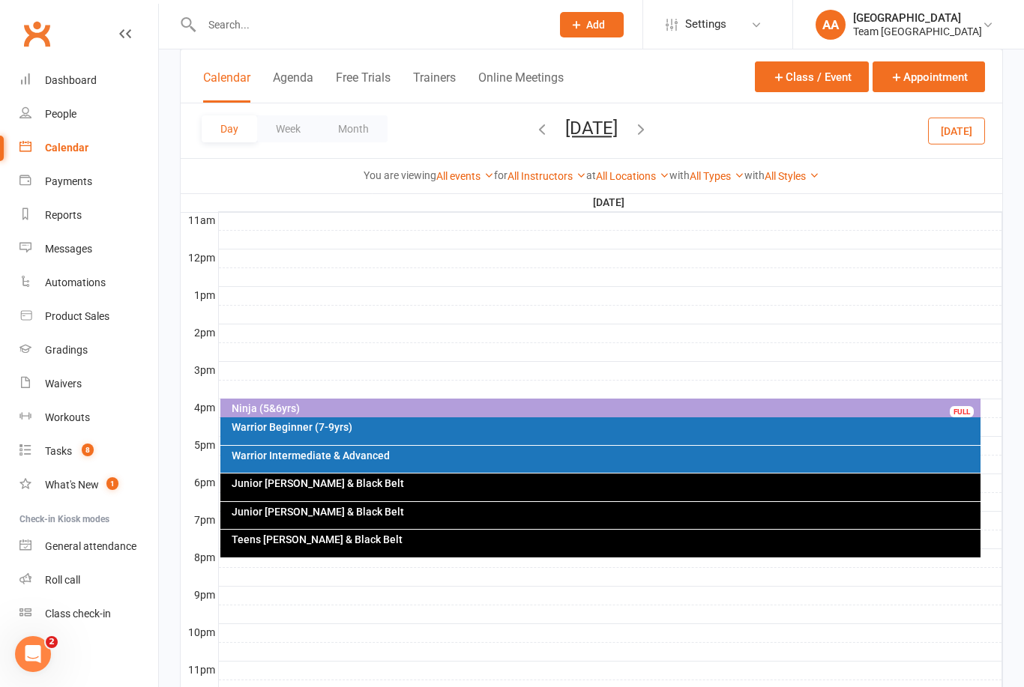
click at [377, 513] on div "Junior [PERSON_NAME] & Black Belt" at bounding box center [604, 512] width 747 height 10
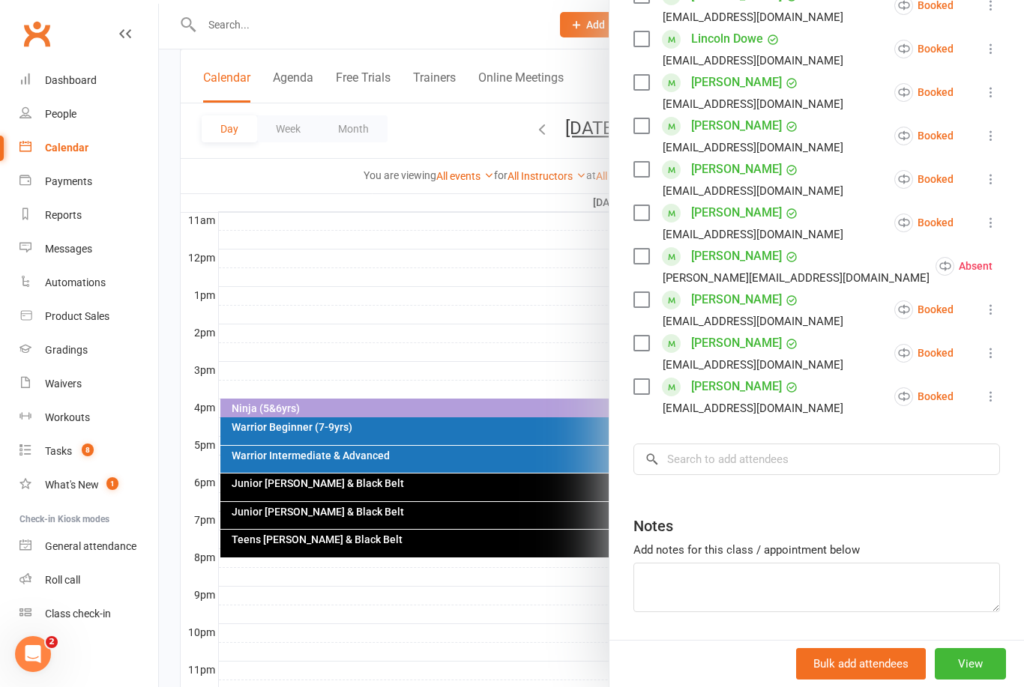
scroll to position [381, 0]
click at [737, 468] on input "search" at bounding box center [816, 459] width 366 height 31
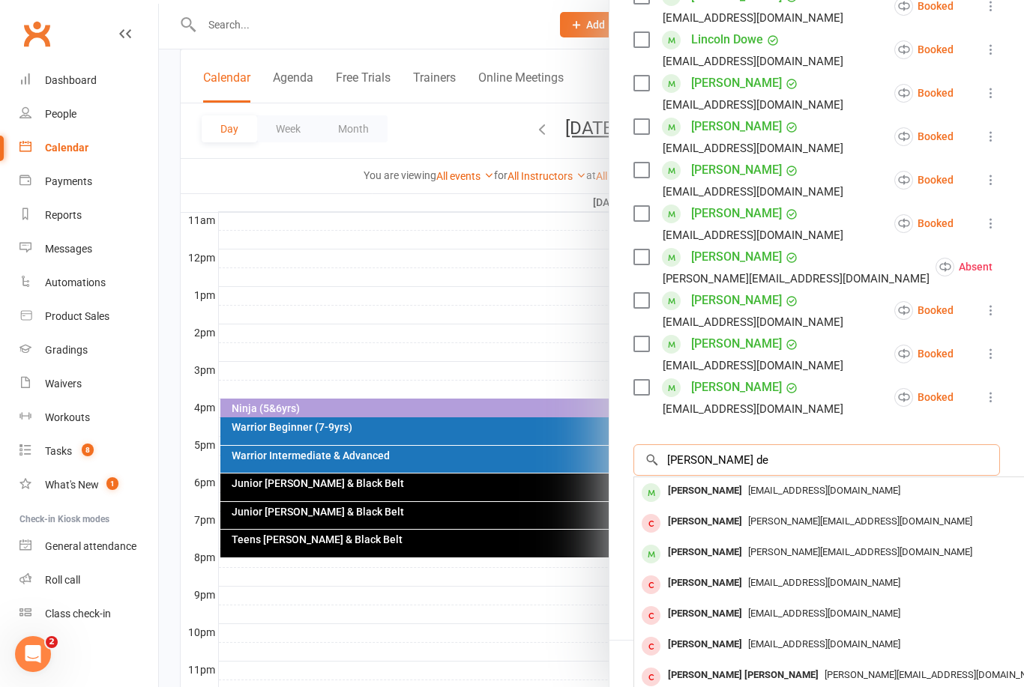
type input "Dylan de"
click at [722, 486] on div "Dylan Desai" at bounding box center [705, 491] width 86 height 22
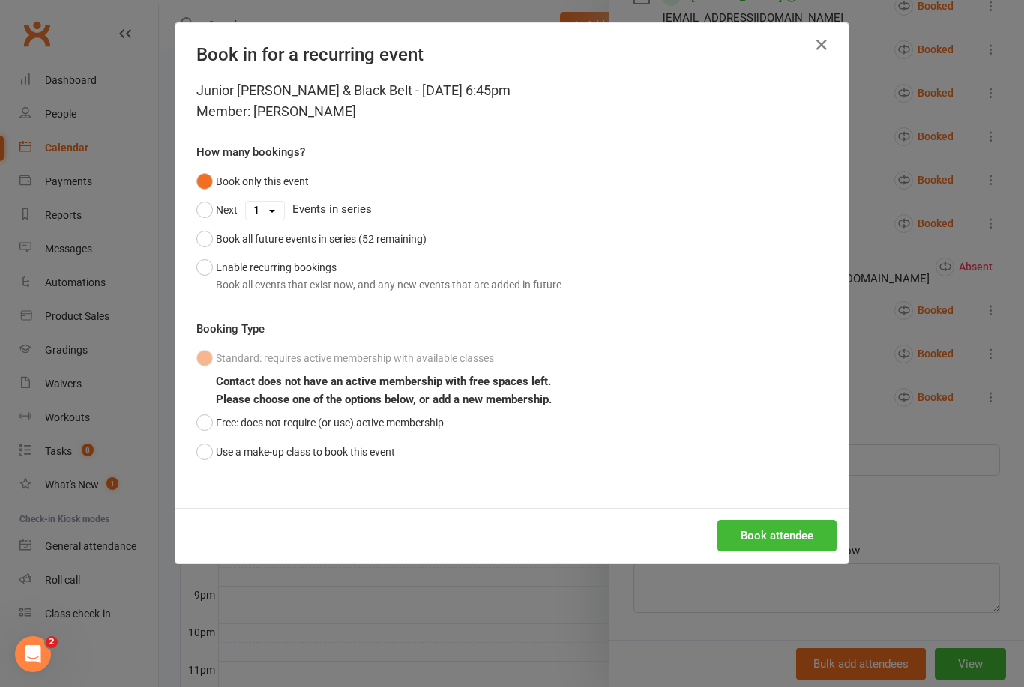
click at [204, 442] on button "Use a make-up class to book this event" at bounding box center [295, 452] width 199 height 28
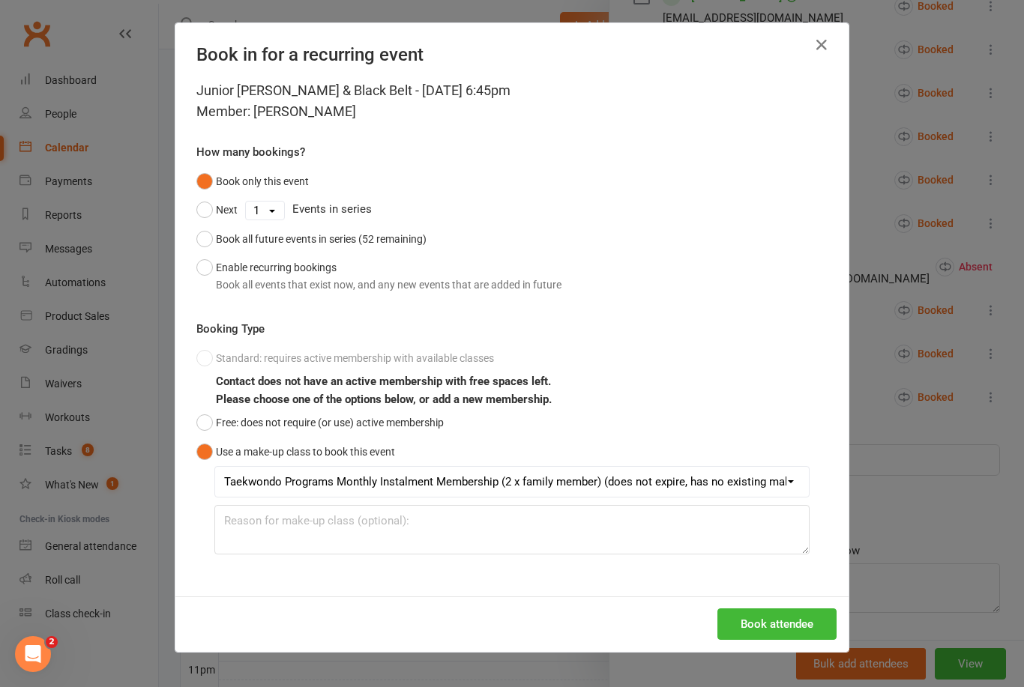
click at [792, 620] on button "Book attendee" at bounding box center [776, 623] width 119 height 31
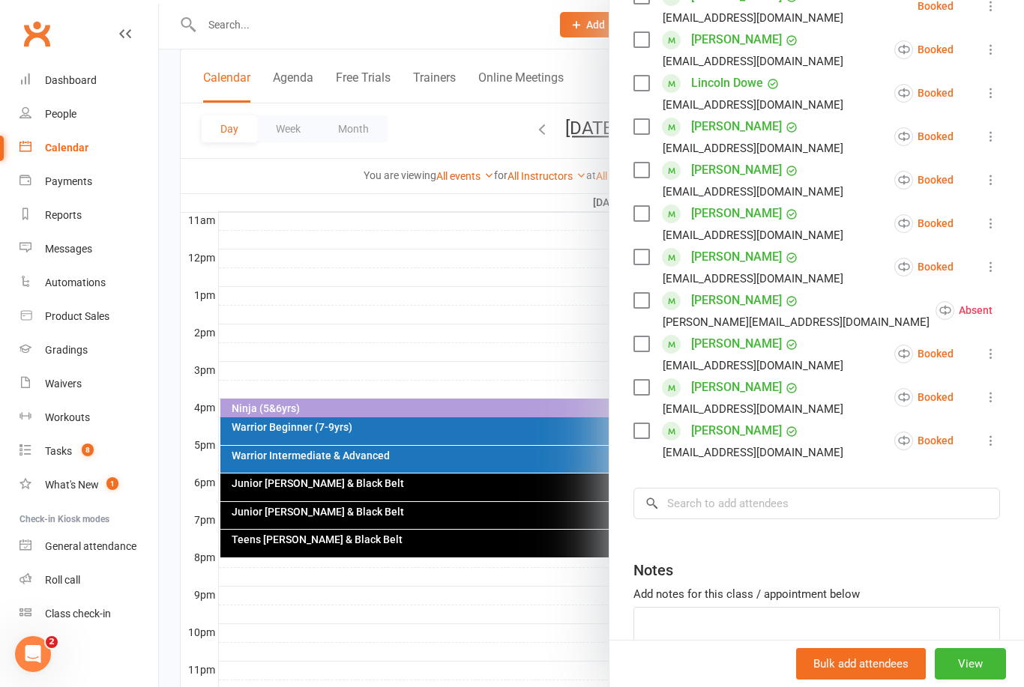
click at [485, 297] on div at bounding box center [591, 343] width 865 height 687
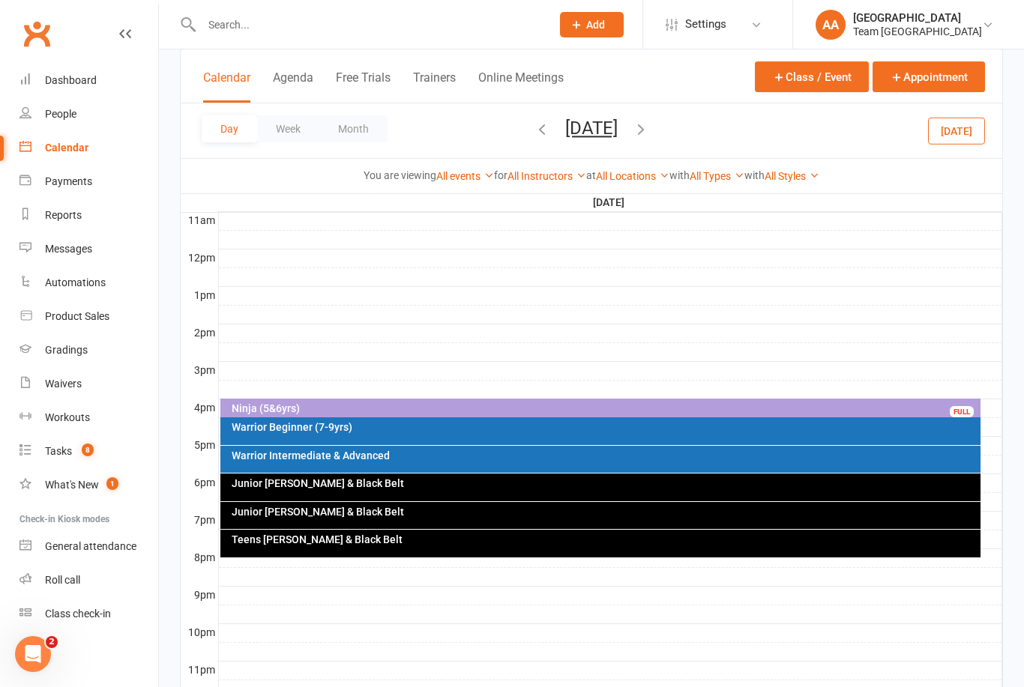
click at [582, 125] on button "Tuesday, Sep 16, 2025" at bounding box center [591, 128] width 52 height 21
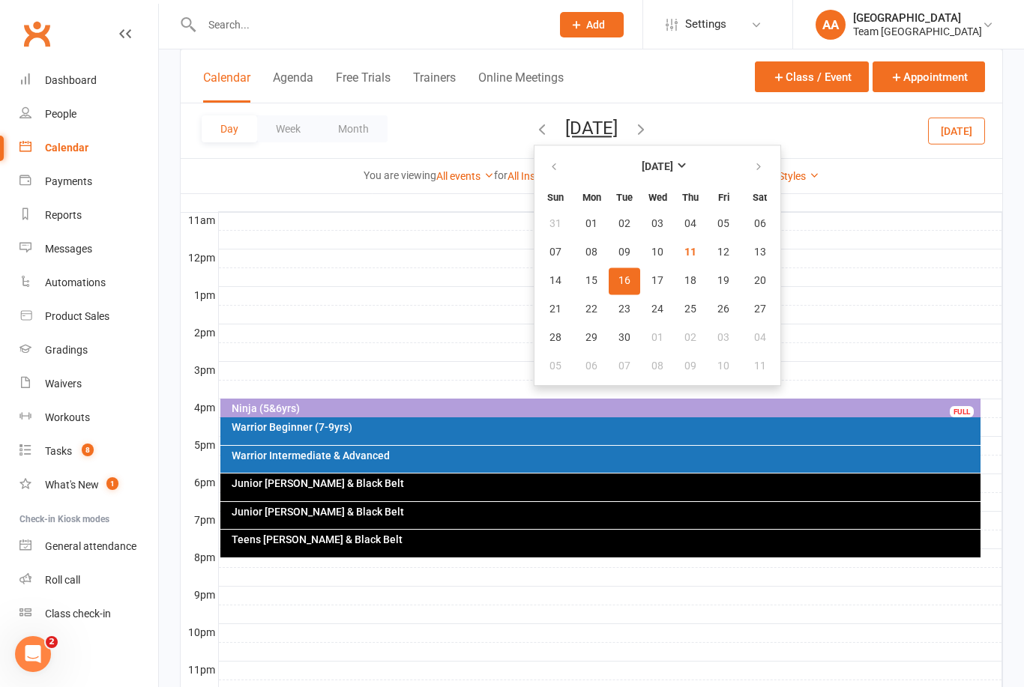
click at [618, 282] on span "16" at bounding box center [624, 281] width 12 height 12
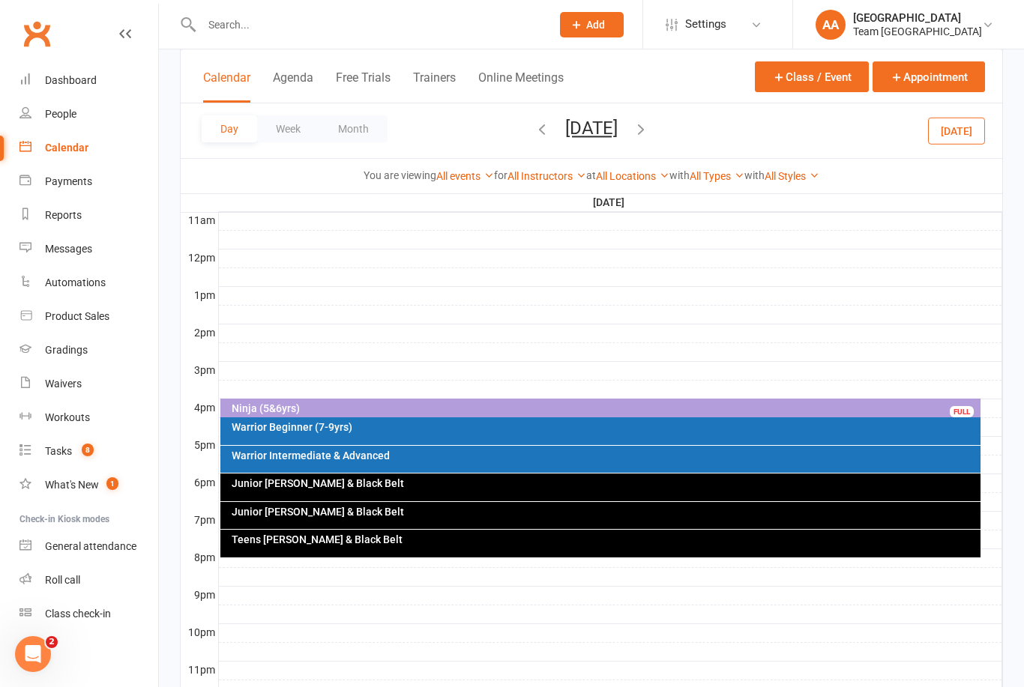
click at [404, 409] on div "Ninja (5&6yrs)" at bounding box center [604, 408] width 747 height 10
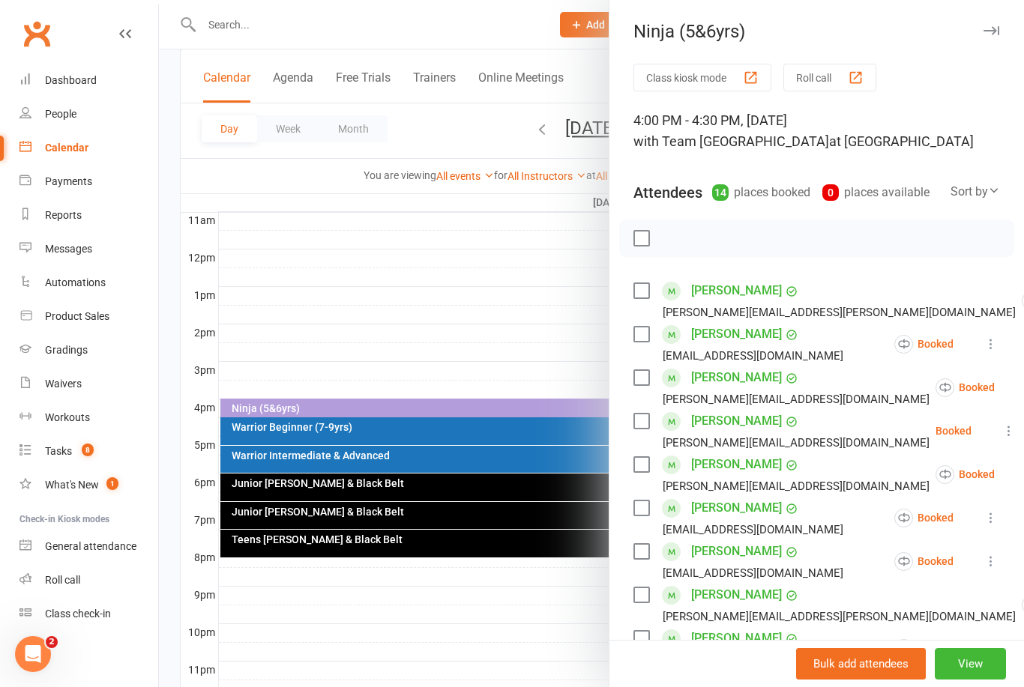
click at [500, 254] on div at bounding box center [591, 343] width 865 height 687
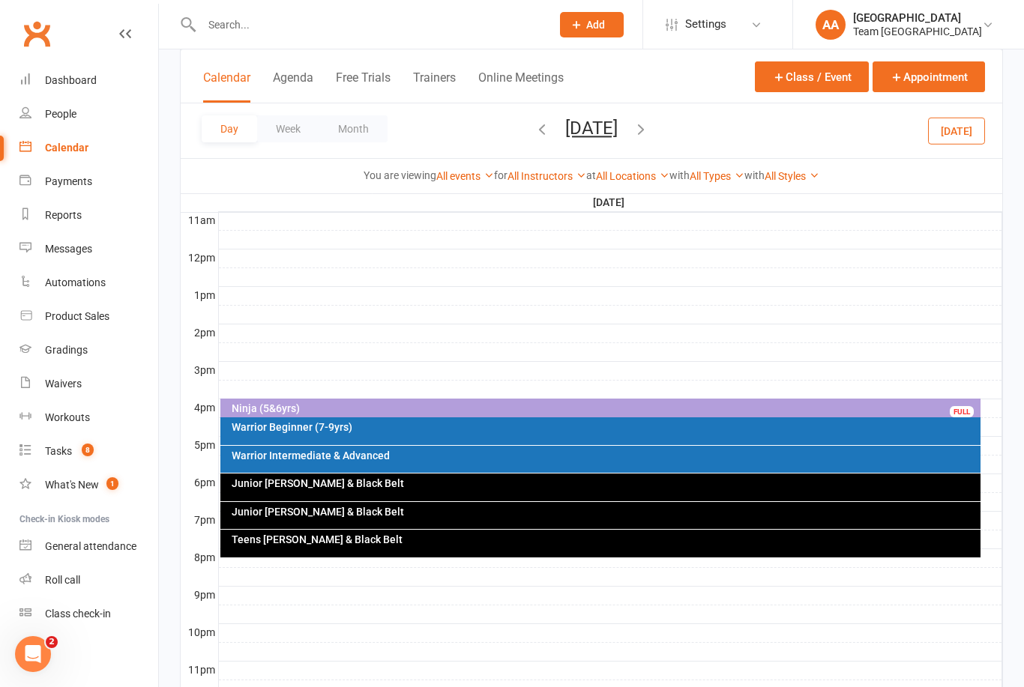
click at [649, 129] on icon "button" at bounding box center [640, 129] width 16 height 16
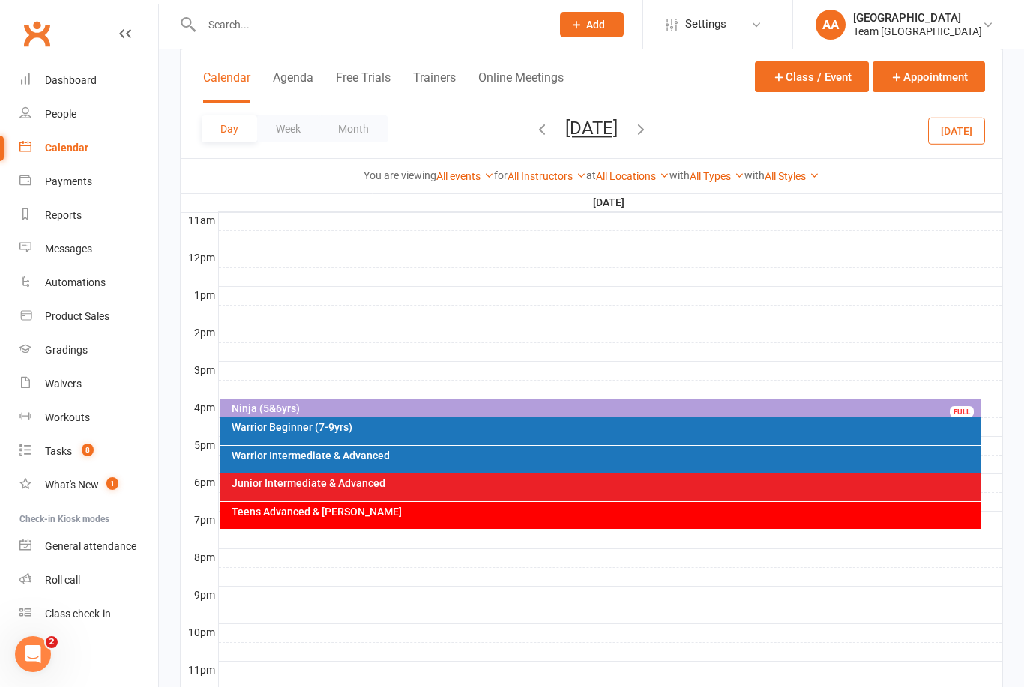
click at [602, 411] on div "Ninja (5&6yrs)" at bounding box center [604, 408] width 747 height 10
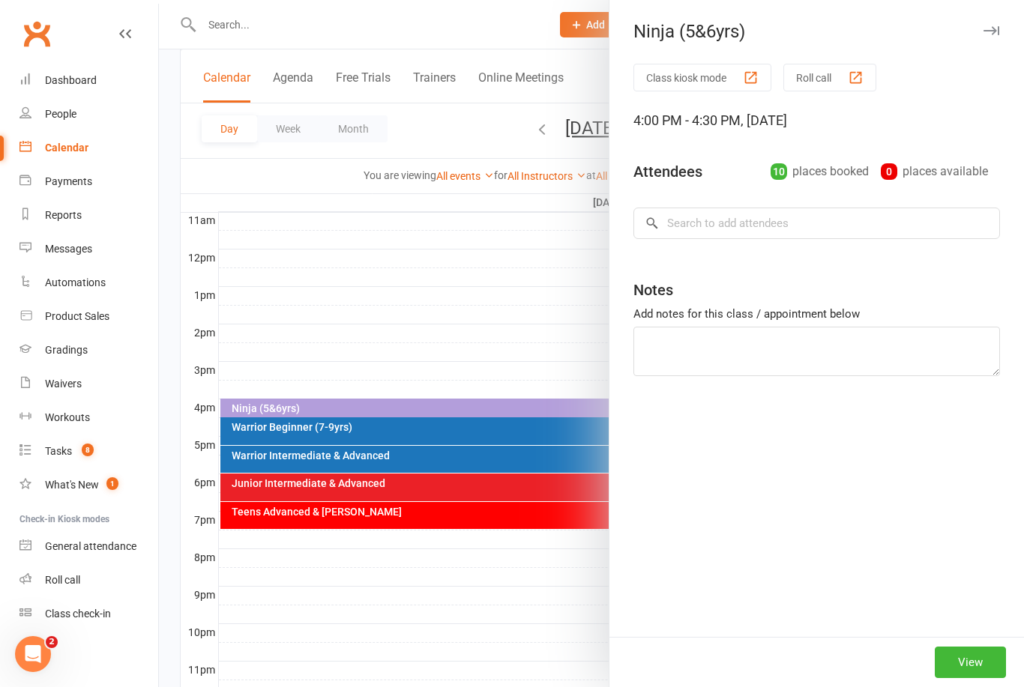
click at [562, 408] on div at bounding box center [591, 343] width 865 height 687
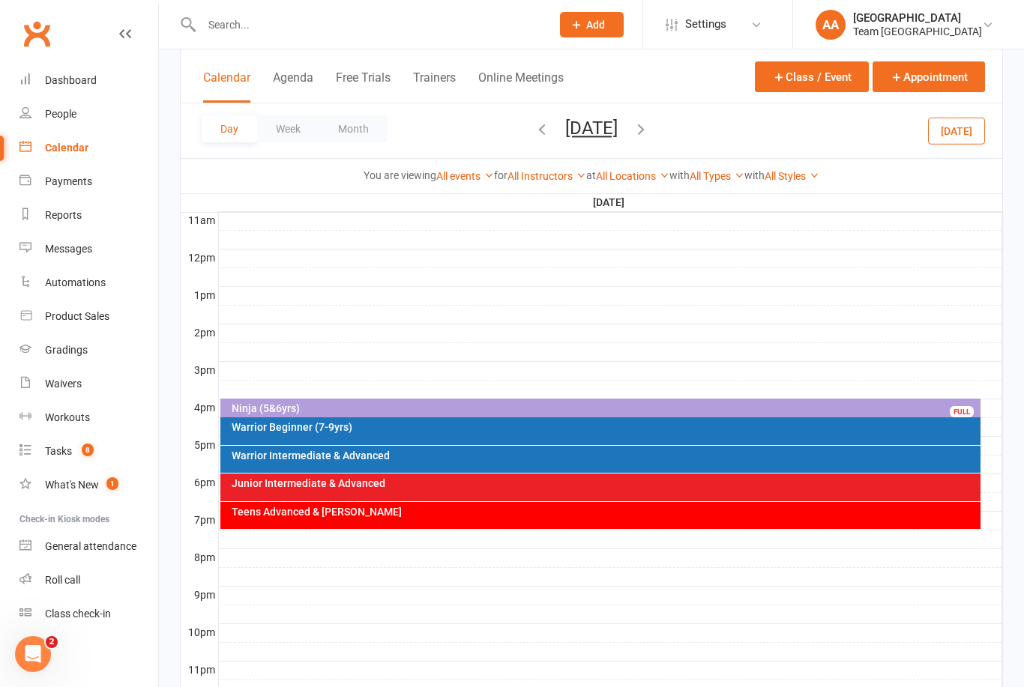
click at [492, 404] on div "Ninja (5&6yrs)" at bounding box center [604, 408] width 747 height 10
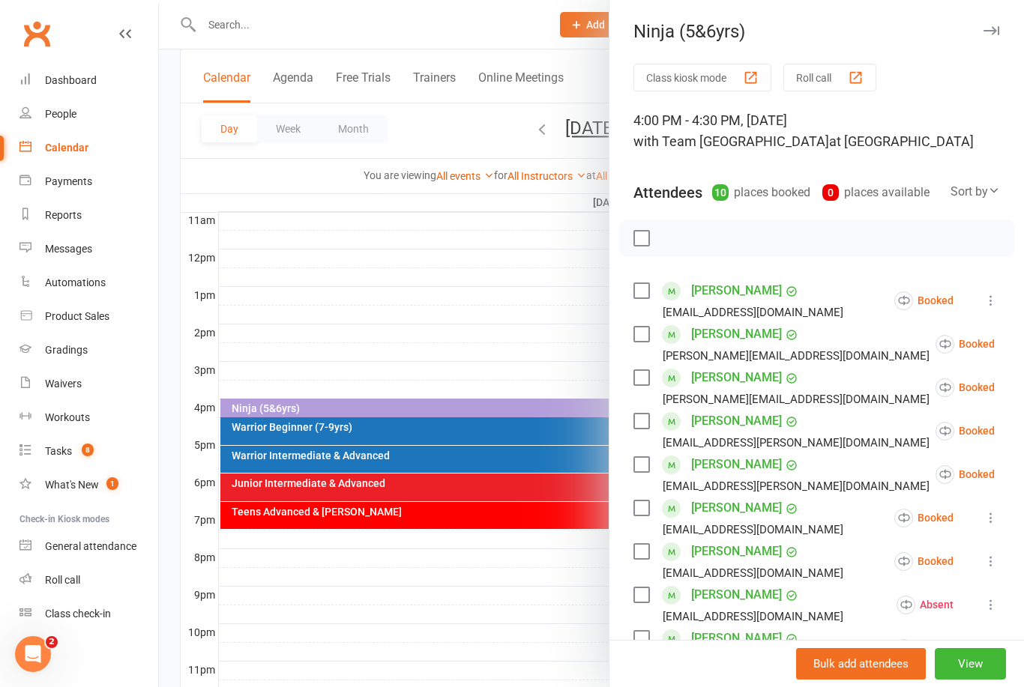
click at [501, 296] on div at bounding box center [591, 343] width 865 height 687
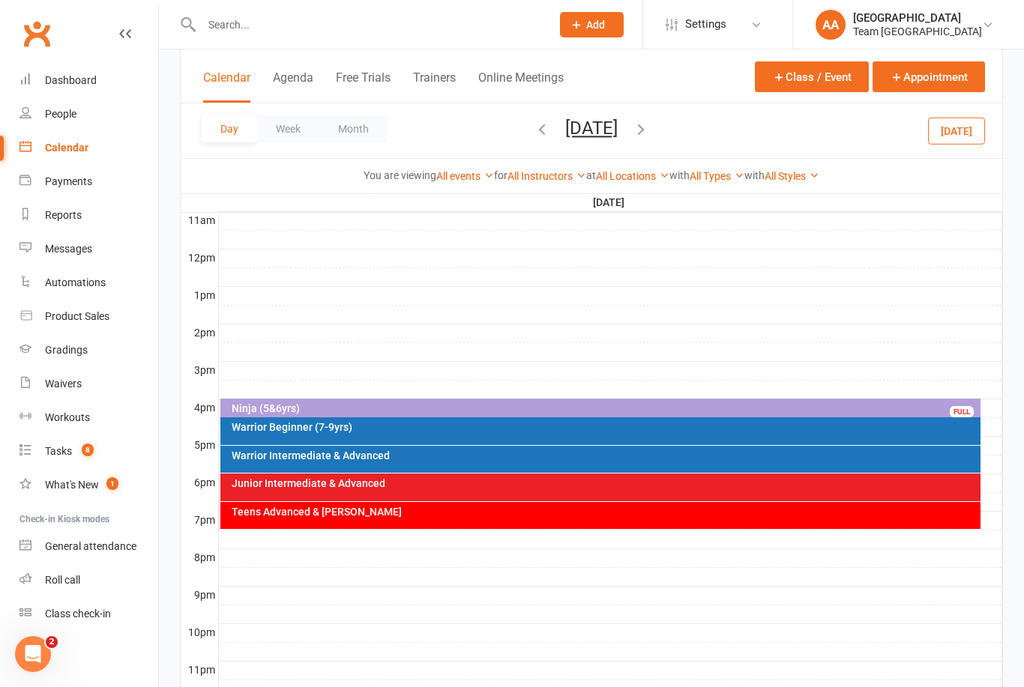
click at [649, 132] on icon "button" at bounding box center [640, 129] width 16 height 16
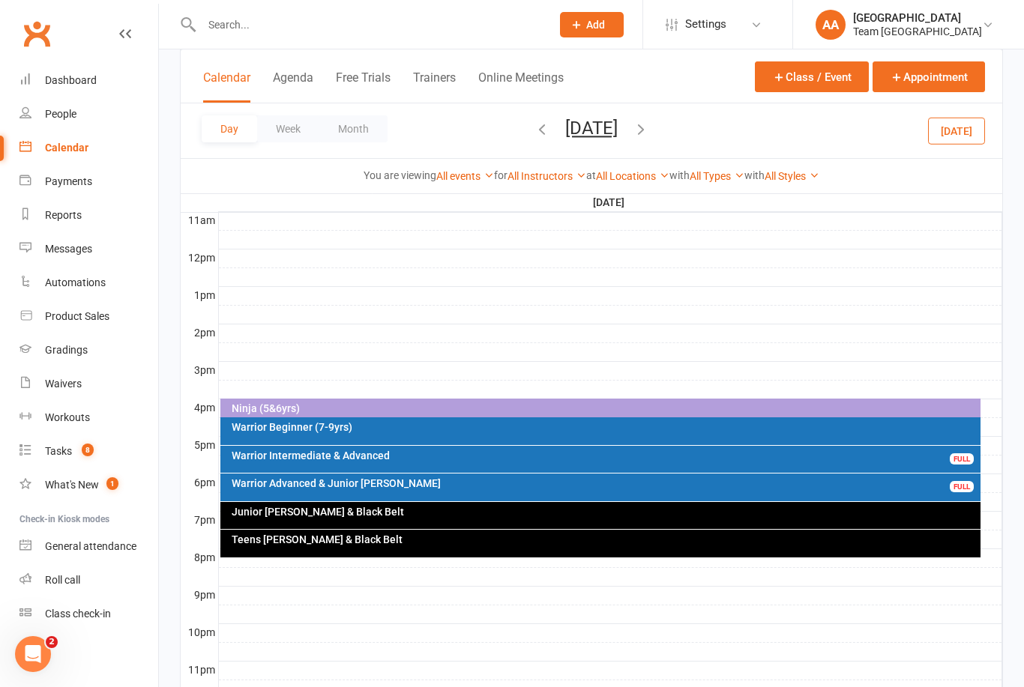
click at [531, 408] on div "Ninja (5&6yrs)" at bounding box center [604, 408] width 747 height 10
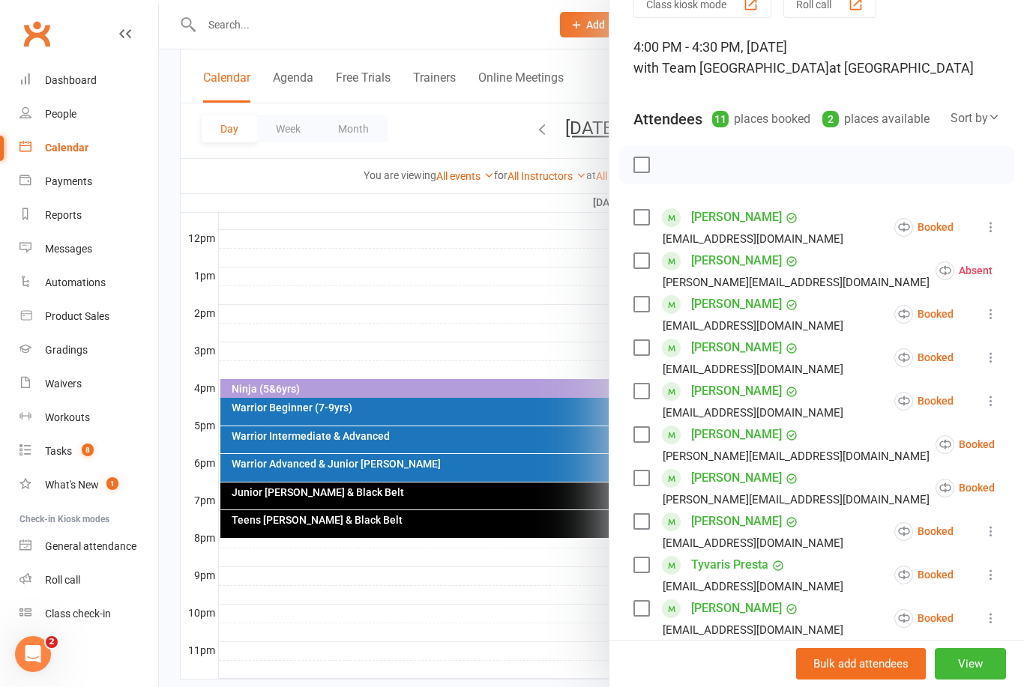
scroll to position [94, 0]
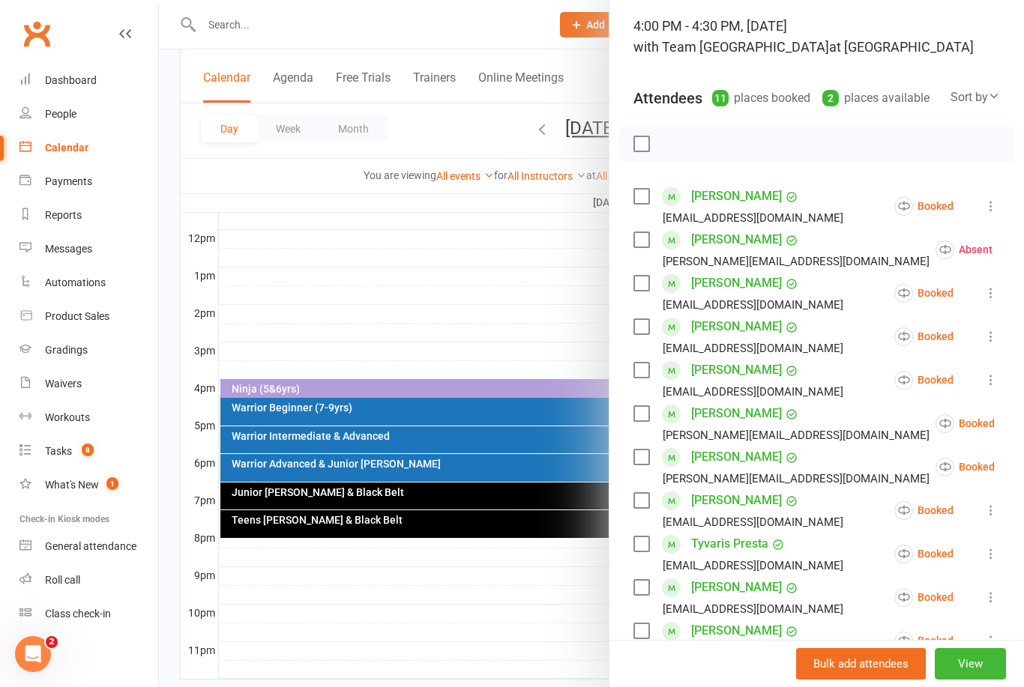
click at [557, 285] on div at bounding box center [591, 343] width 865 height 687
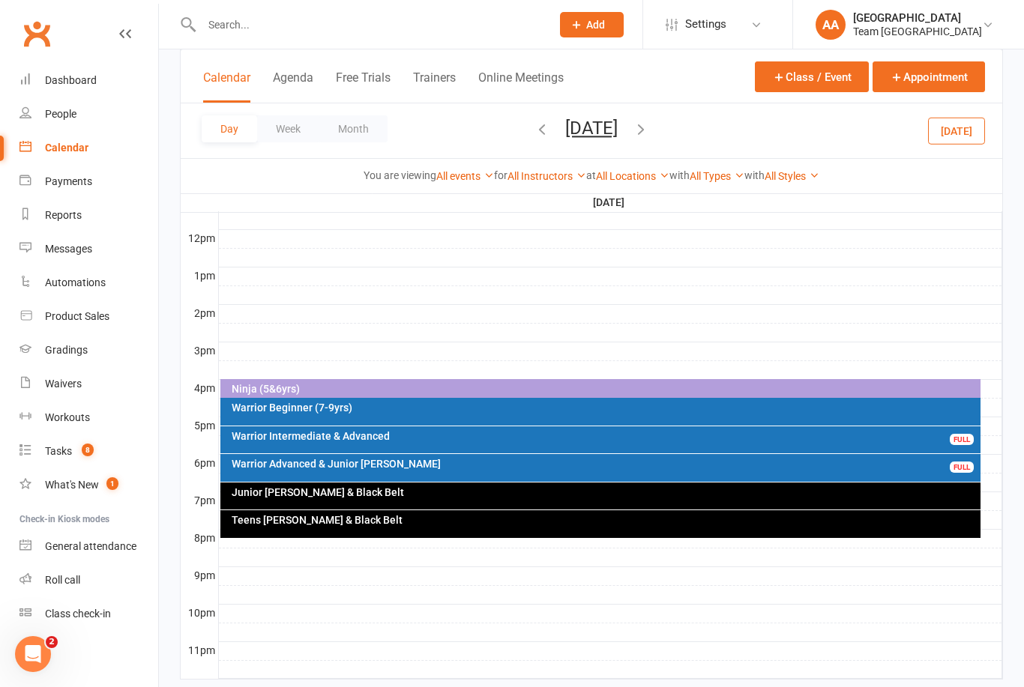
click at [607, 126] on button "Thursday, Sep 18, 2025" at bounding box center [591, 128] width 52 height 21
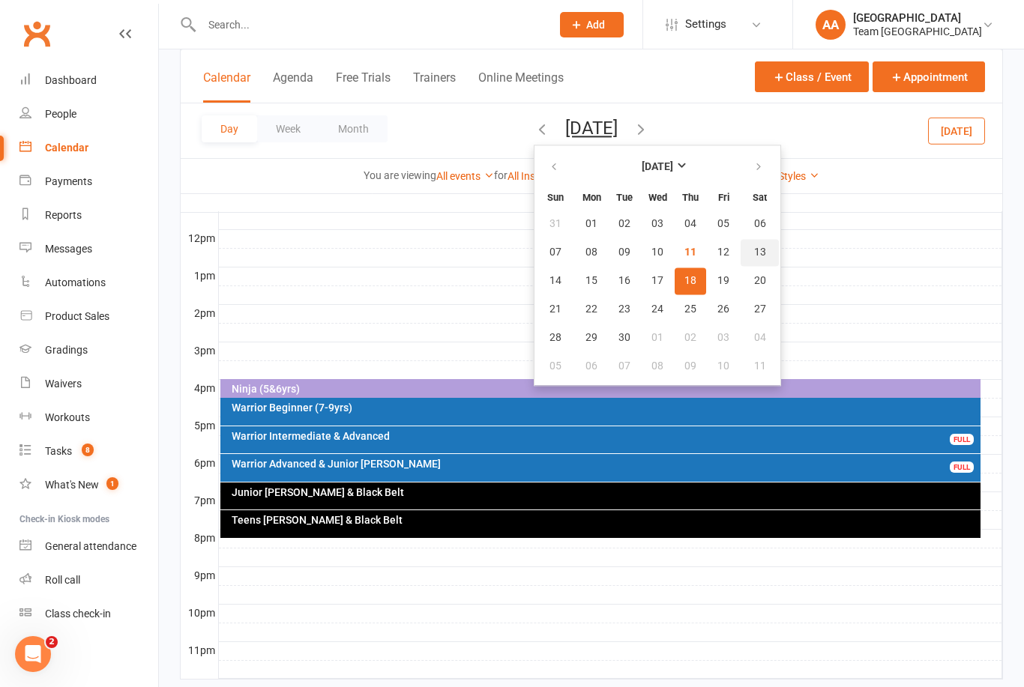
click at [754, 253] on span "13" at bounding box center [760, 253] width 12 height 12
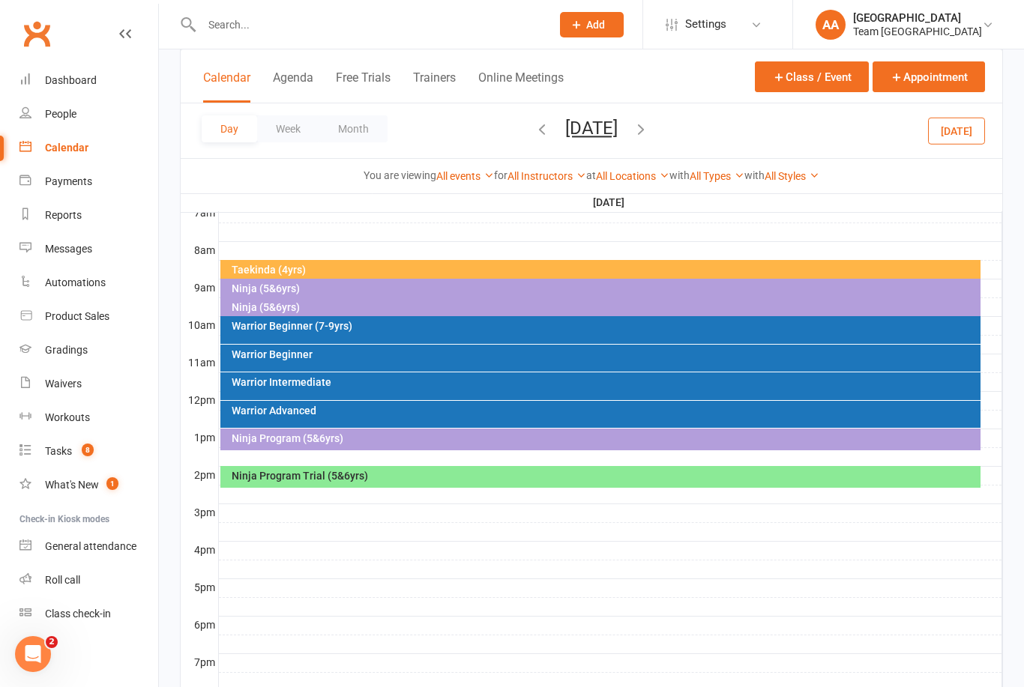
scroll to position [365, 0]
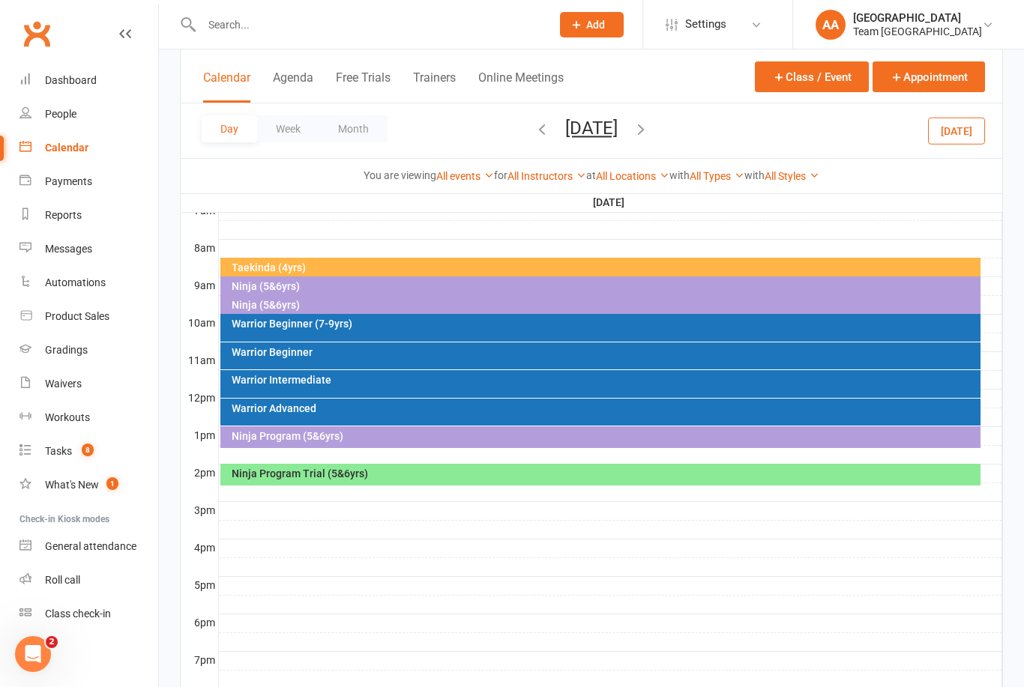
click at [360, 385] on div "Warrior Intermediate" at bounding box center [600, 384] width 761 height 28
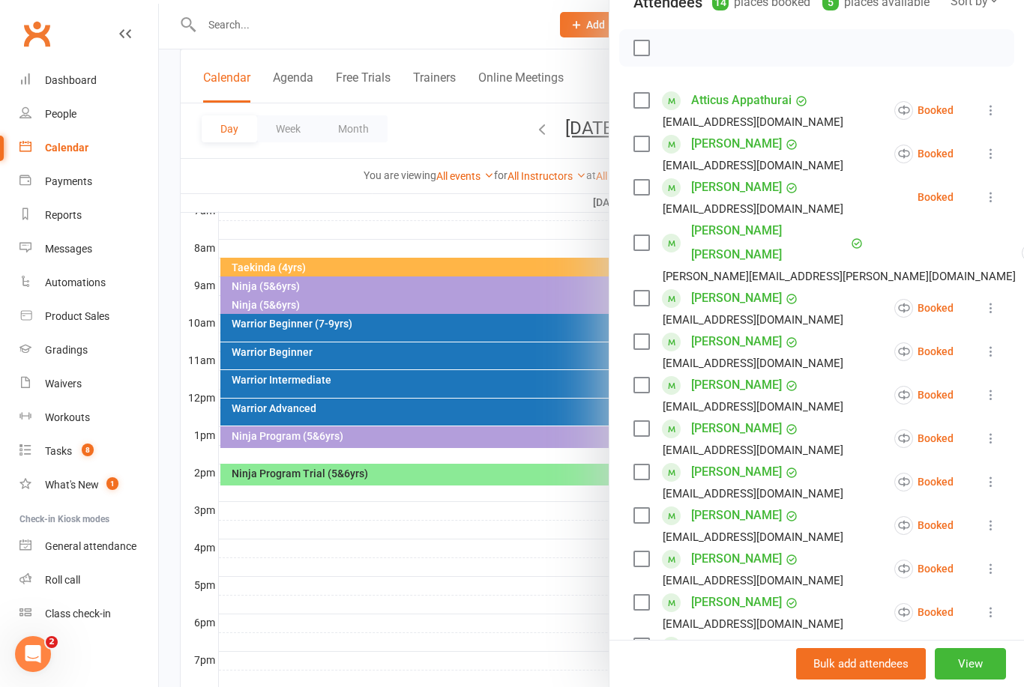
scroll to position [417, 0]
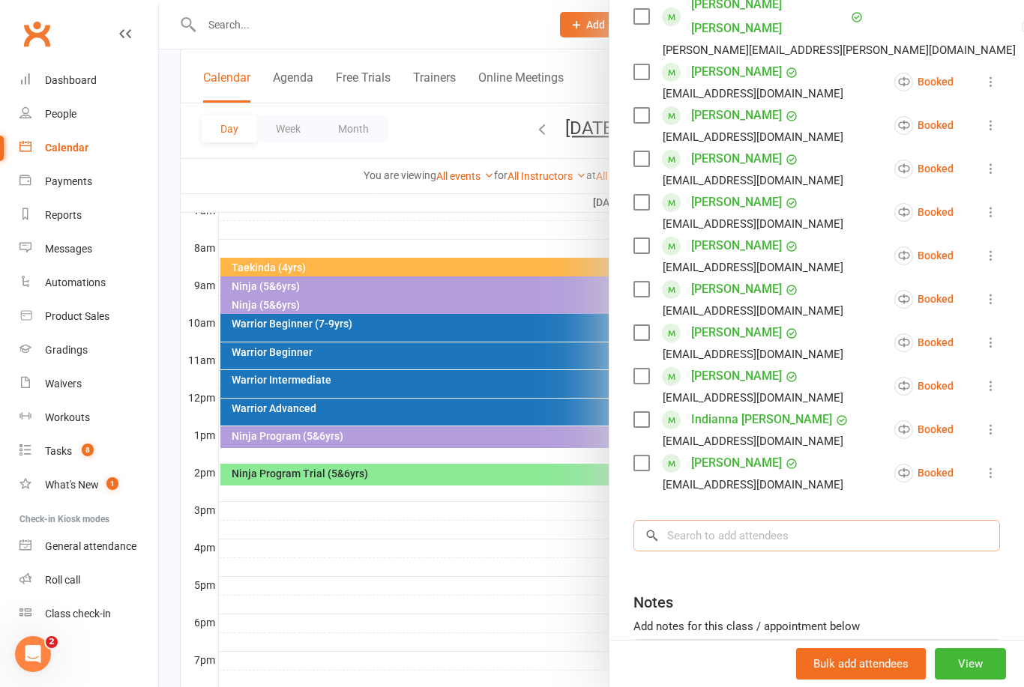
click at [734, 520] on input "search" at bounding box center [816, 535] width 366 height 31
type input "Stirling"
click at [725, 556] on div "[PERSON_NAME]" at bounding box center [705, 567] width 86 height 22
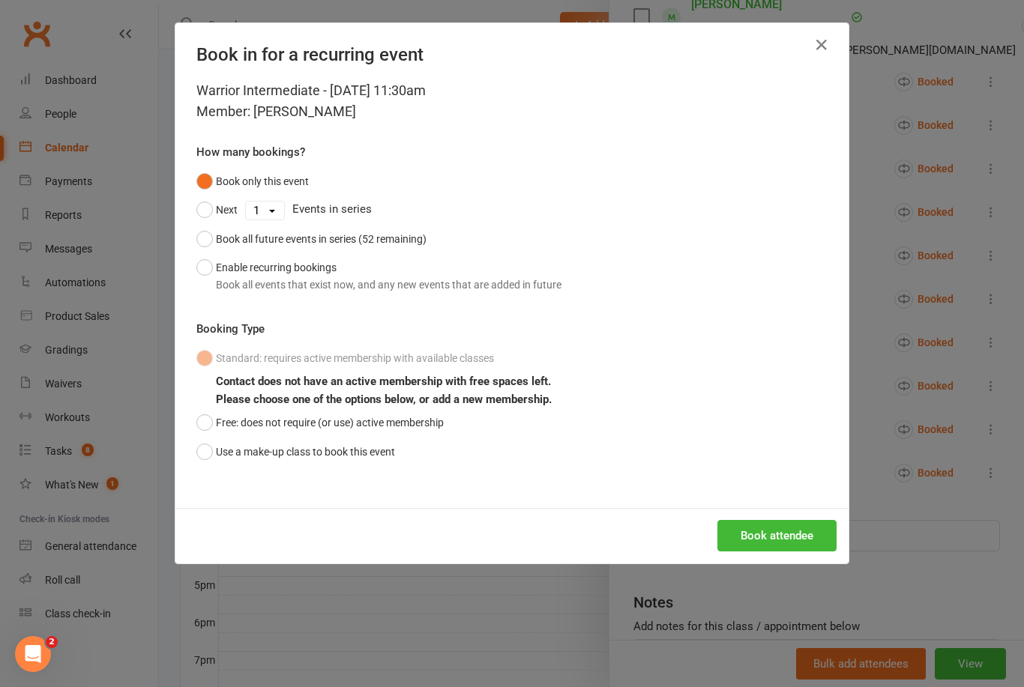
click at [207, 451] on button "Use a make-up class to book this event" at bounding box center [295, 452] width 199 height 28
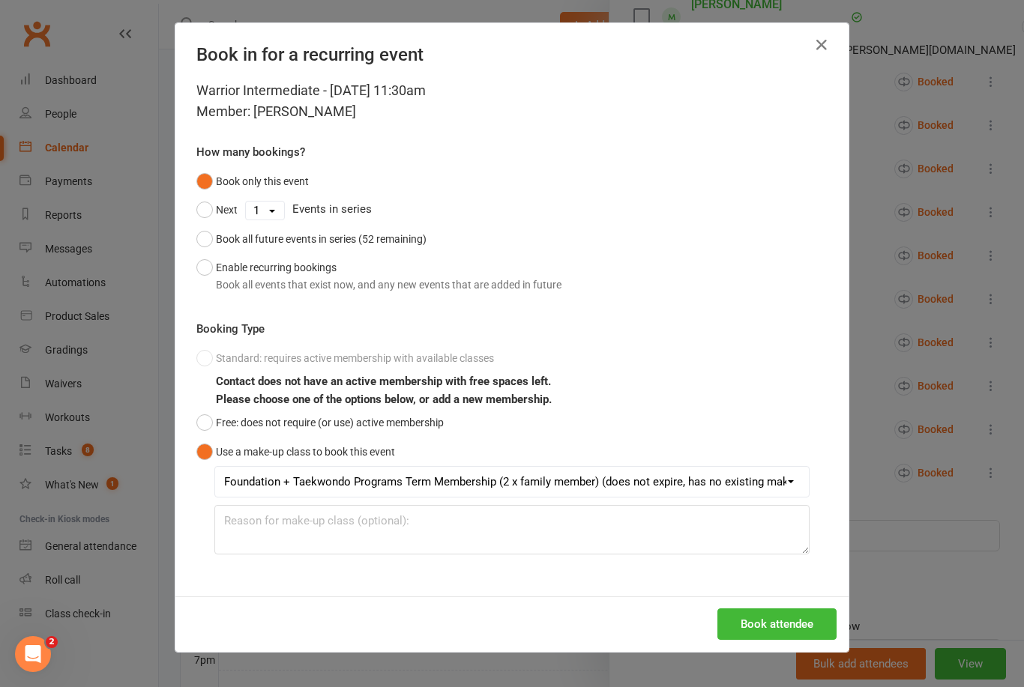
click at [764, 610] on button "Book attendee" at bounding box center [776, 623] width 119 height 31
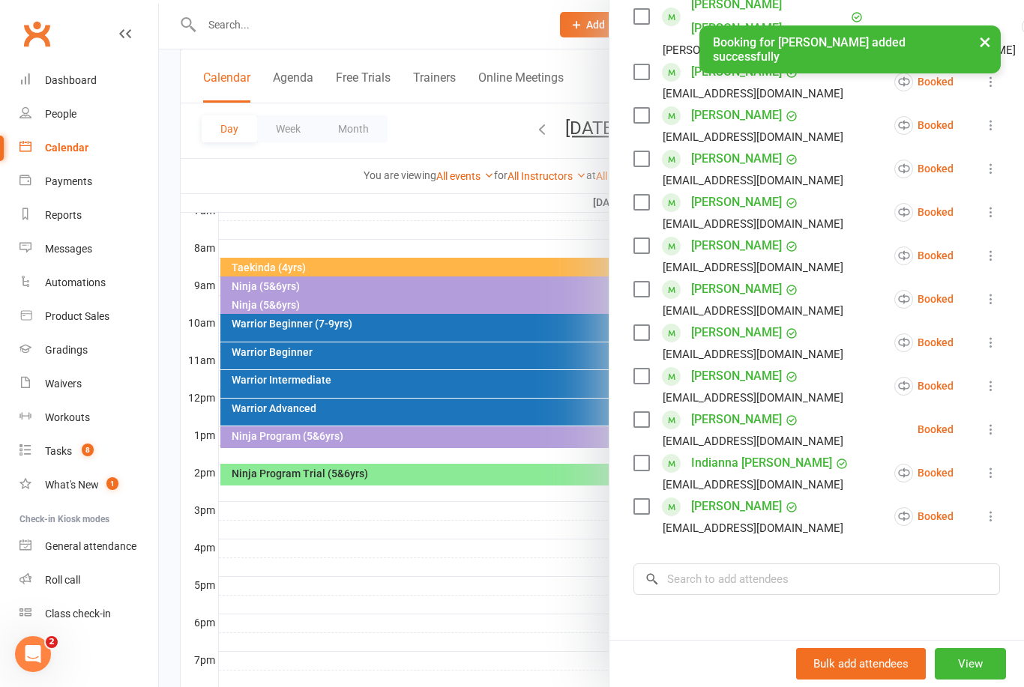
click at [490, 202] on div at bounding box center [591, 343] width 865 height 687
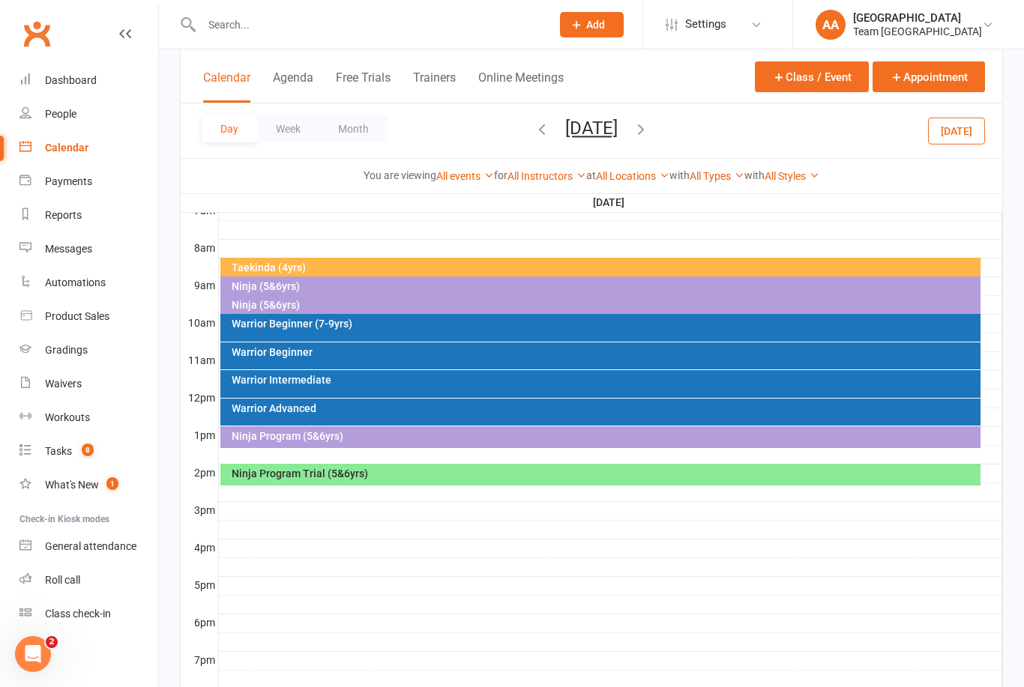
scroll to position [368, 0]
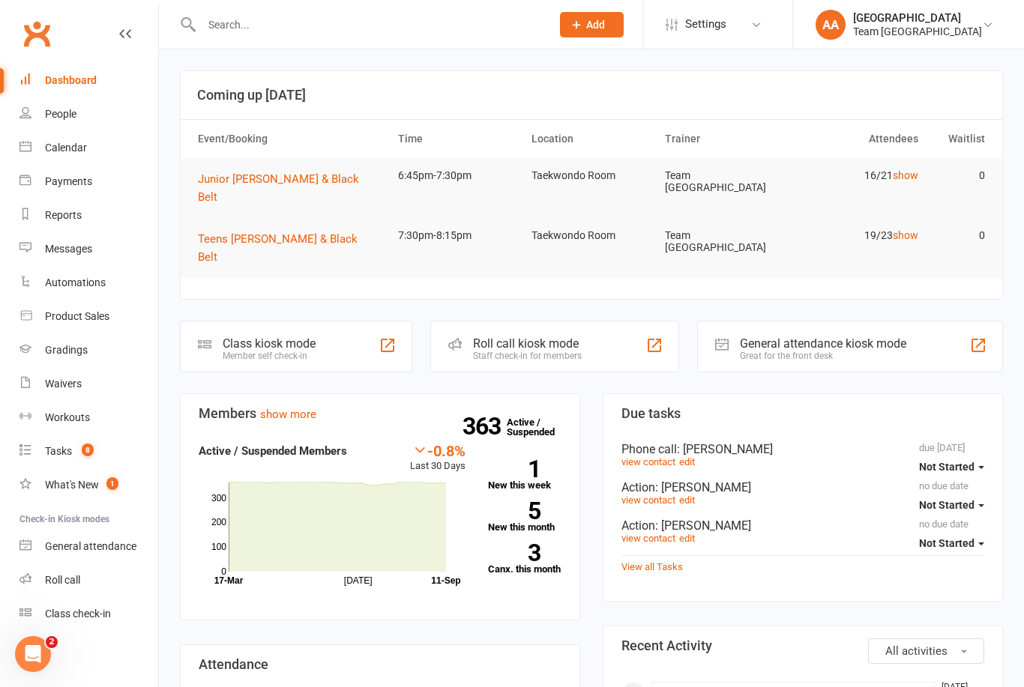
click at [72, 152] on div "Calendar" at bounding box center [66, 148] width 42 height 12
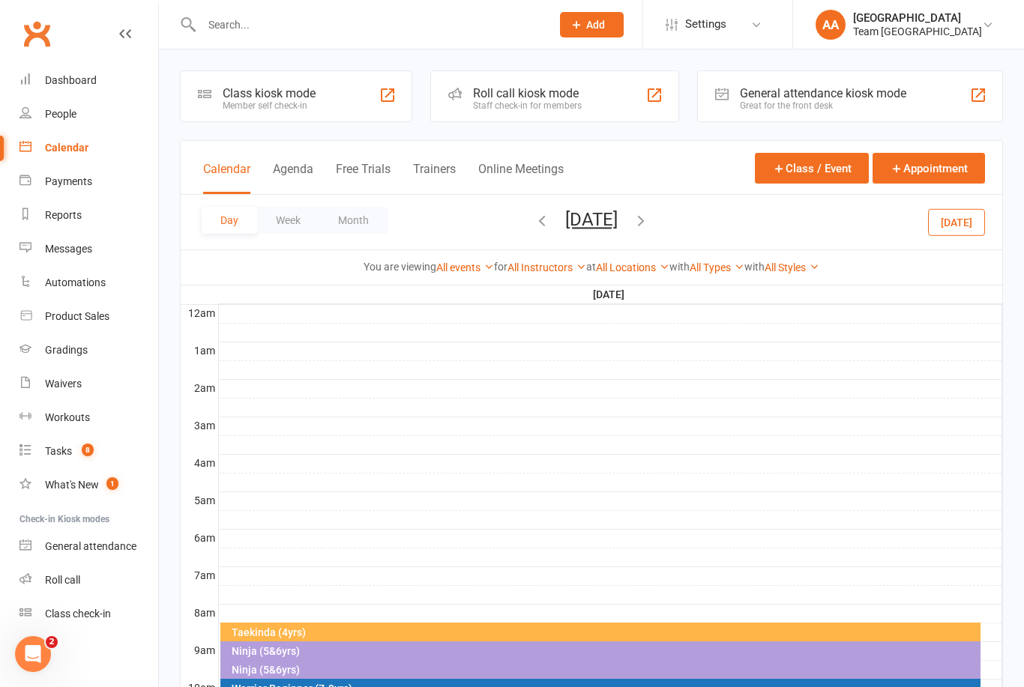
click at [617, 228] on button "[DATE]" at bounding box center [591, 219] width 52 height 21
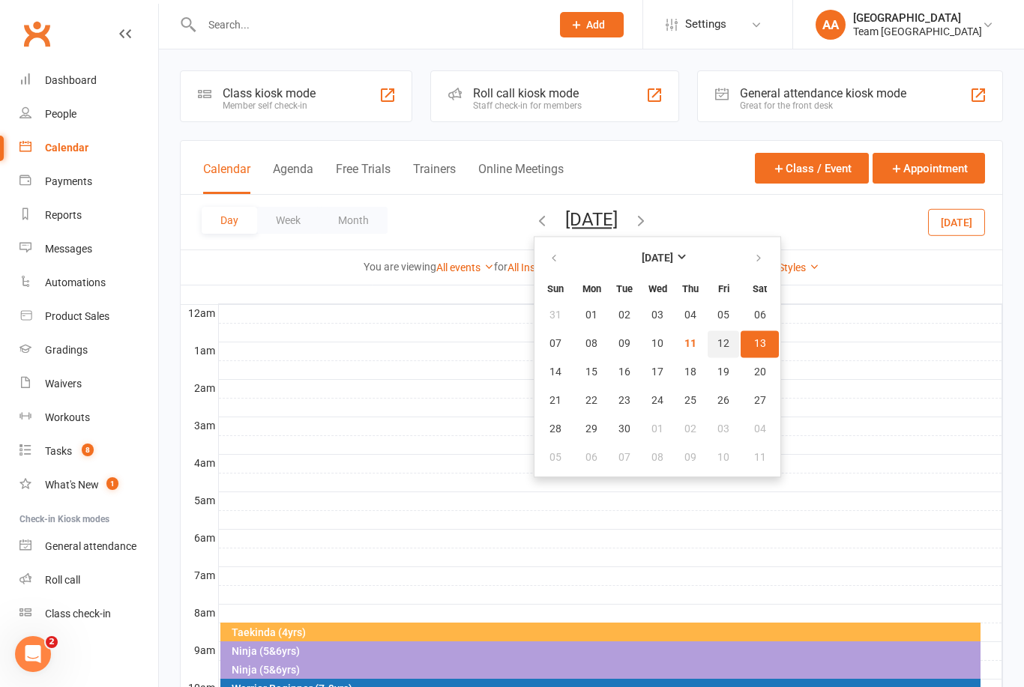
click at [717, 349] on span "12" at bounding box center [723, 344] width 12 height 12
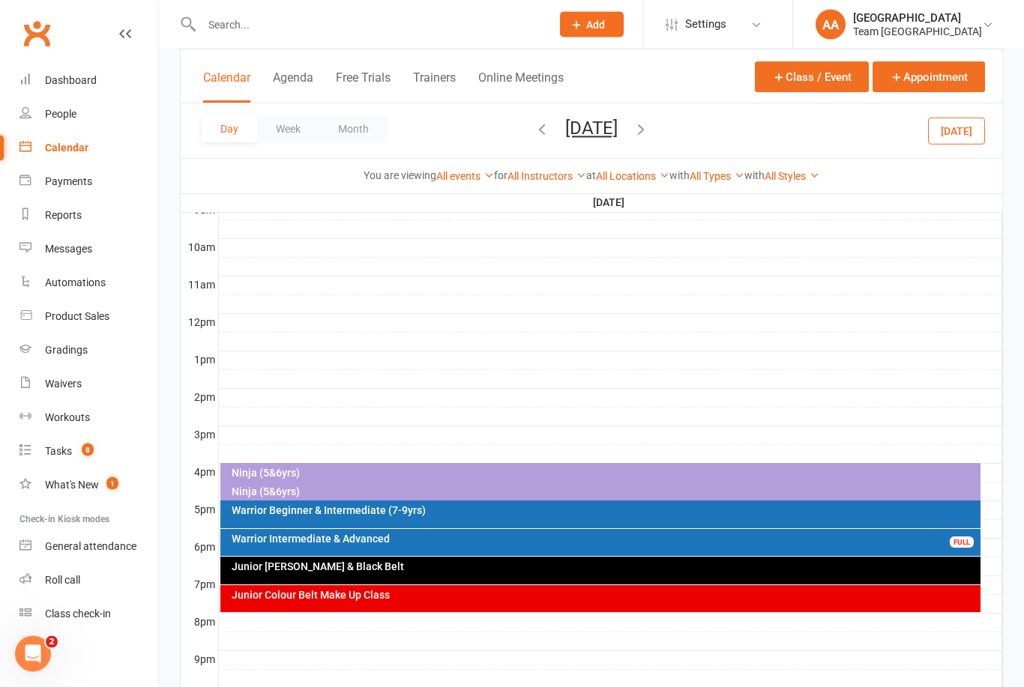
click at [427, 515] on div "Warrior Beginner & Intermediate (7-9yrs)" at bounding box center [604, 511] width 747 height 10
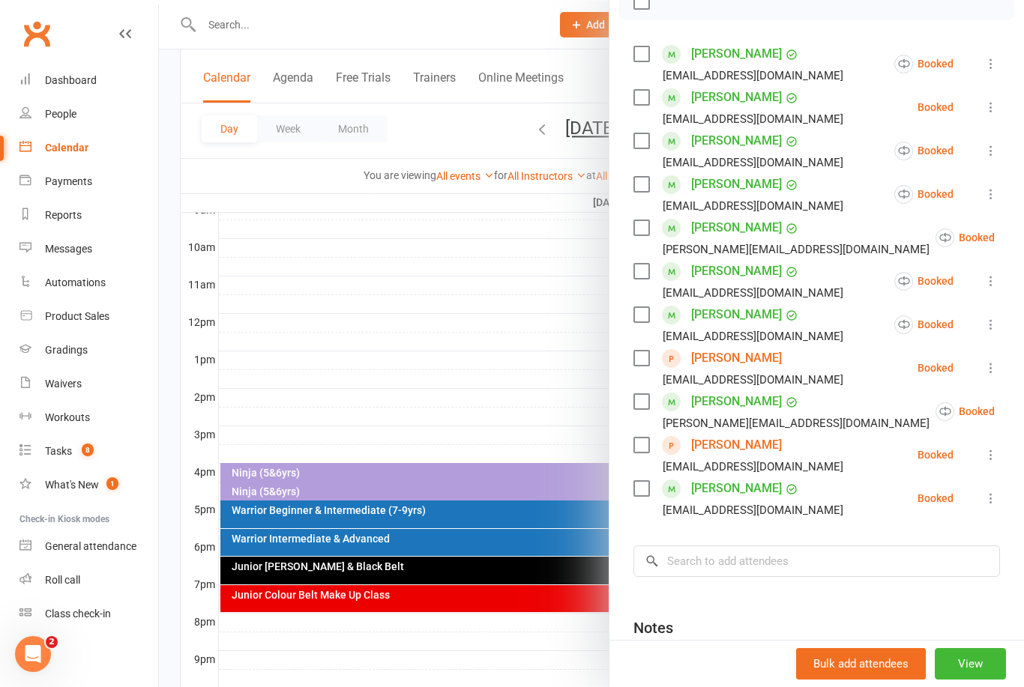
scroll to position [249, 0]
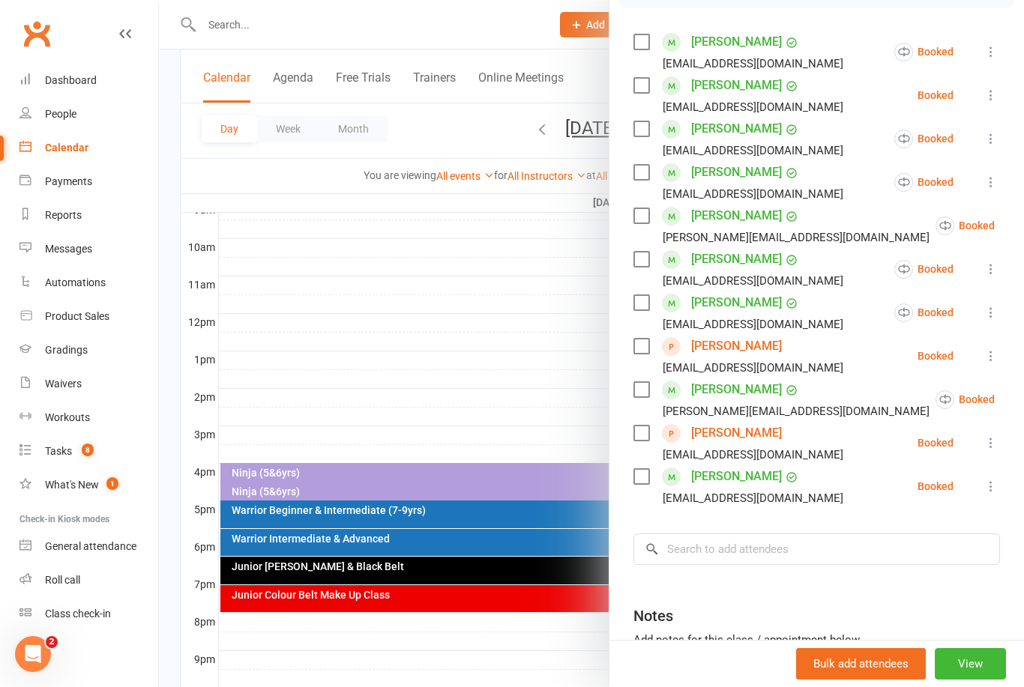
click at [522, 343] on div at bounding box center [591, 343] width 865 height 687
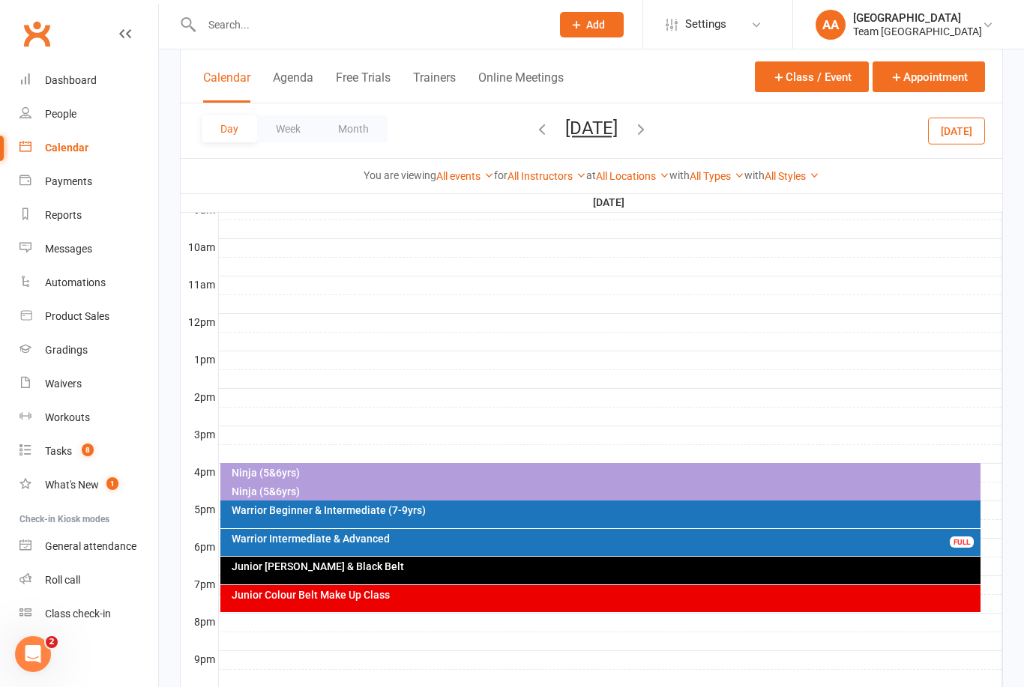
click at [400, 473] on div "Ninja (5&6yrs)" at bounding box center [604, 473] width 747 height 10
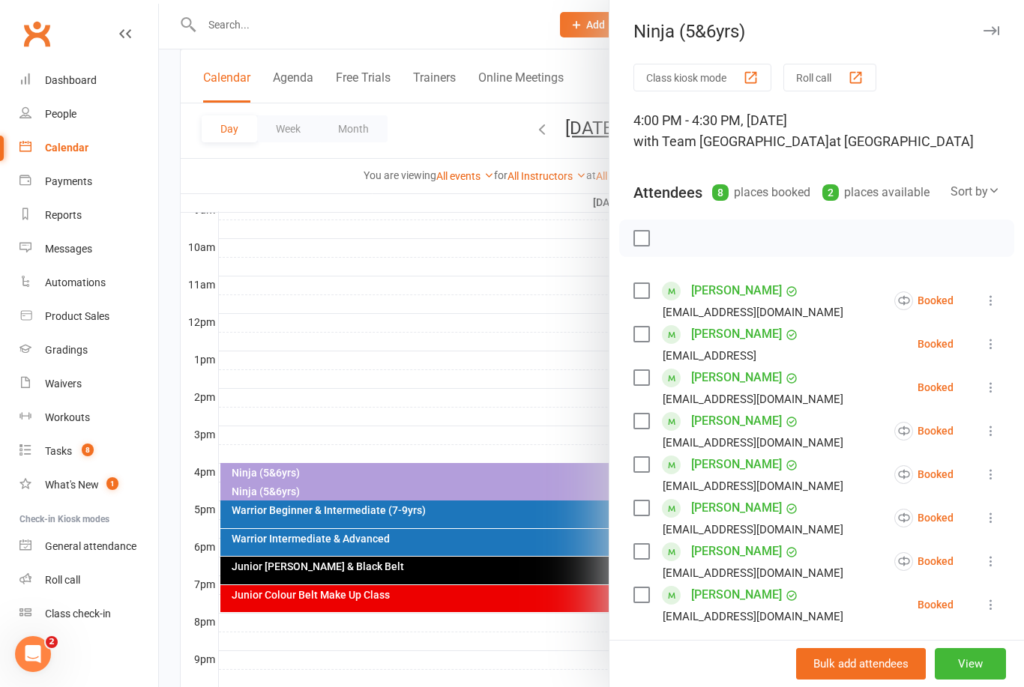
click at [519, 320] on div at bounding box center [591, 343] width 865 height 687
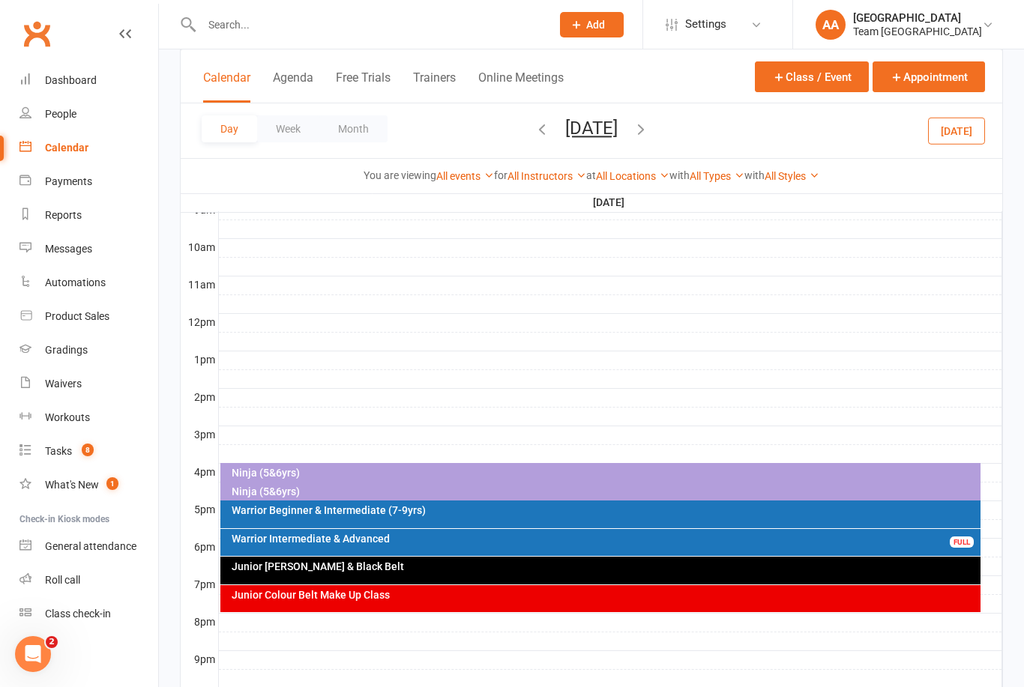
click at [524, 505] on div "Warrior Beginner & Intermediate (7-9yrs)" at bounding box center [604, 510] width 747 height 10
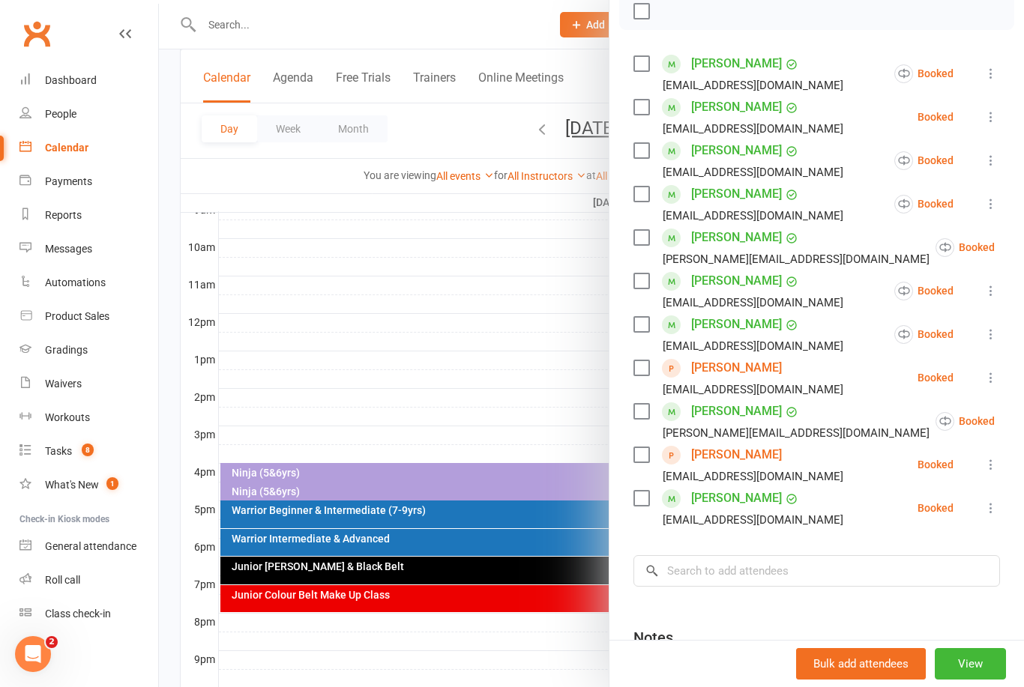
scroll to position [232, 0]
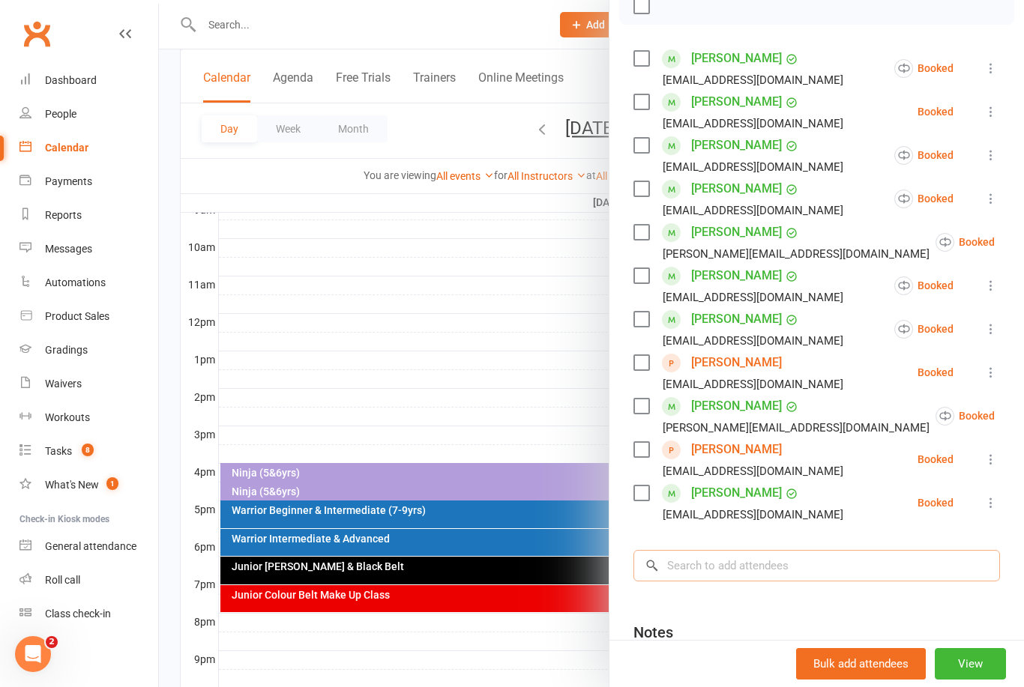
click at [683, 566] on input "search" at bounding box center [816, 565] width 366 height 31
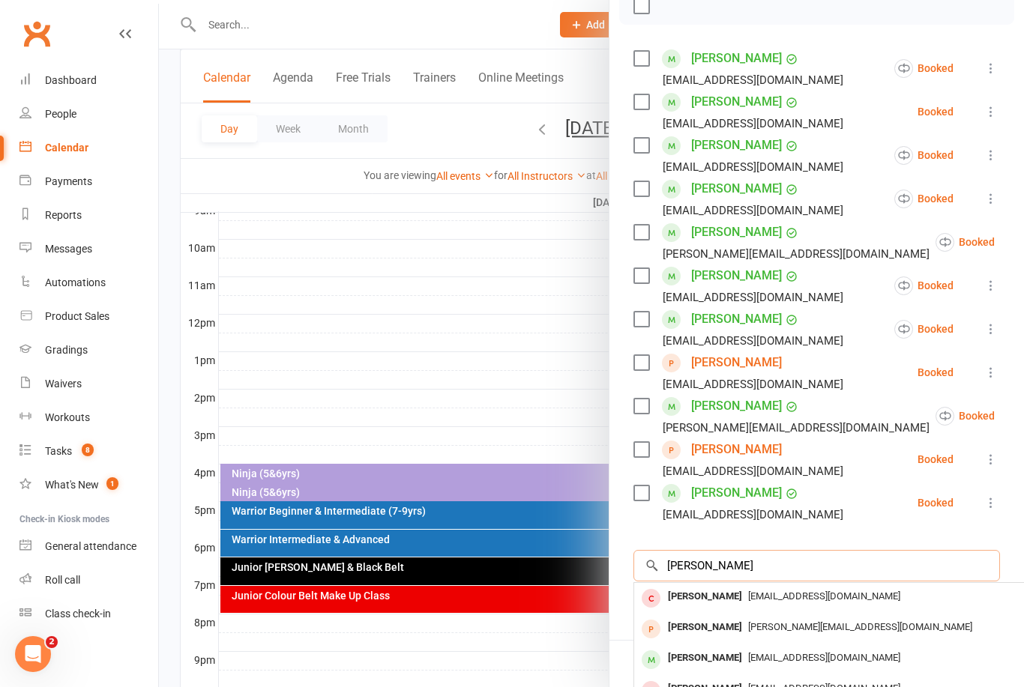
type input "Stevie"
click at [736, 662] on div "Stevie Sannipoli" at bounding box center [705, 658] width 86 height 22
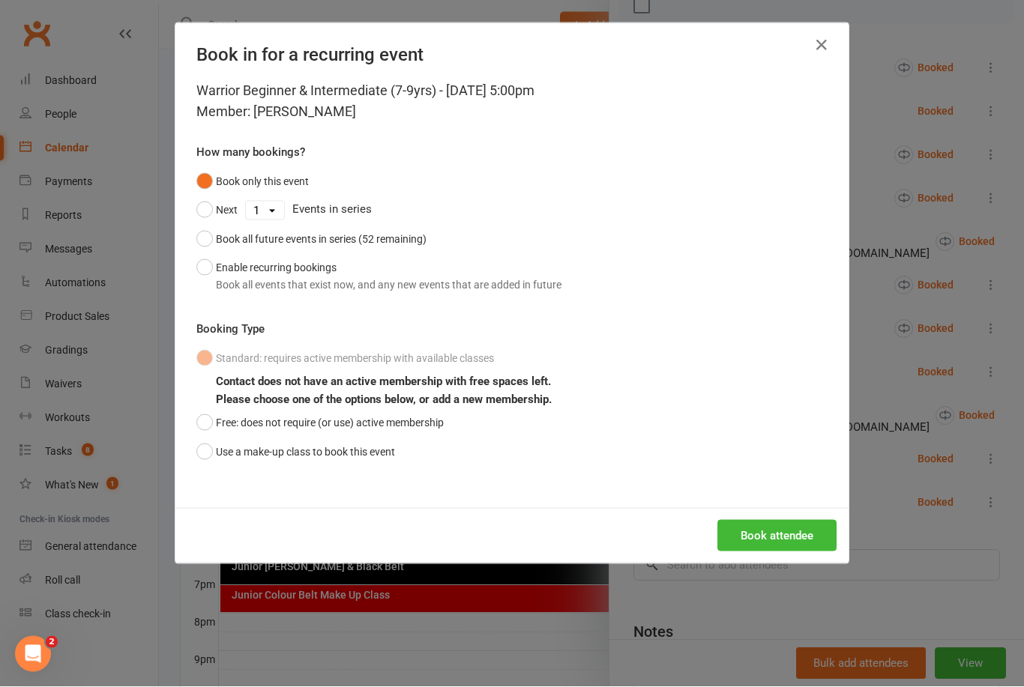
click at [202, 462] on button "Use a make-up class to book this event" at bounding box center [295, 452] width 199 height 28
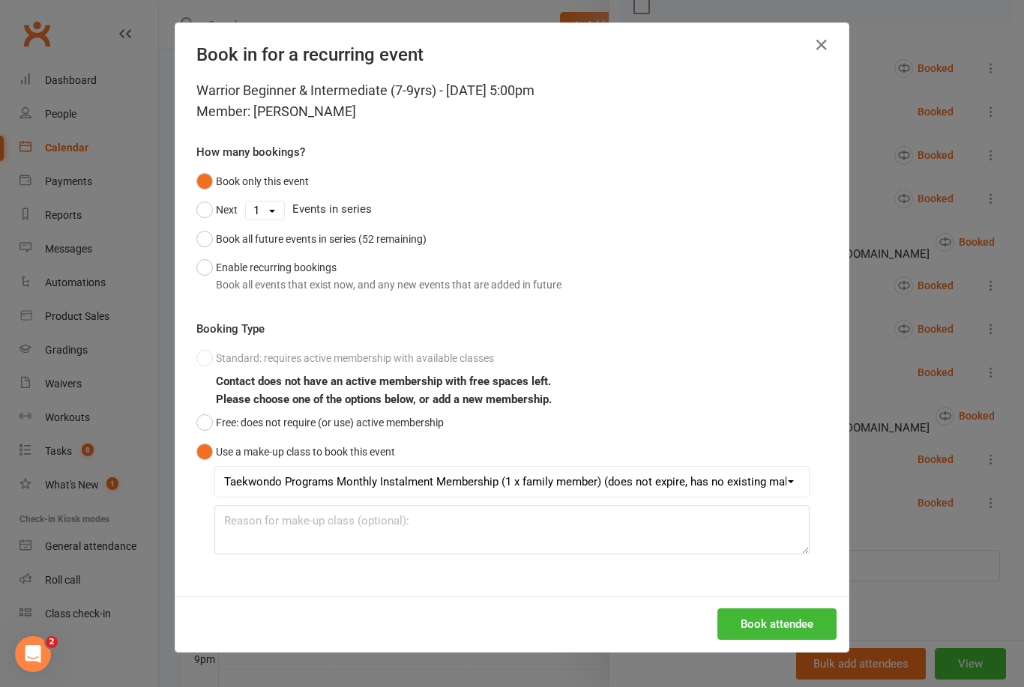
click at [797, 618] on button "Book attendee" at bounding box center [776, 623] width 119 height 31
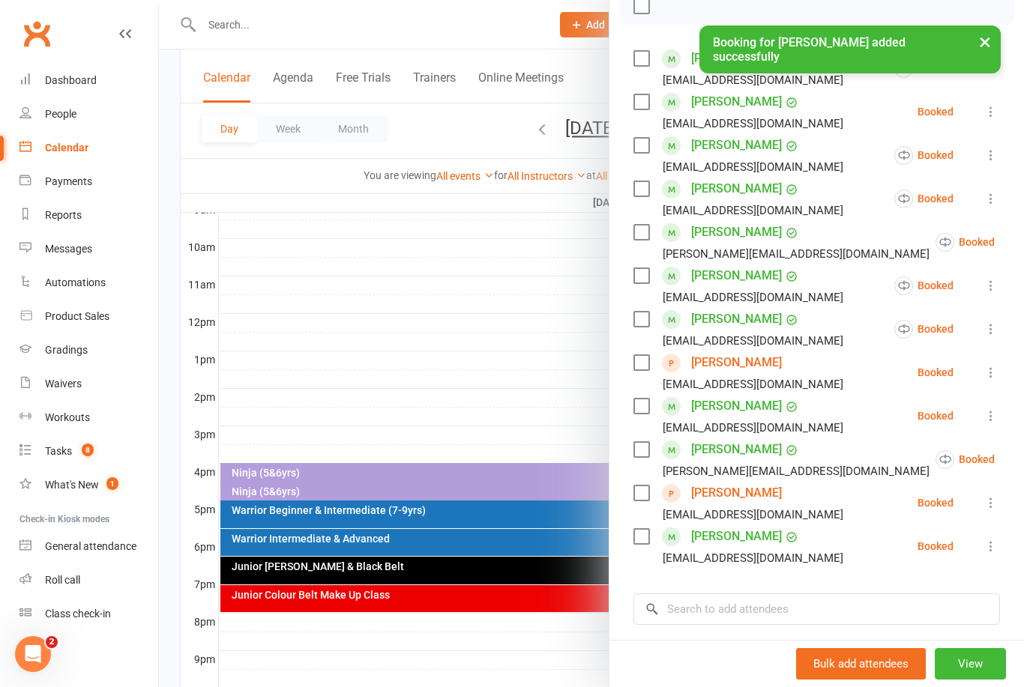
click at [529, 336] on div at bounding box center [591, 343] width 865 height 687
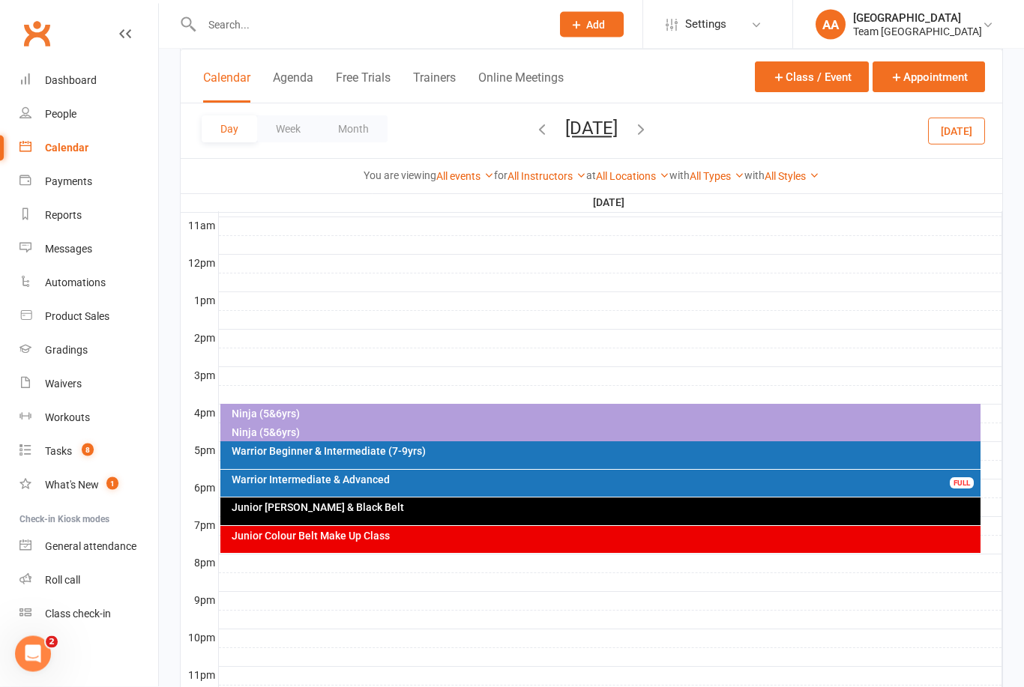
scroll to position [415, 0]
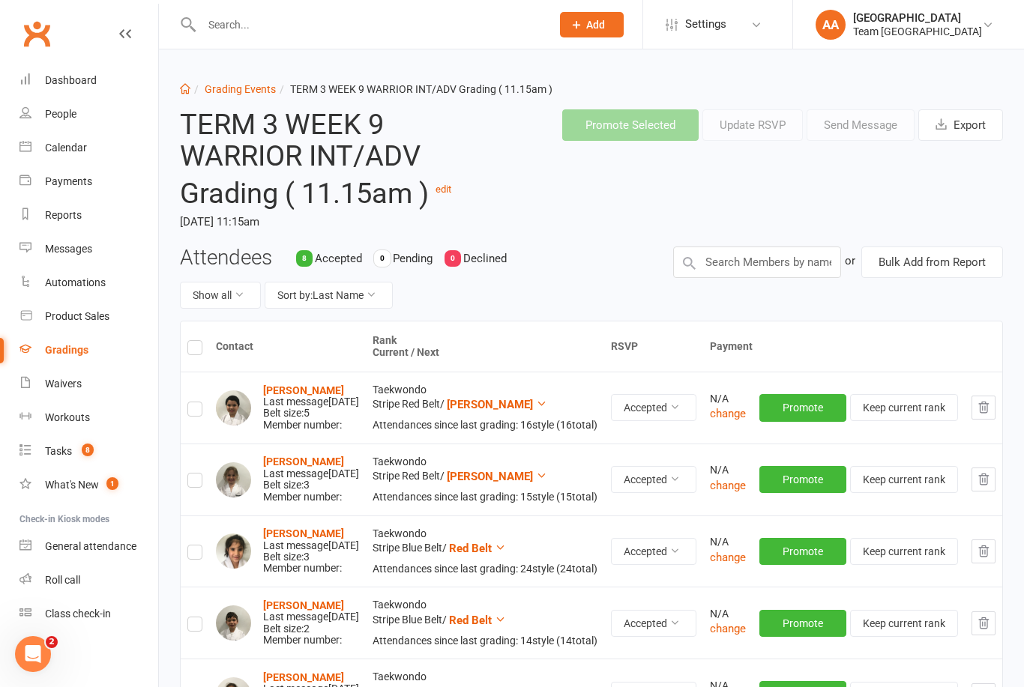
click at [240, 86] on link "Grading Events" at bounding box center [240, 89] width 71 height 12
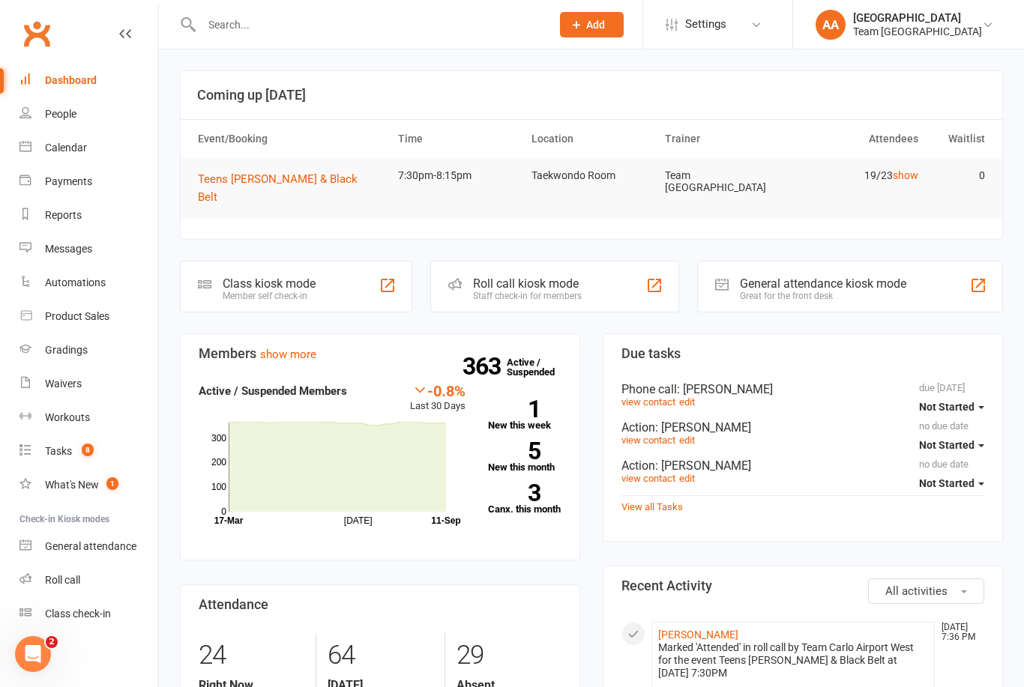
click at [85, 151] on div "Calendar" at bounding box center [66, 148] width 42 height 12
